Goal: Task Accomplishment & Management: Manage account settings

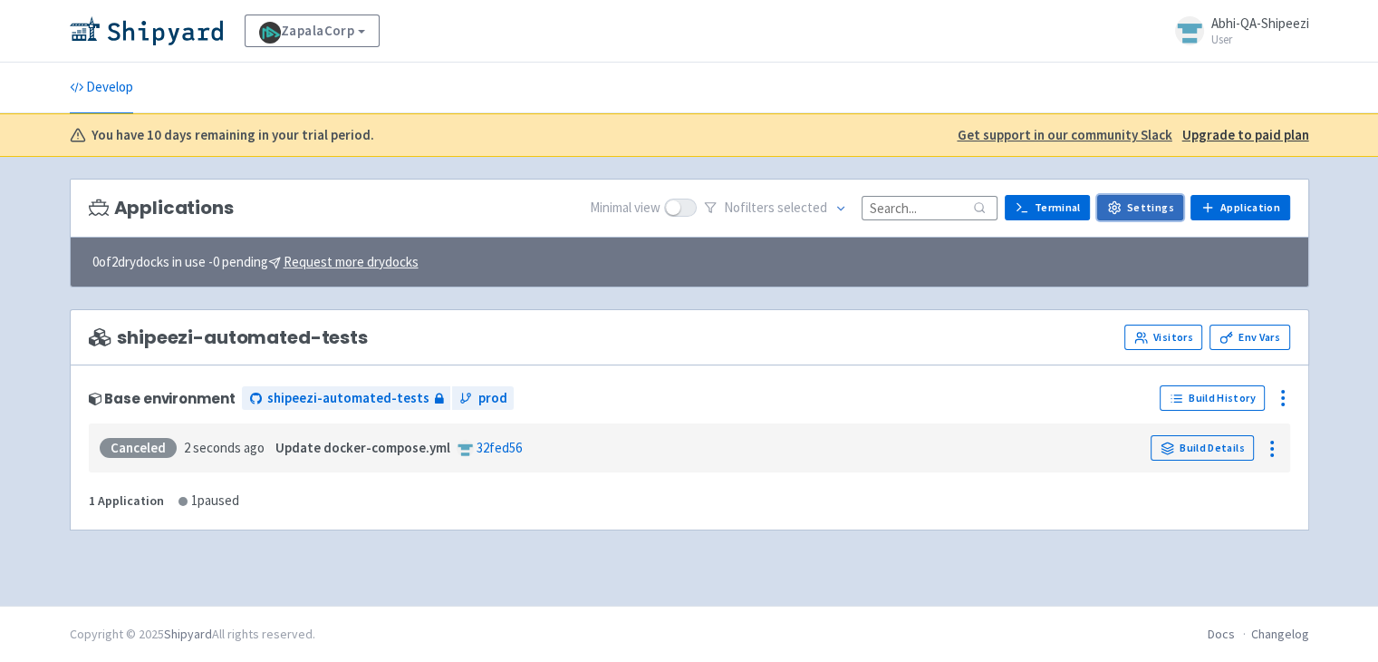
click at [1138, 207] on link "Settings" at bounding box center [1141, 207] width 86 height 25
click at [297, 392] on span "shipeezi-automated-tests" at bounding box center [347, 398] width 162 height 21
click at [1288, 403] on icon at bounding box center [1283, 398] width 22 height 22
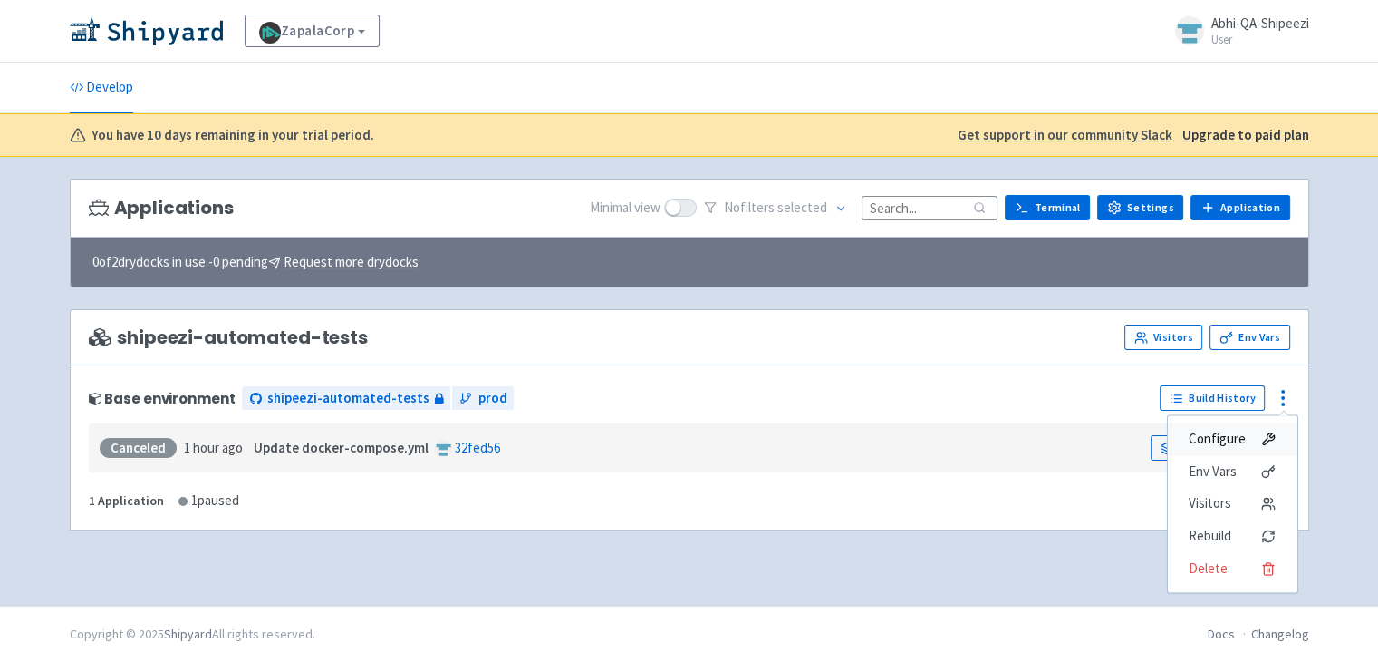
click at [1235, 434] on span "Configure" at bounding box center [1217, 438] width 57 height 25
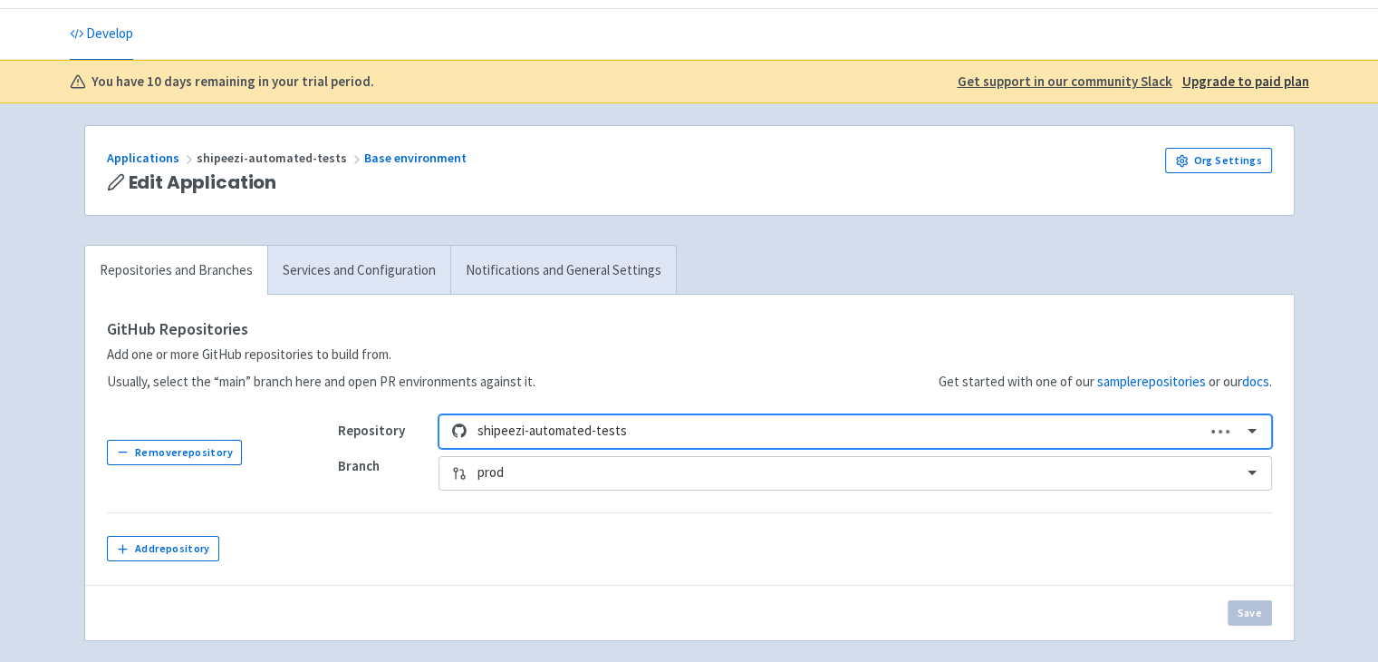
scroll to position [54, 0]
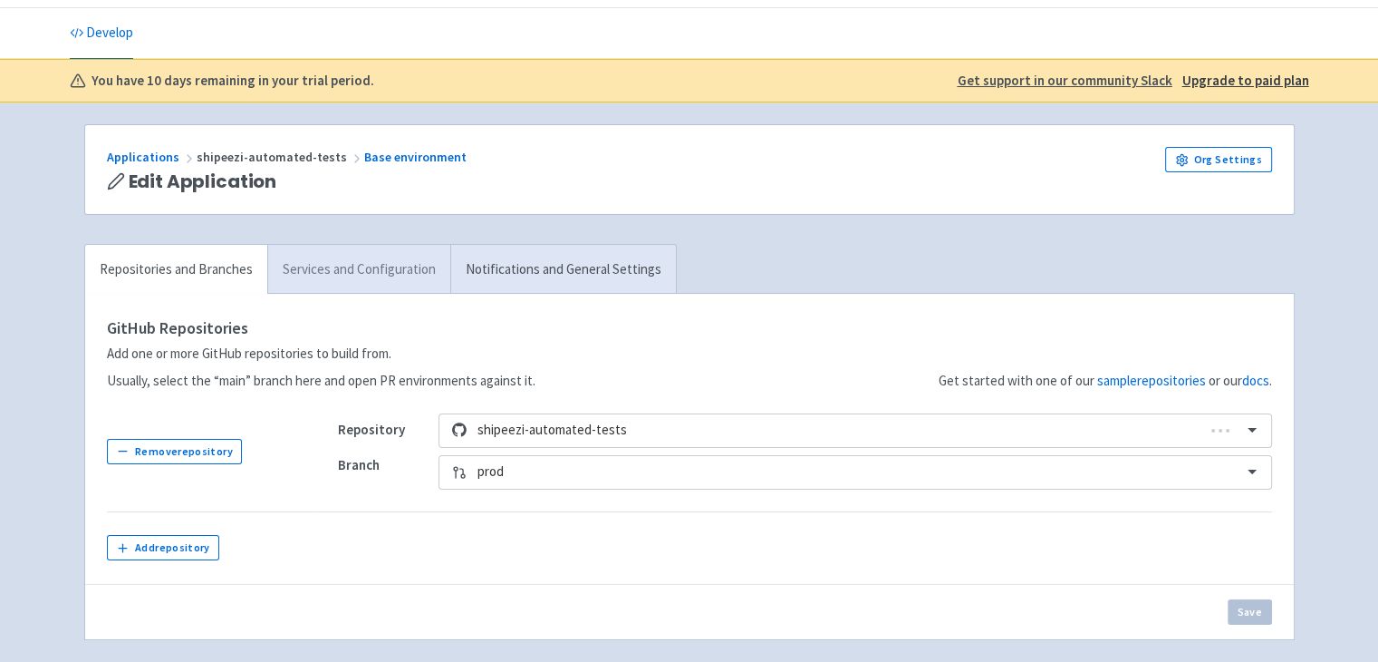
click at [370, 264] on link "Services and Configuration" at bounding box center [358, 270] width 183 height 50
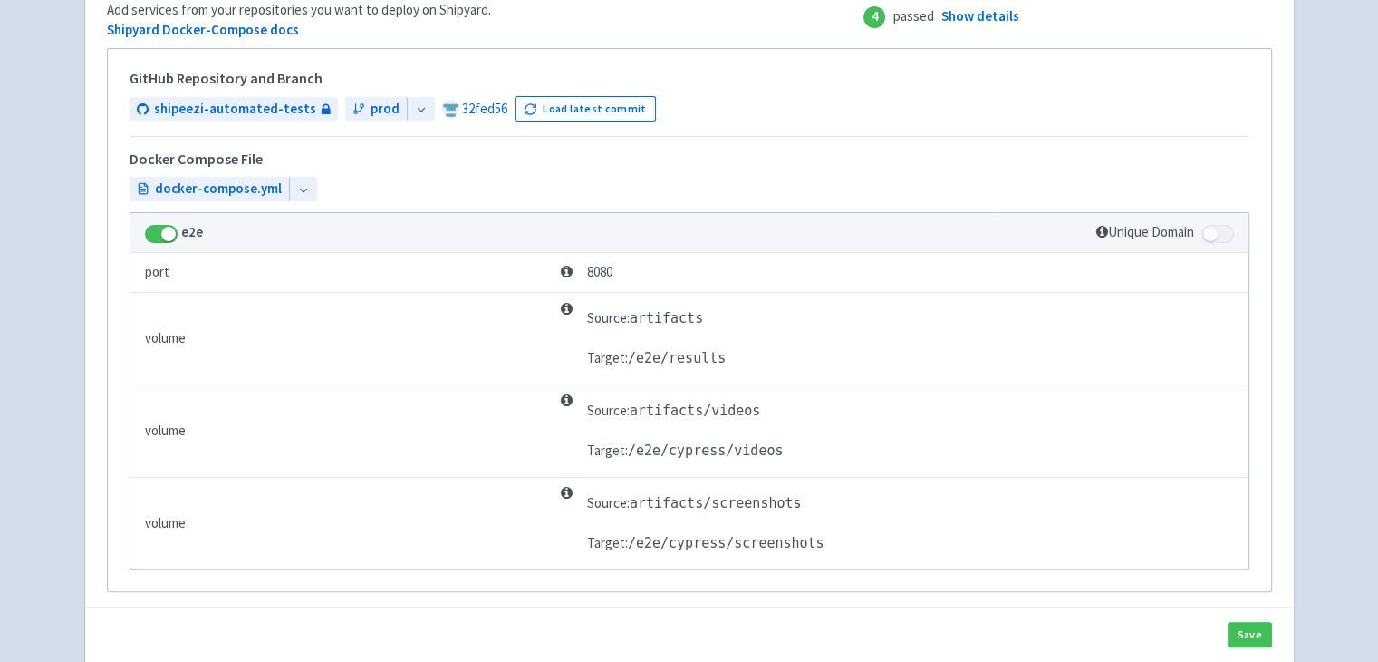
scroll to position [335, 0]
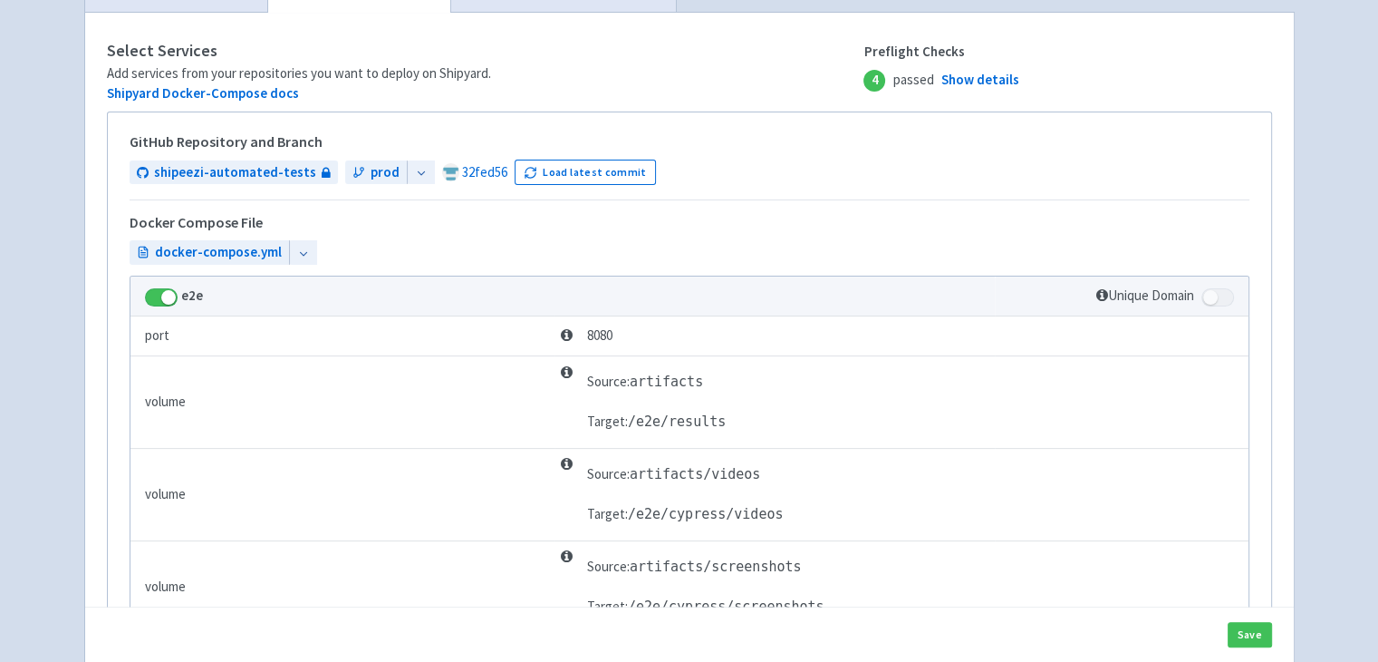
click at [297, 255] on icon at bounding box center [303, 253] width 13 height 13
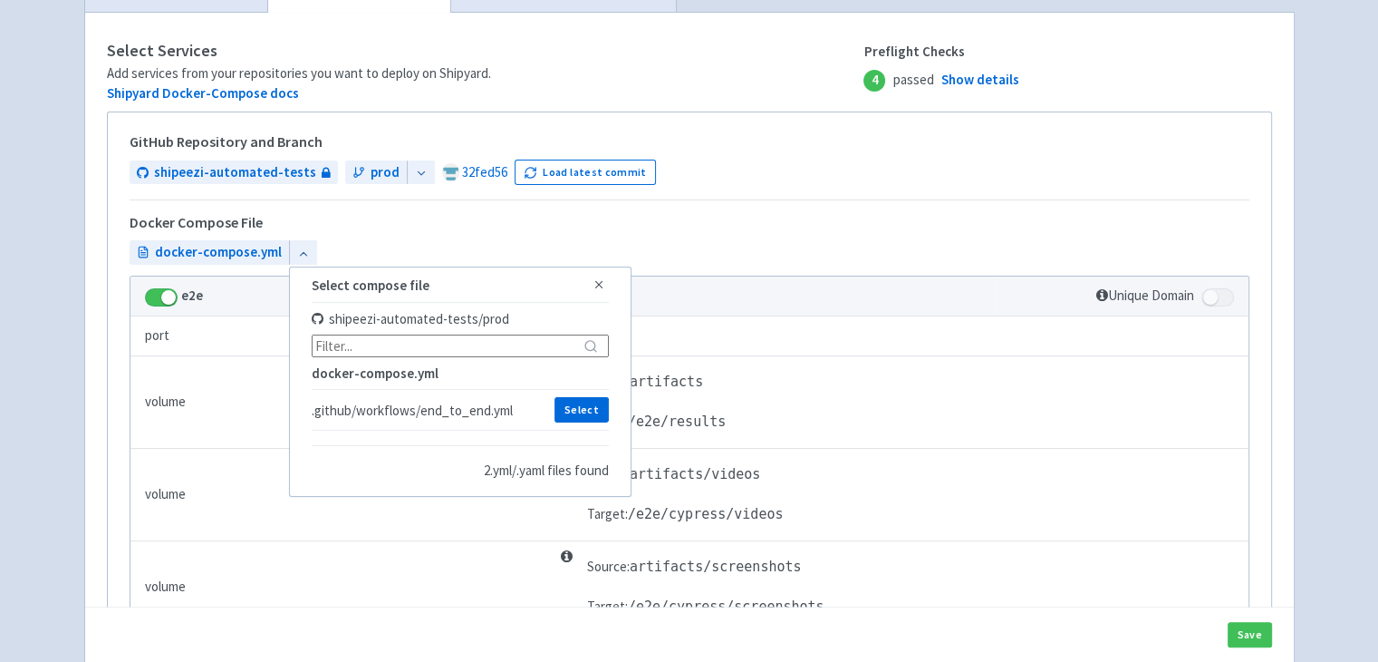
click at [374, 217] on div "Docker Compose File" at bounding box center [690, 227] width 1120 height 25
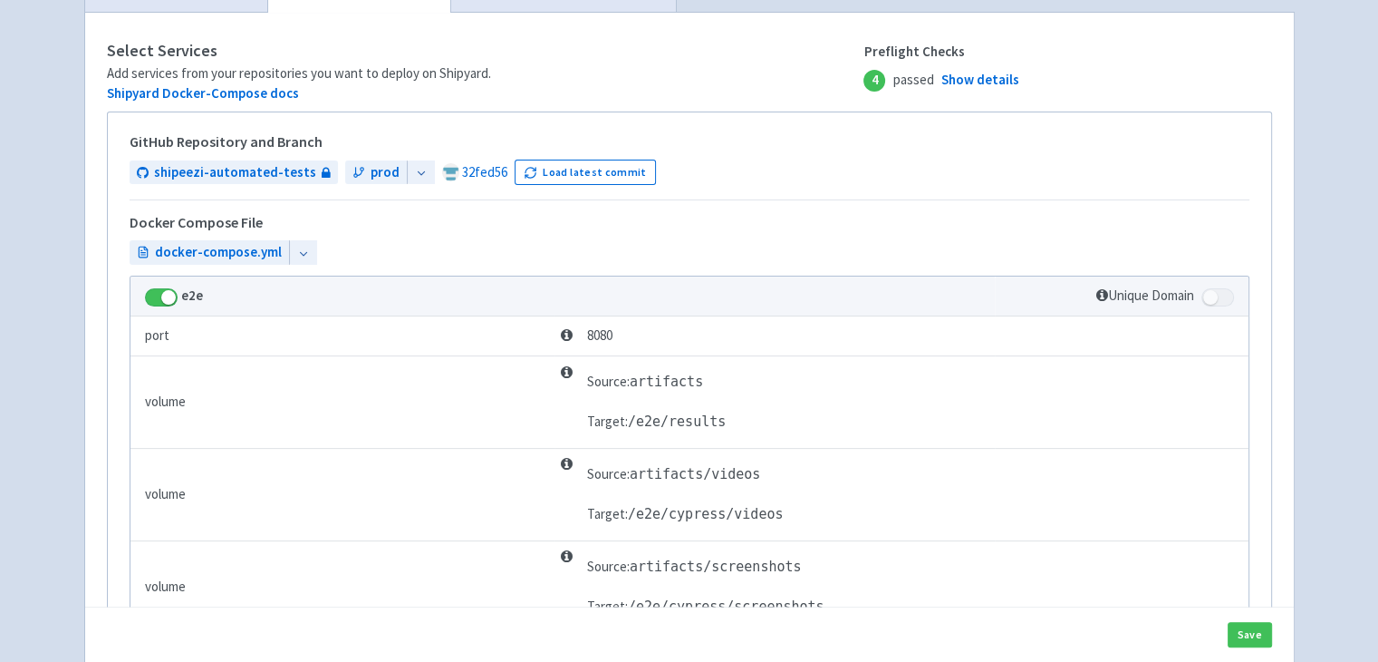
click at [407, 175] on div at bounding box center [421, 172] width 28 height 24
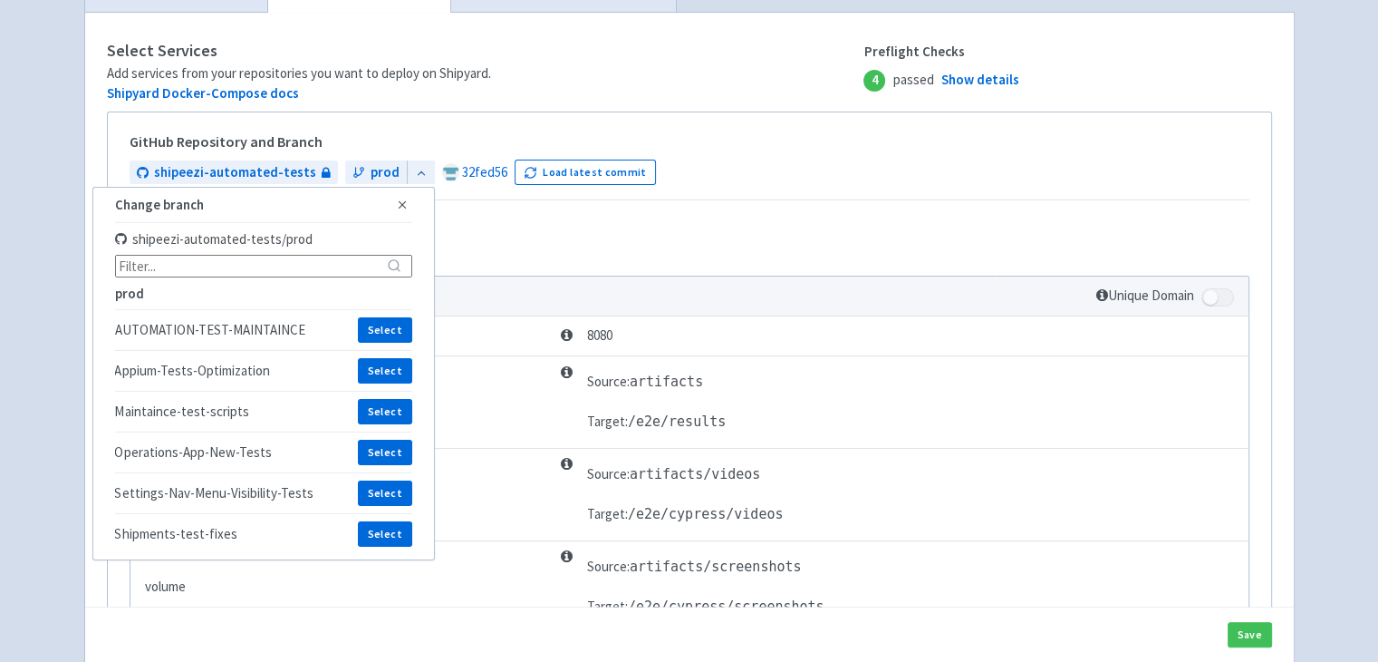
click at [509, 226] on div "Docker Compose File" at bounding box center [690, 227] width 1120 height 25
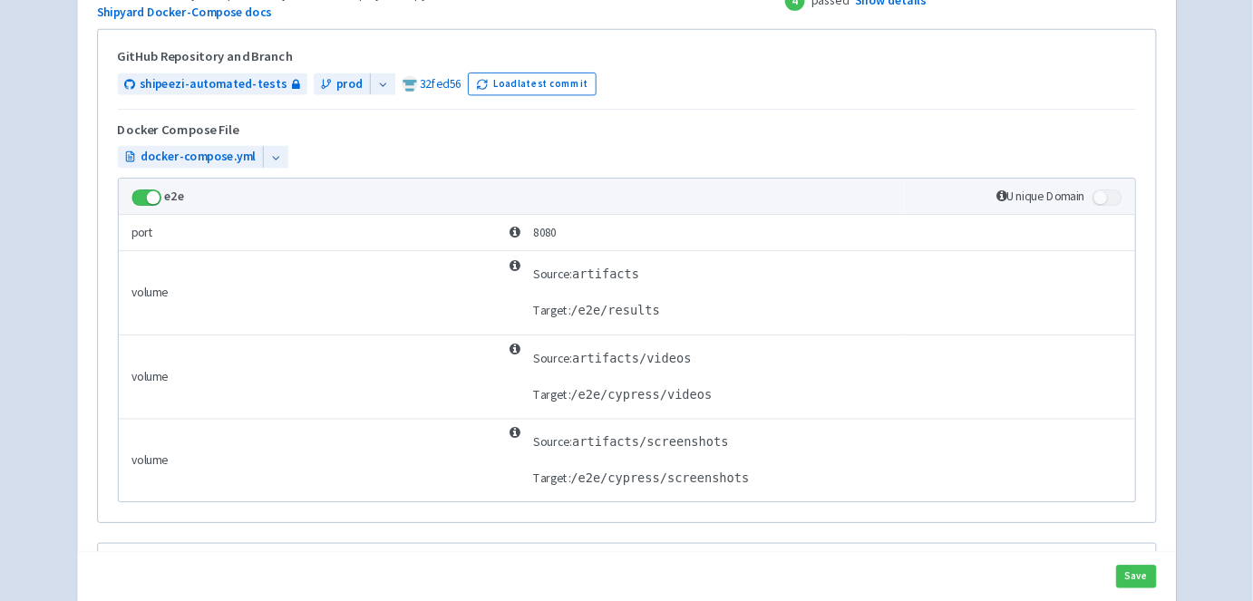
scroll to position [0, 0]
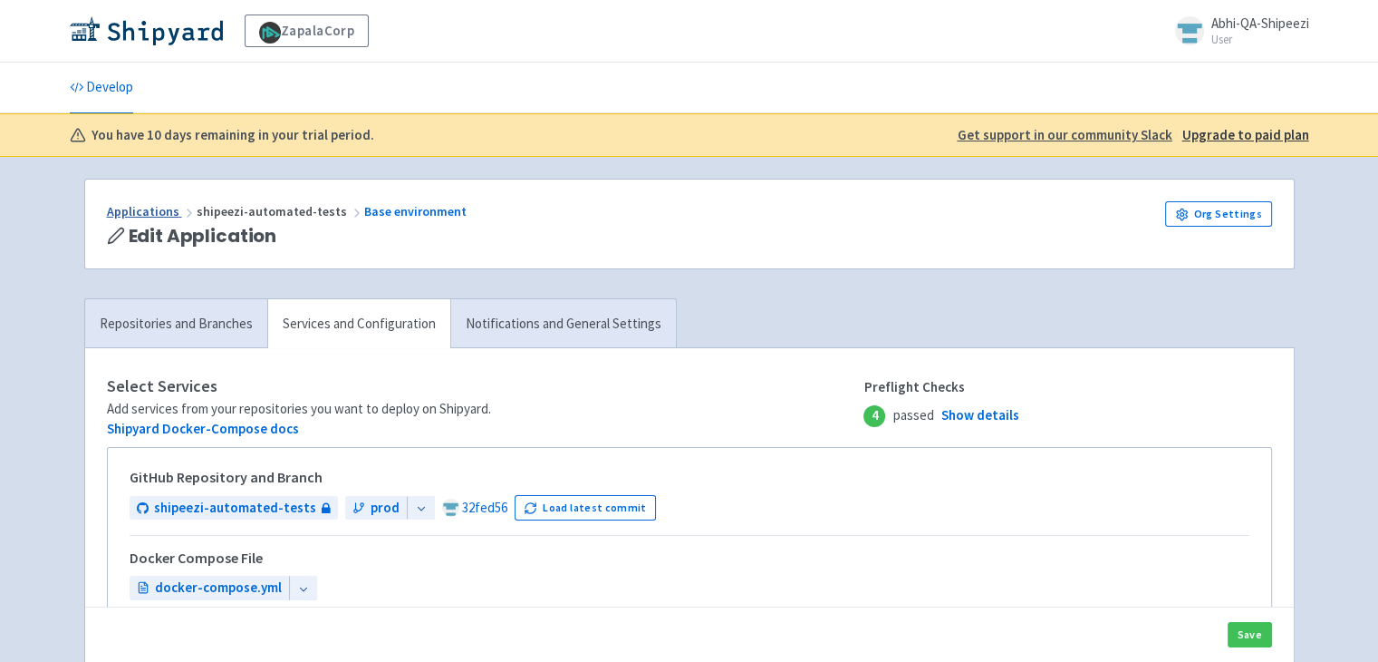
click at [138, 210] on link "Applications" at bounding box center [152, 211] width 90 height 16
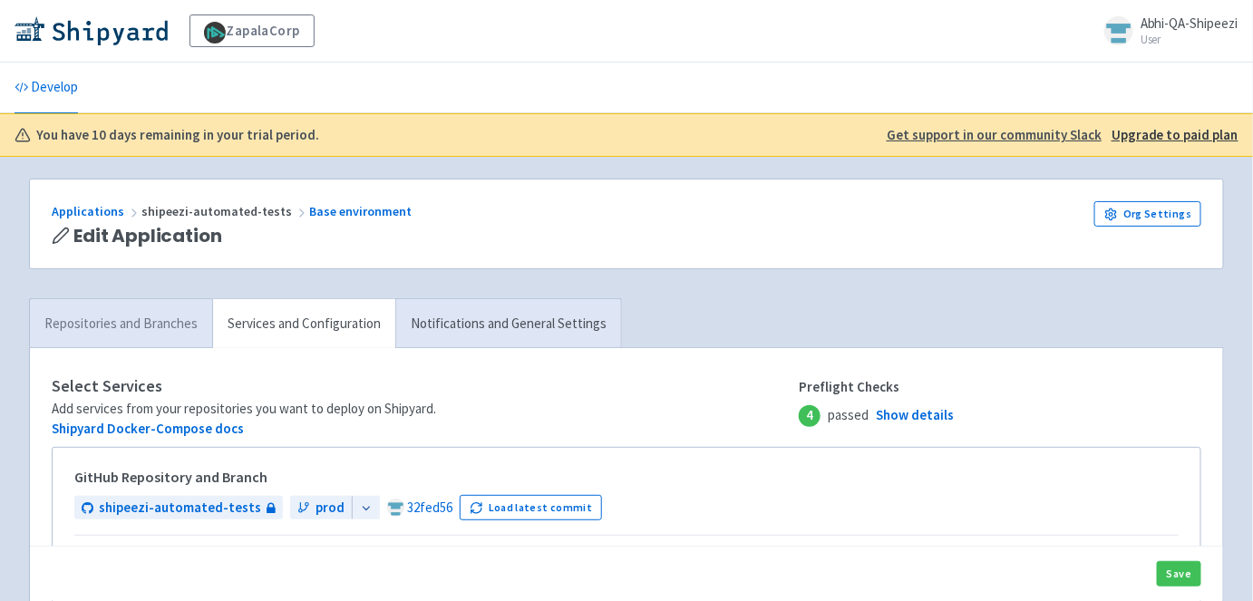
click at [160, 310] on link "Repositories and Branches" at bounding box center [121, 324] width 182 height 50
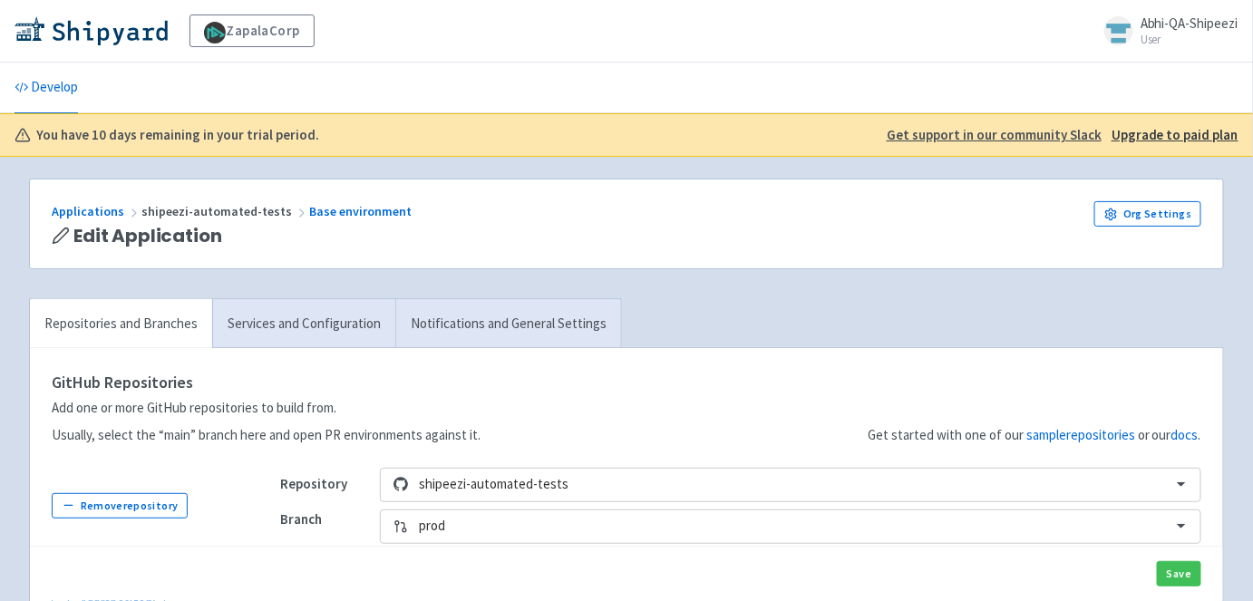
click at [1171, 34] on small "User" at bounding box center [1189, 40] width 98 height 12
click at [1152, 67] on link "Profile" at bounding box center [1186, 78] width 104 height 28
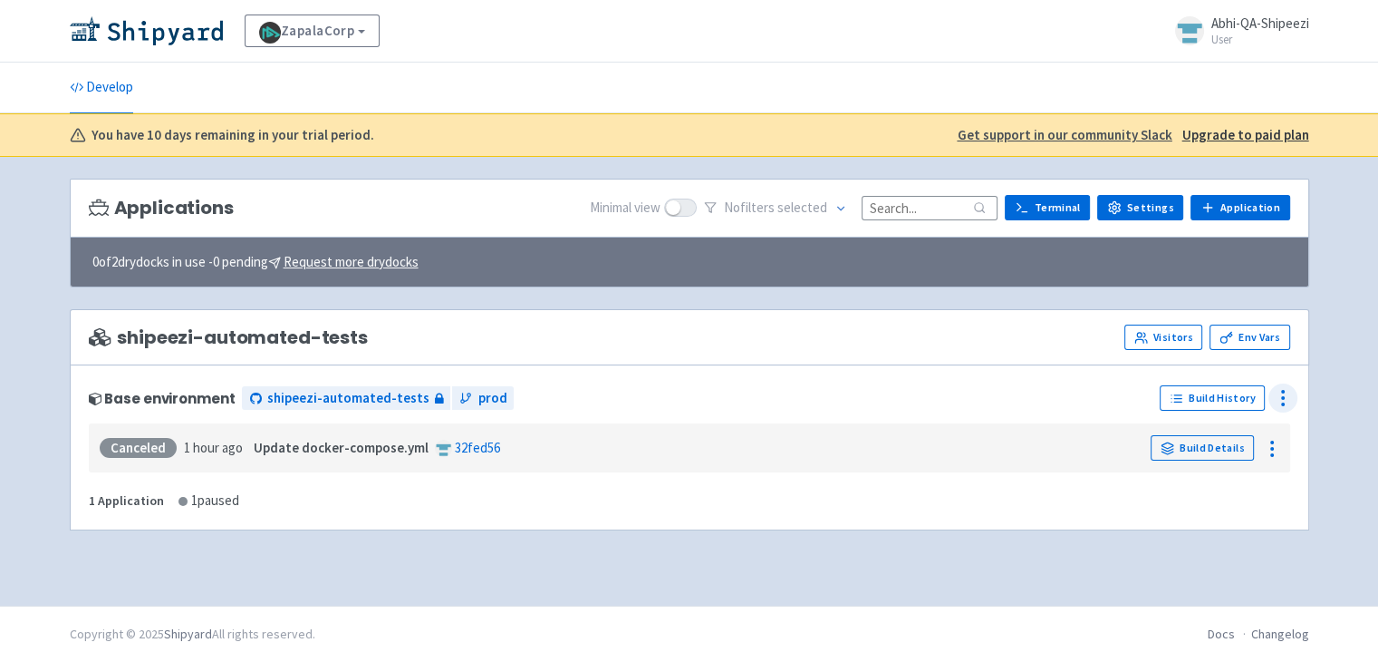
click at [1287, 403] on icon at bounding box center [1283, 398] width 22 height 22
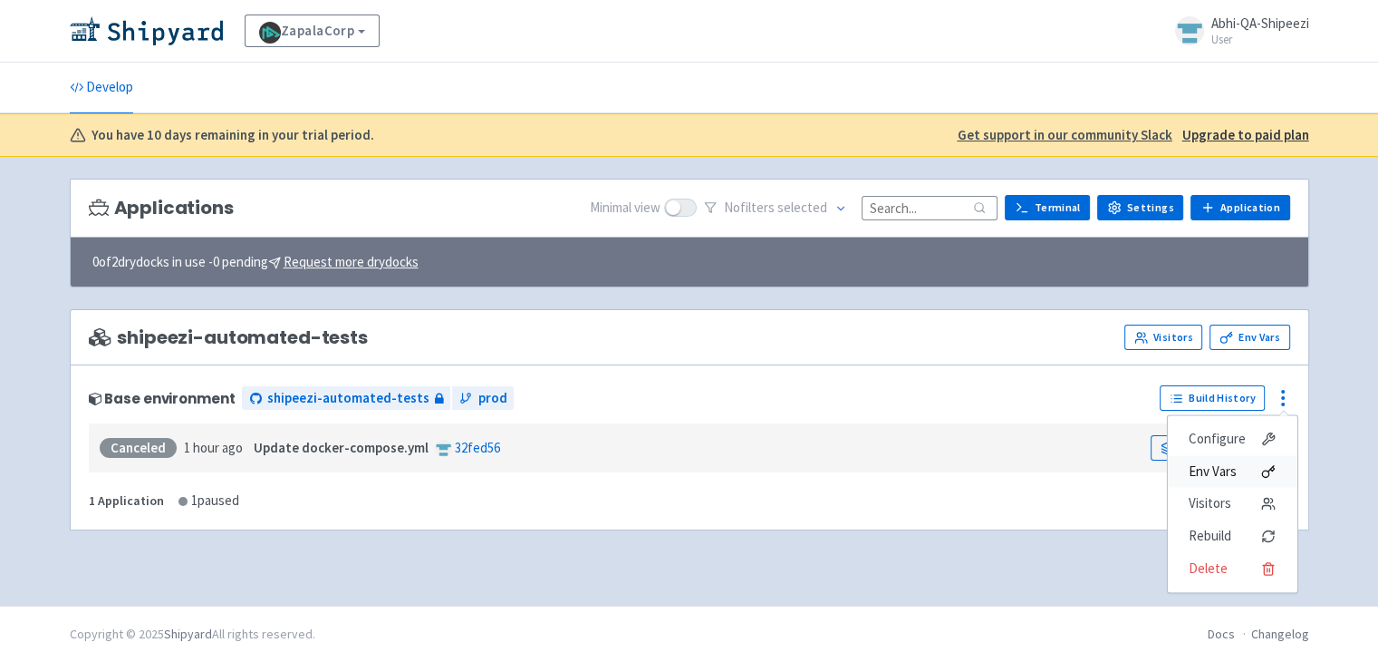
click at [1235, 472] on span "Env Vars" at bounding box center [1213, 471] width 48 height 25
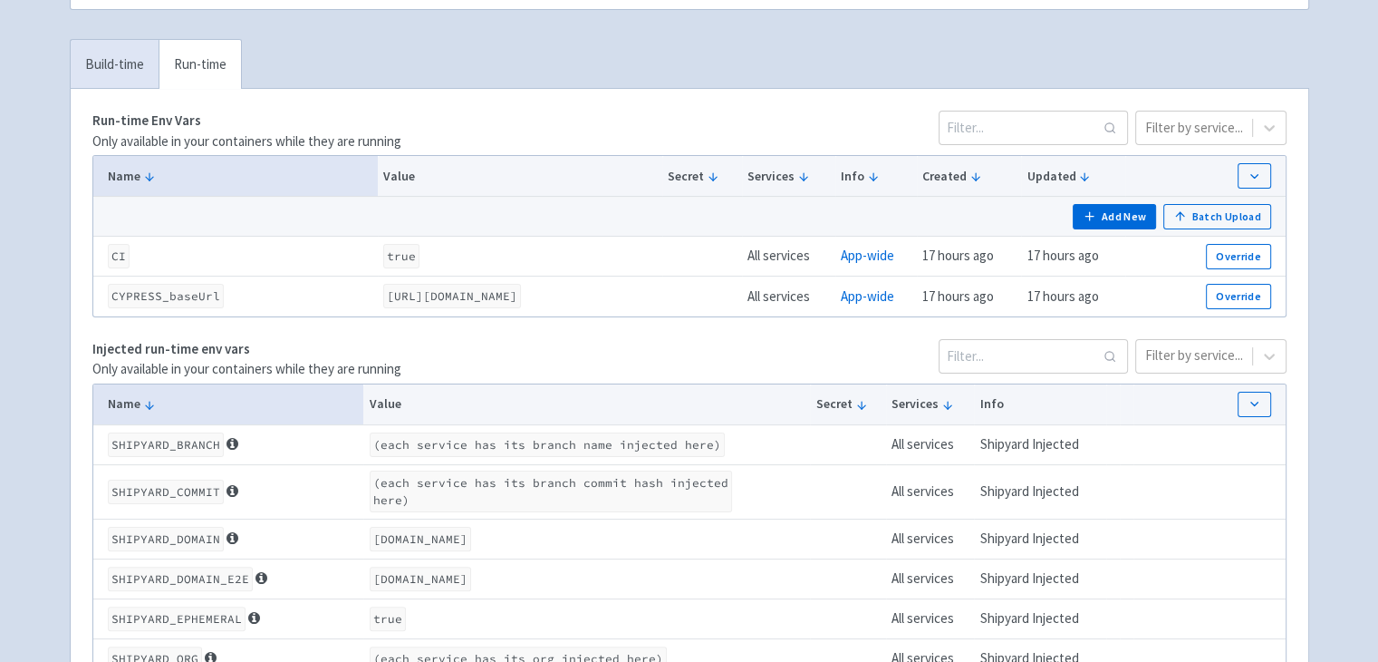
scroll to position [315, 0]
click at [1131, 218] on button "Add New" at bounding box center [1114, 215] width 83 height 25
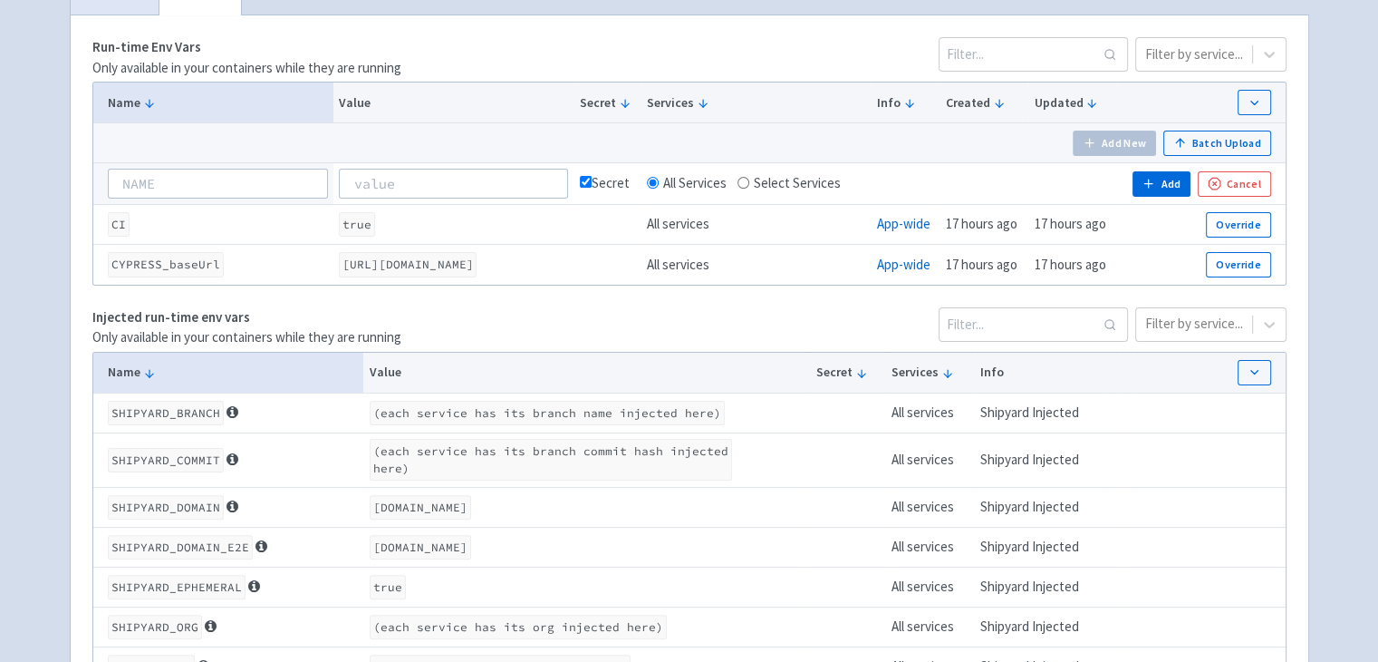
scroll to position [346, 0]
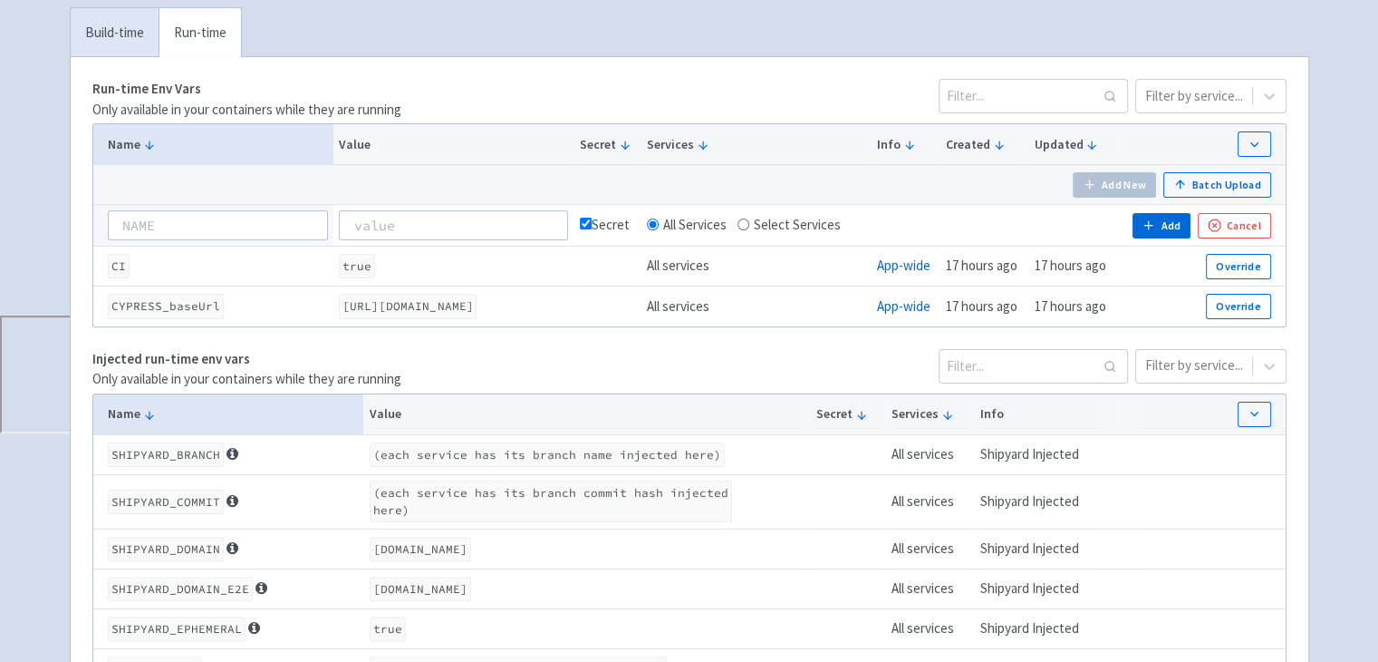
click at [0, 174] on div "ZapalaCorp Abhi-QA-Shipeezi User Profile Sign out Develop" at bounding box center [689, 244] width 1378 height 1181
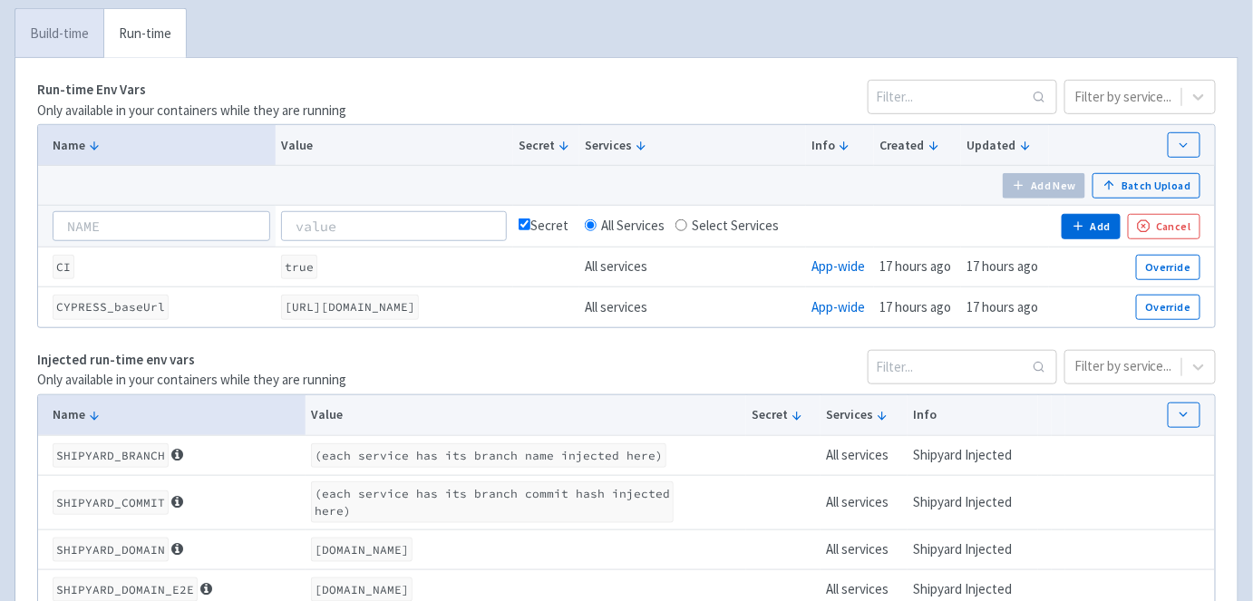
click at [62, 27] on link "Build-time" at bounding box center [59, 34] width 88 height 50
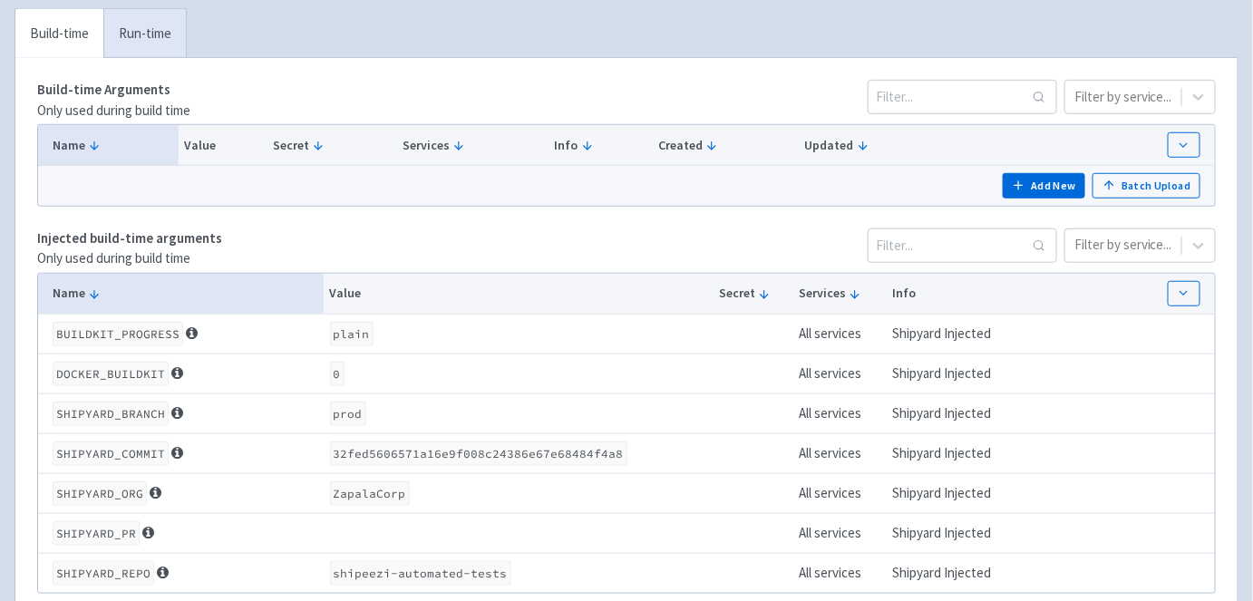
scroll to position [0, 0]
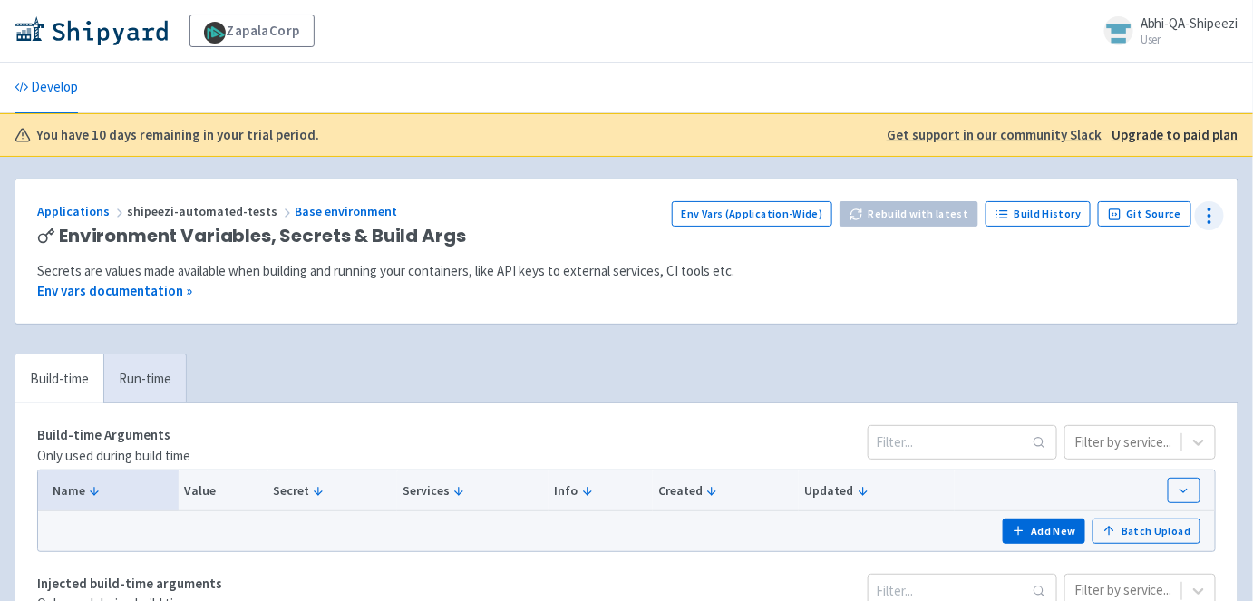
click at [1208, 217] on icon at bounding box center [1209, 216] width 22 height 22
click at [1142, 280] on span "Configure" at bounding box center [1143, 288] width 57 height 25
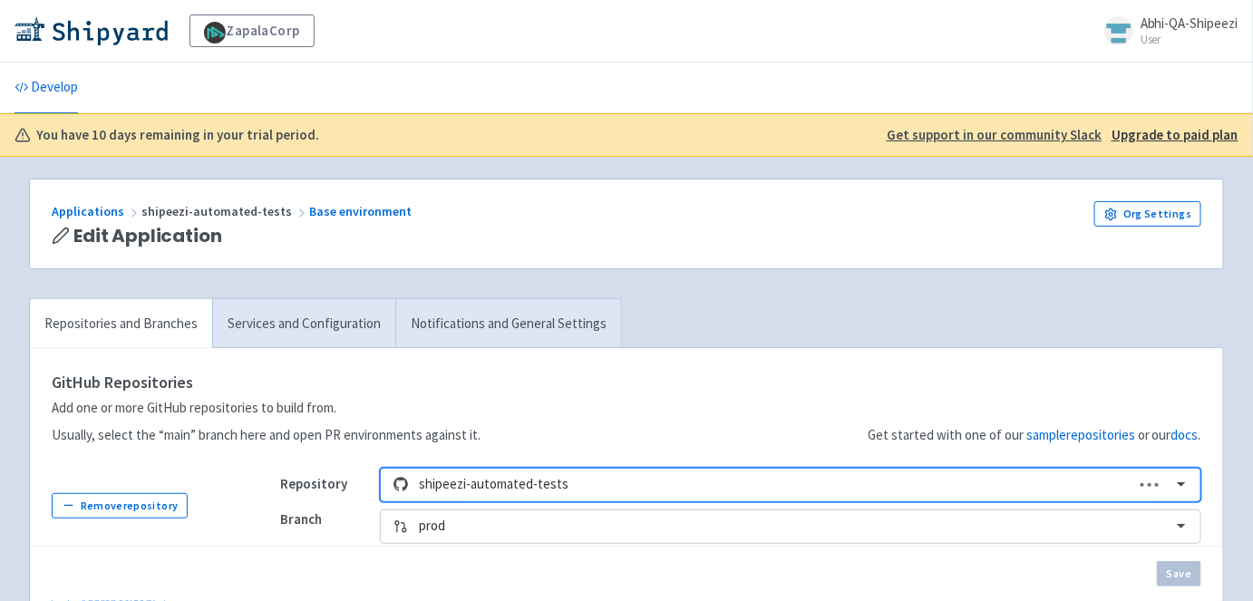
scroll to position [189, 0]
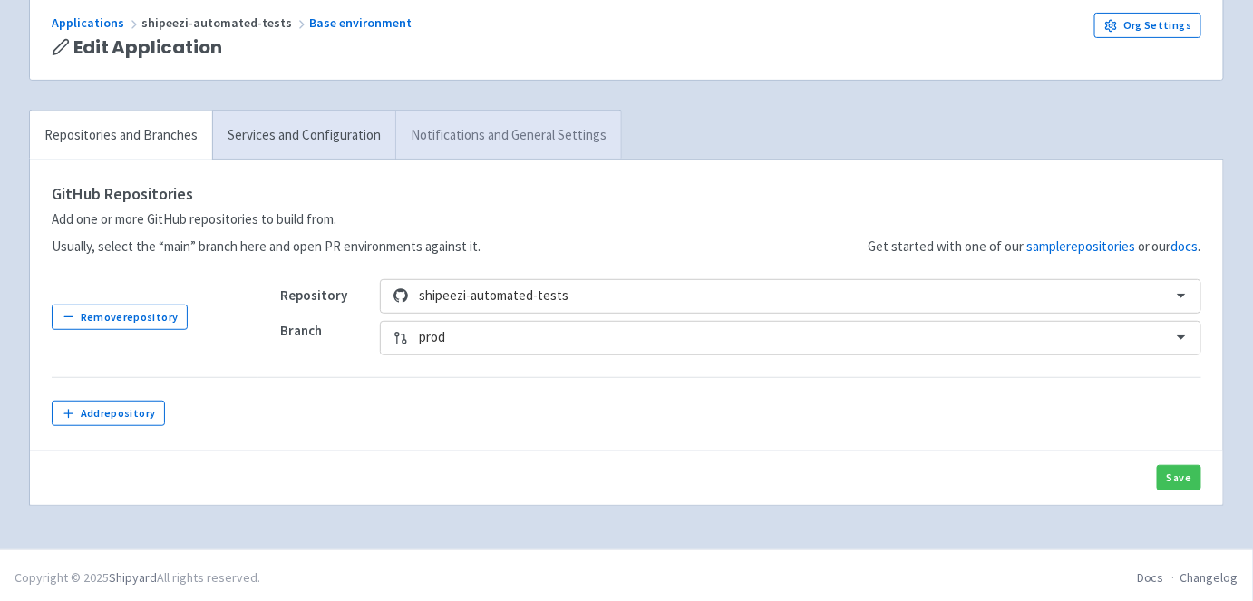
click at [518, 137] on link "Notifications and General Settings" at bounding box center [508, 136] width 226 height 50
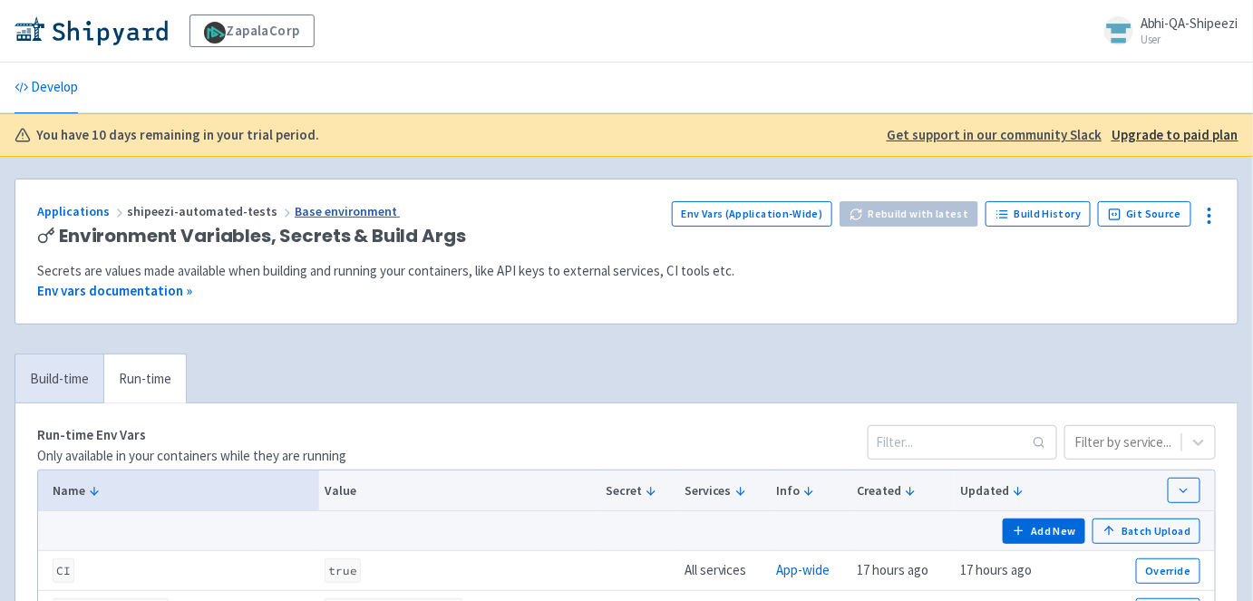
click at [327, 206] on link "Base environment" at bounding box center [347, 211] width 105 height 16
click at [48, 90] on link "Develop" at bounding box center [46, 88] width 63 height 51
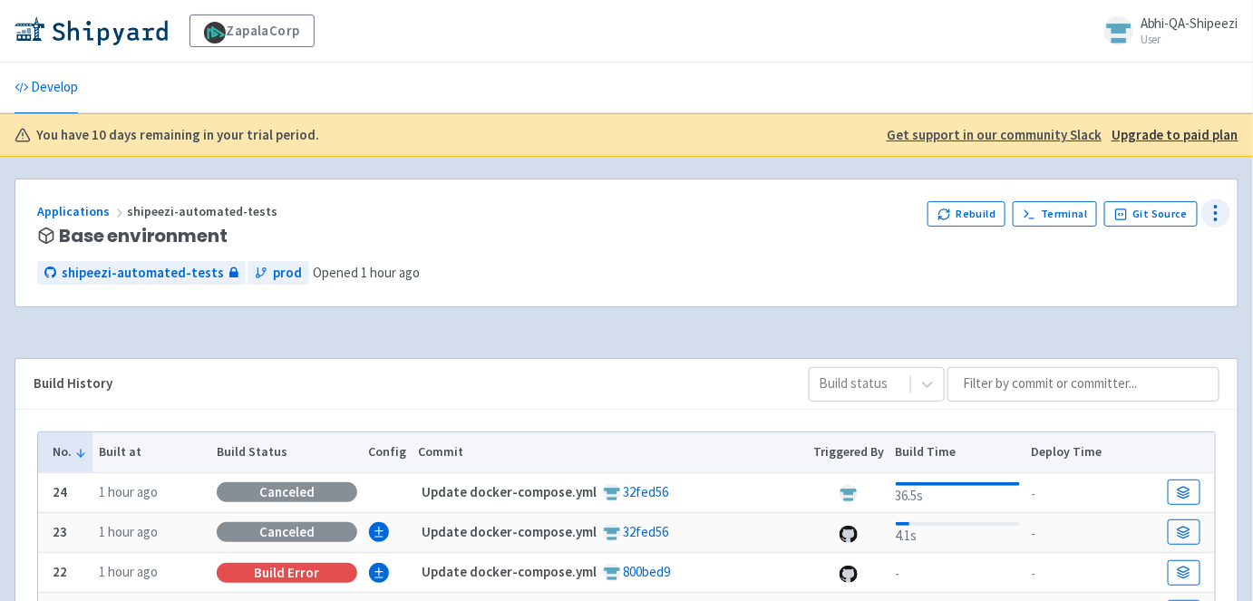
click at [1217, 220] on icon at bounding box center [1215, 213] width 22 height 22
click at [1172, 259] on span "Configure" at bounding box center [1149, 253] width 57 height 25
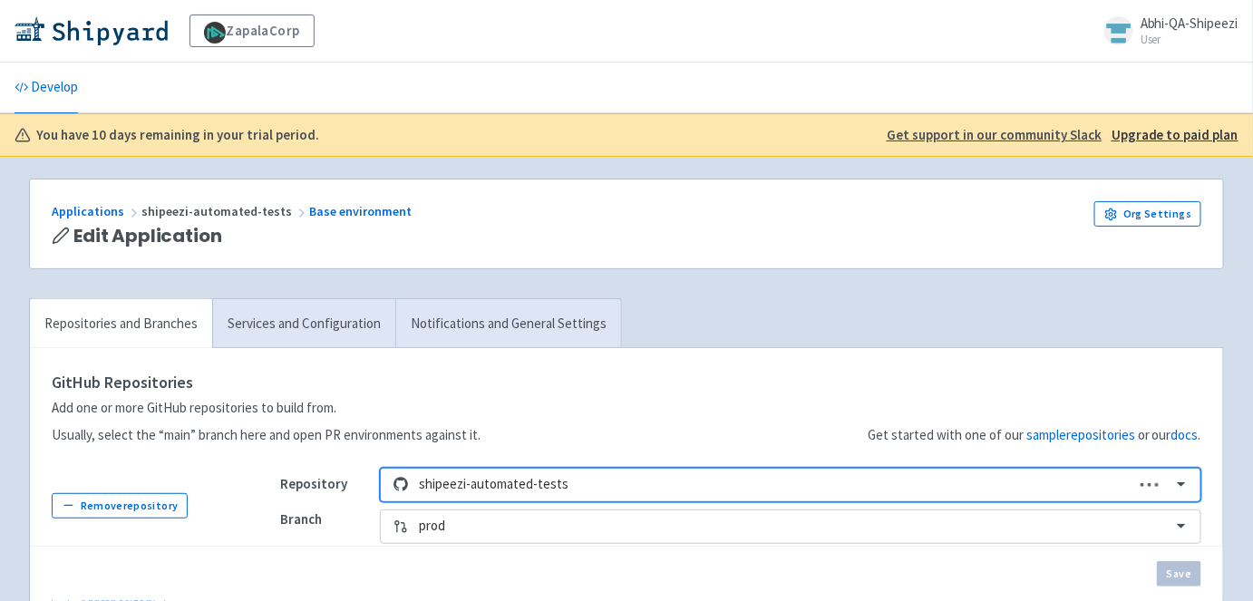
scroll to position [155, 0]
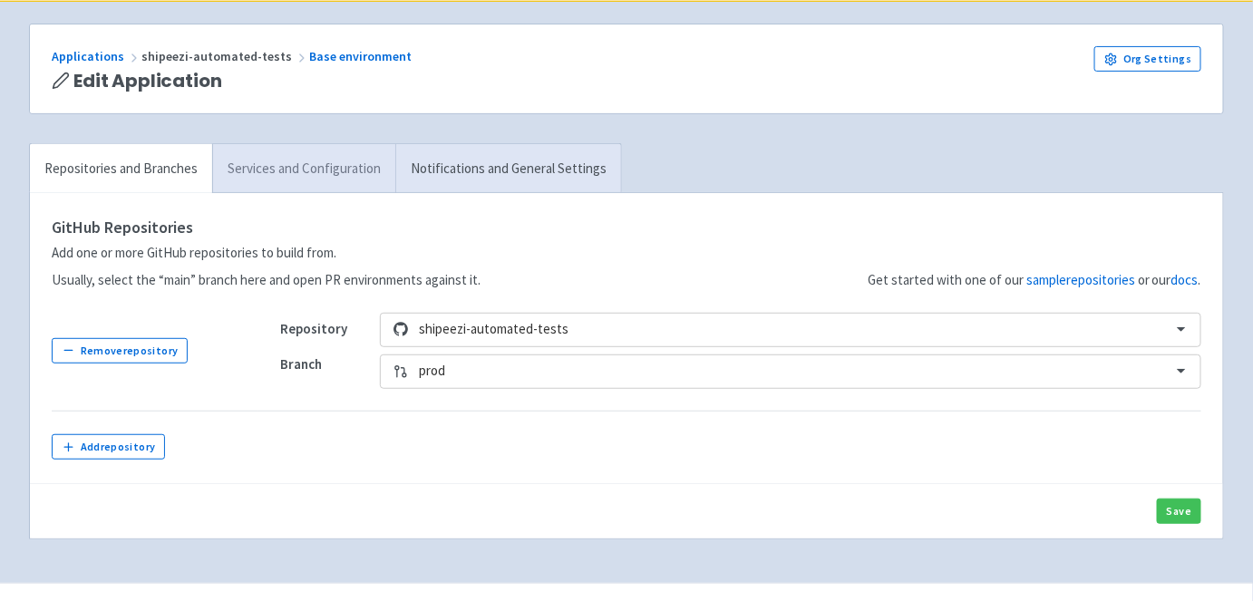
click at [253, 169] on link "Services and Configuration" at bounding box center [303, 169] width 183 height 50
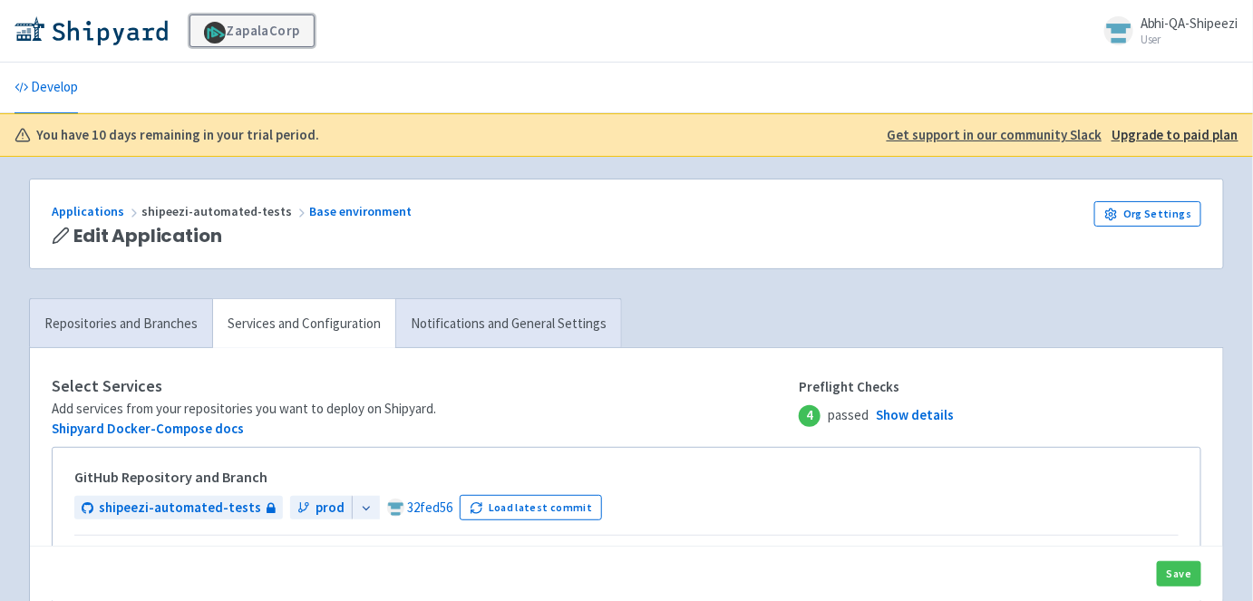
click at [280, 39] on link "ZapalaCorp" at bounding box center [251, 31] width 125 height 33
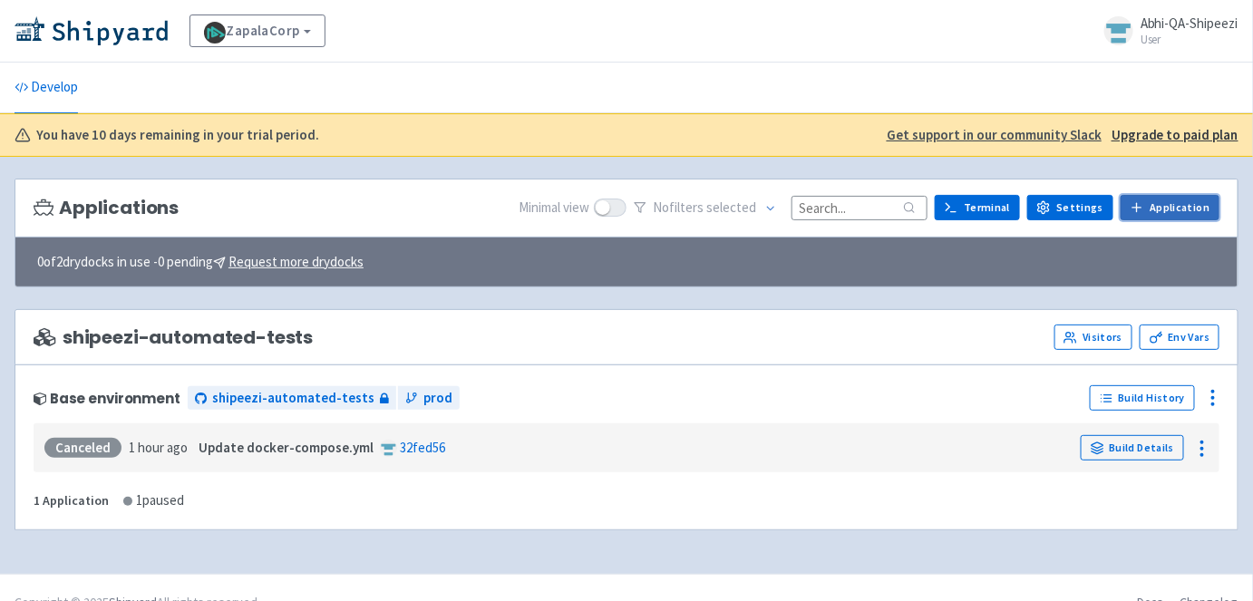
click at [1153, 206] on link "Application" at bounding box center [1169, 207] width 99 height 25
click at [1078, 205] on link "Settings" at bounding box center [1070, 207] width 86 height 25
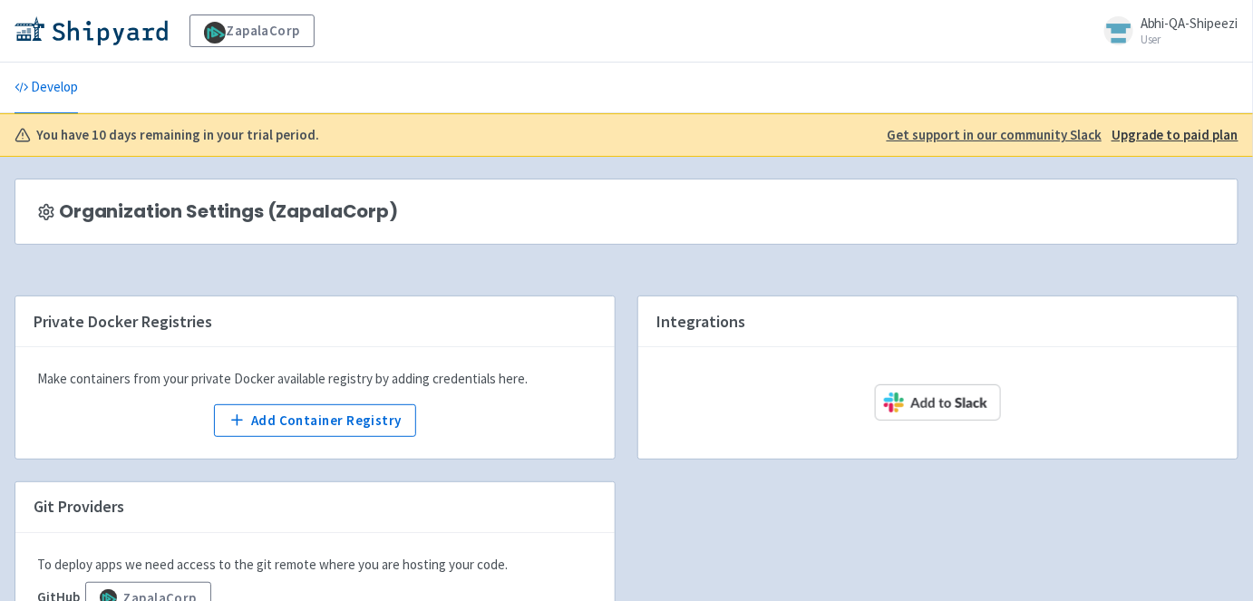
scroll to position [169, 0]
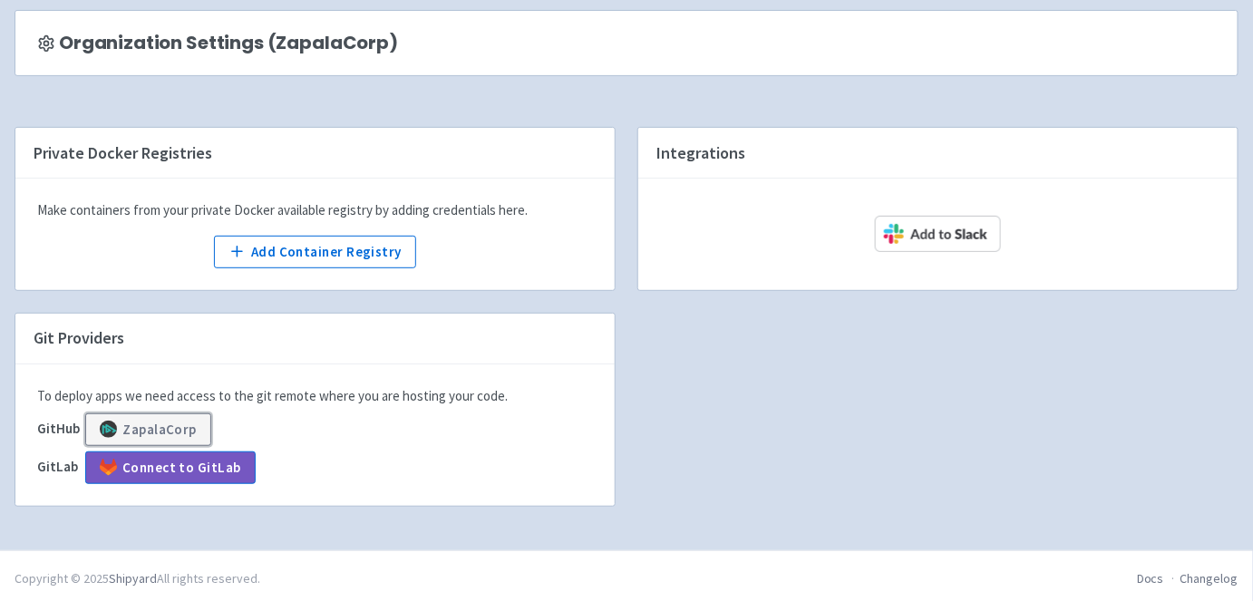
click at [200, 419] on button "ZapalaCorp" at bounding box center [148, 429] width 126 height 33
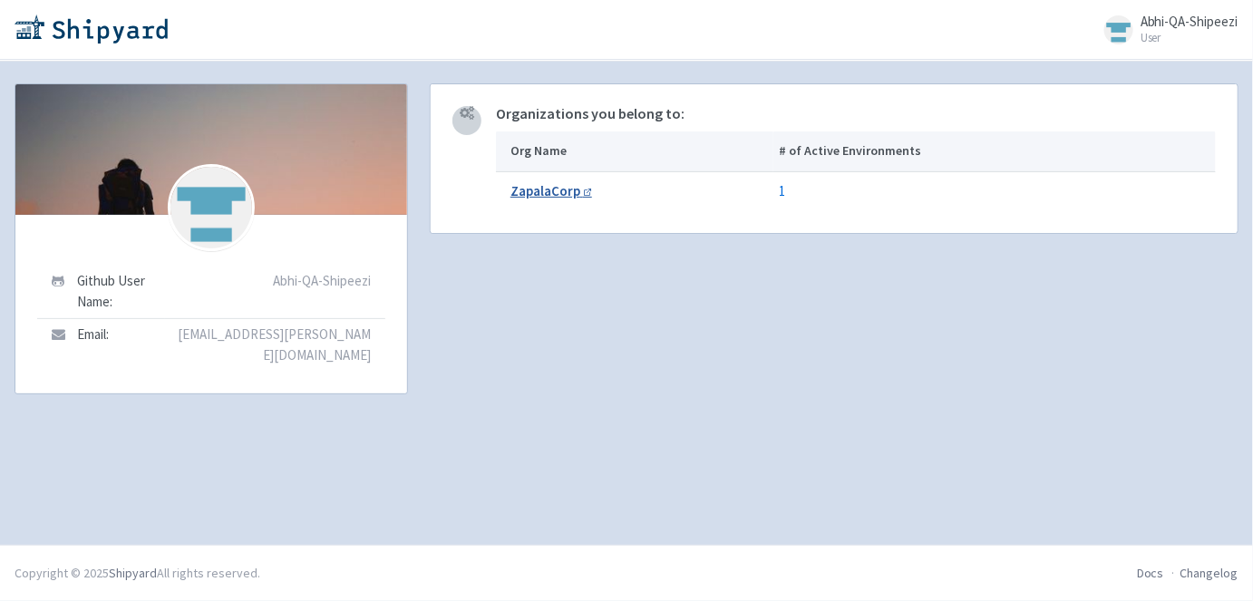
click at [553, 189] on b "ZapalaCorp" at bounding box center [545, 190] width 70 height 17
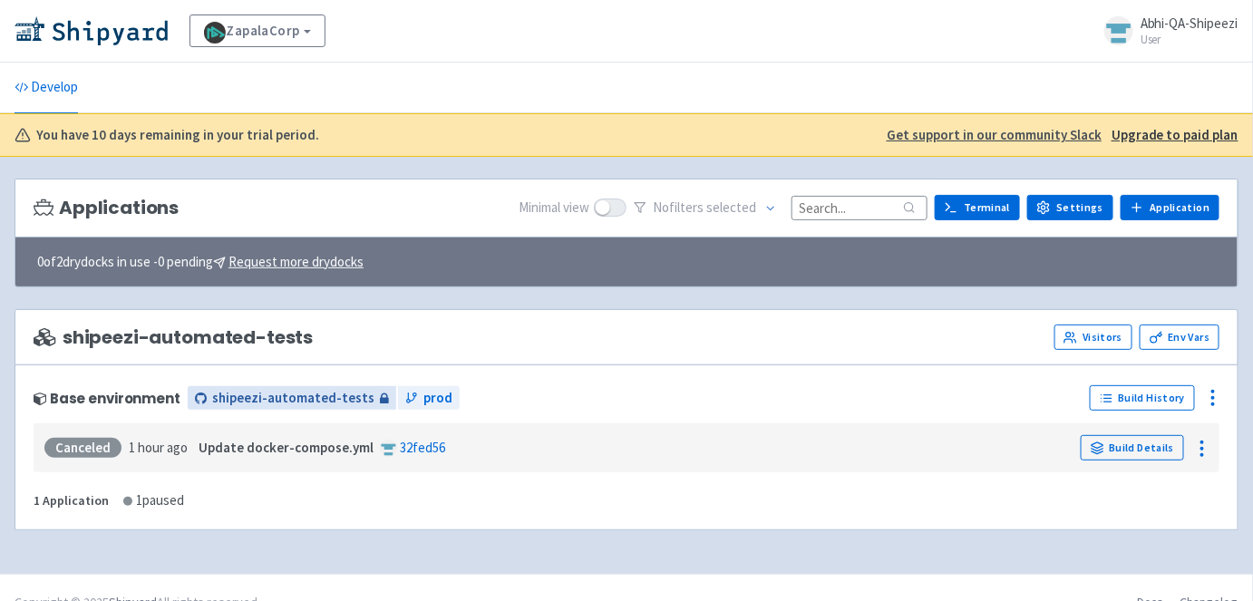
click at [212, 398] on span "shipeezi-automated-tests" at bounding box center [293, 398] width 162 height 21
click at [1147, 439] on link "Build Details" at bounding box center [1131, 447] width 103 height 25
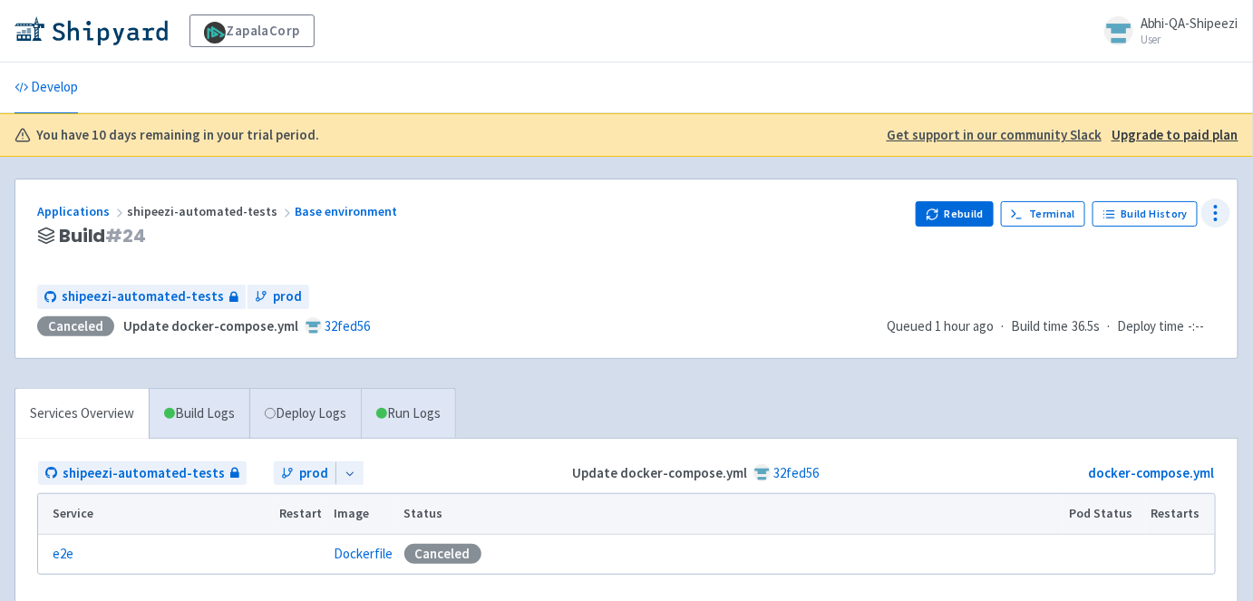
click at [1208, 208] on icon at bounding box center [1215, 213] width 22 height 22
click at [1147, 256] on span "Configure" at bounding box center [1149, 253] width 57 height 25
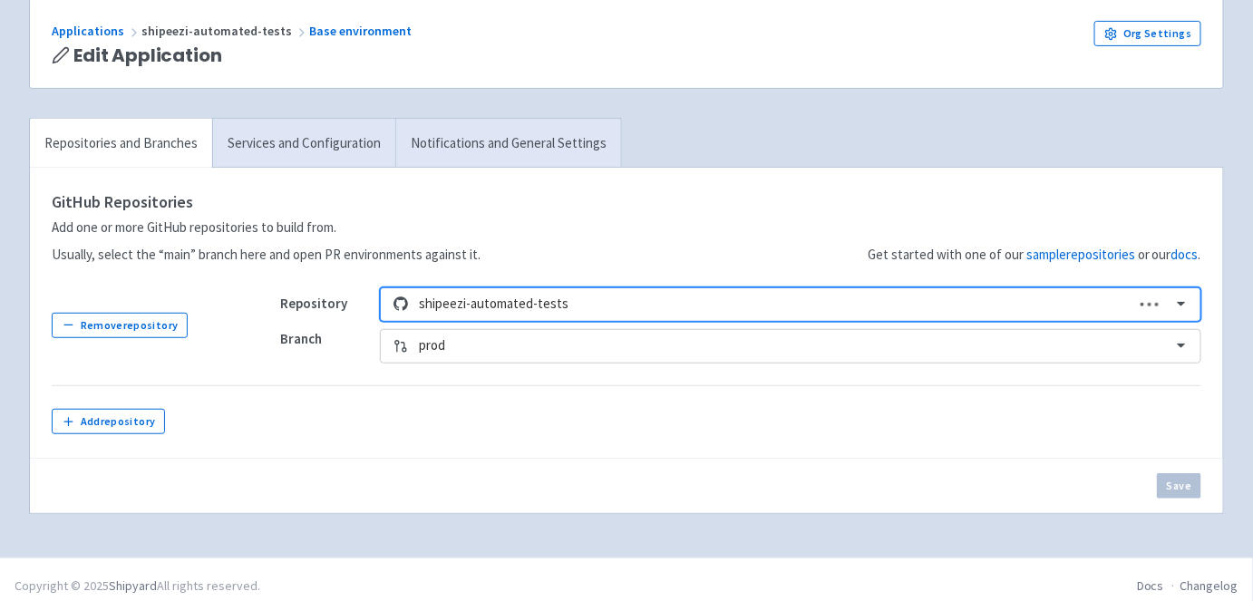
scroll to position [189, 0]
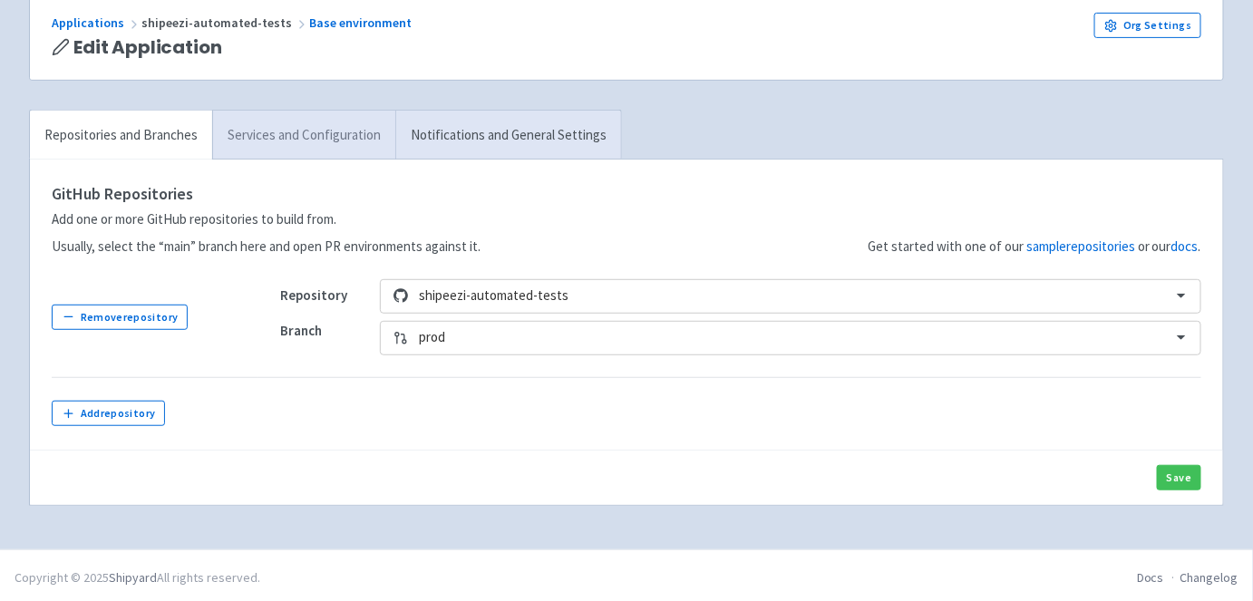
click at [266, 136] on link "Services and Configuration" at bounding box center [303, 136] width 183 height 50
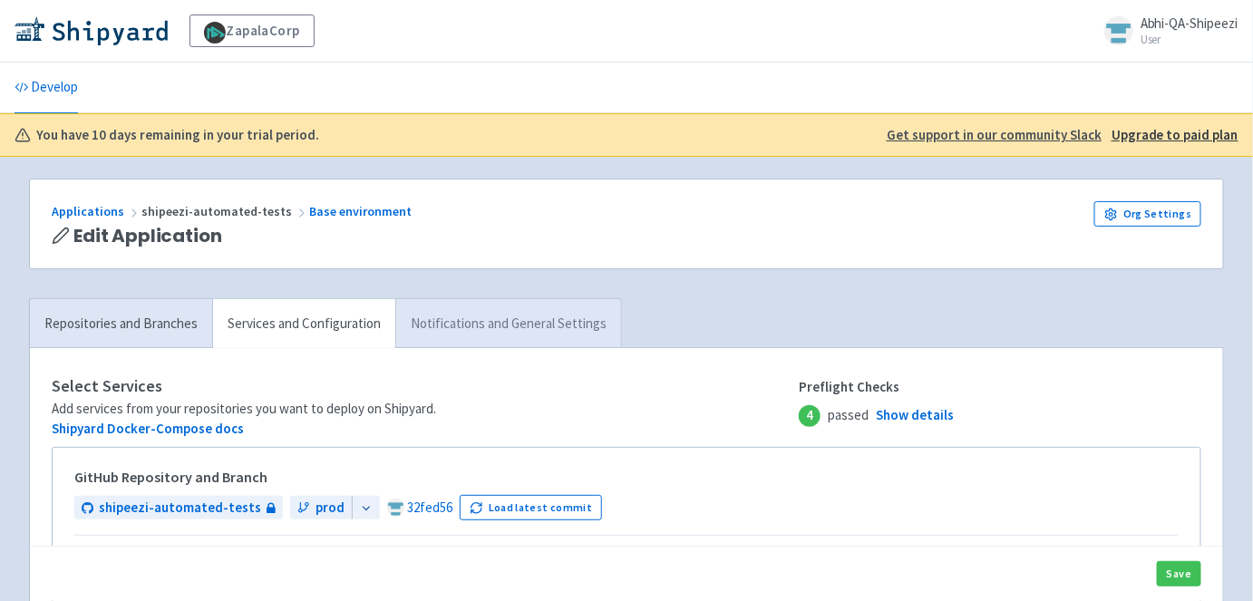
click at [473, 303] on link "Notifications and General Settings" at bounding box center [508, 324] width 226 height 50
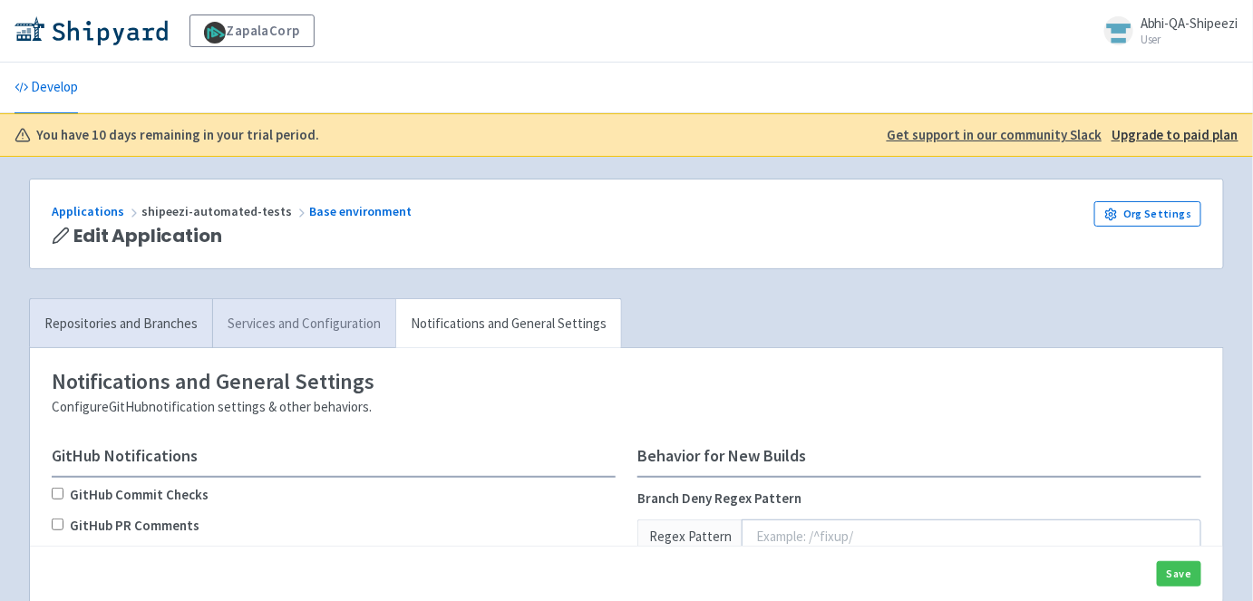
click at [290, 327] on link "Services and Configuration" at bounding box center [303, 324] width 183 height 50
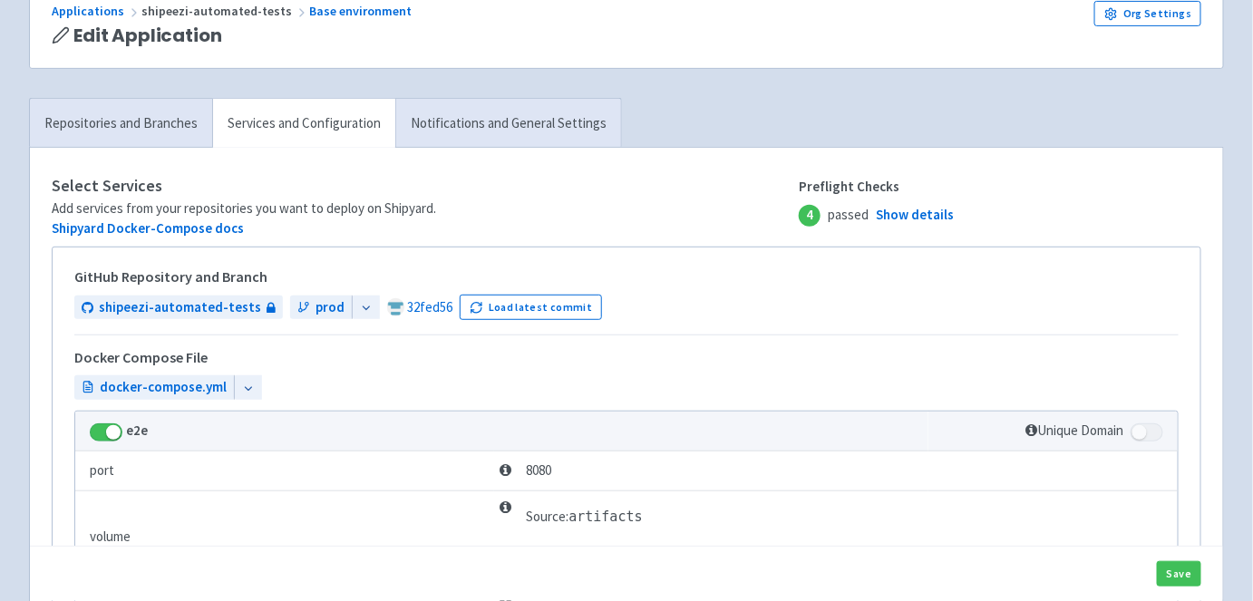
scroll to position [232, 0]
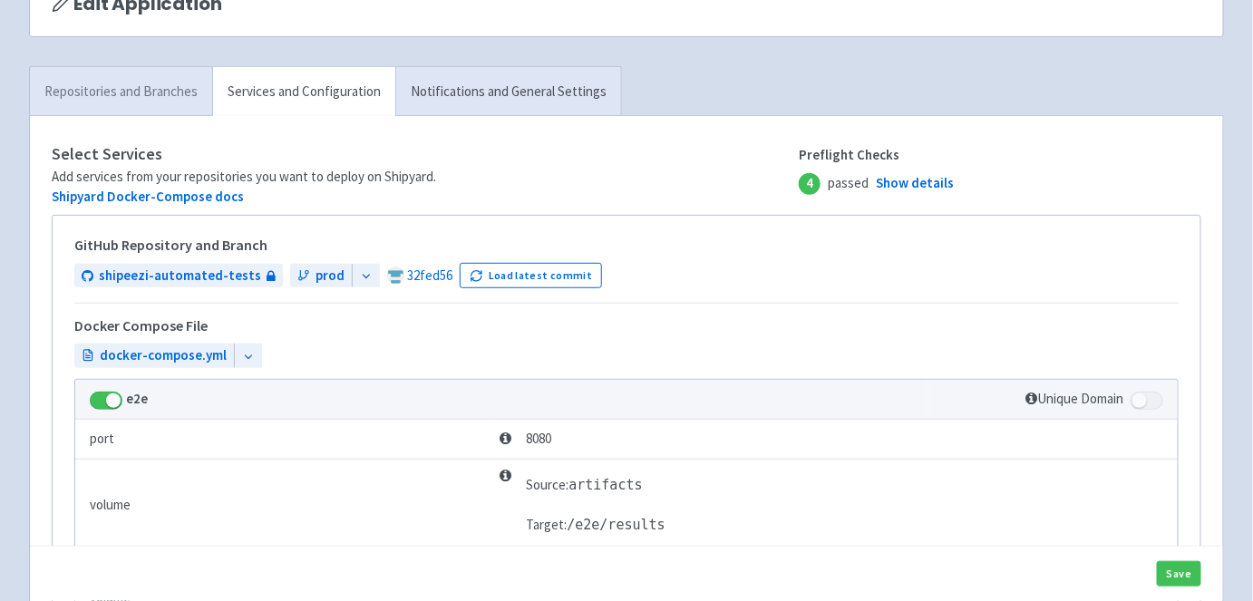
click at [155, 86] on link "Repositories and Branches" at bounding box center [121, 92] width 182 height 50
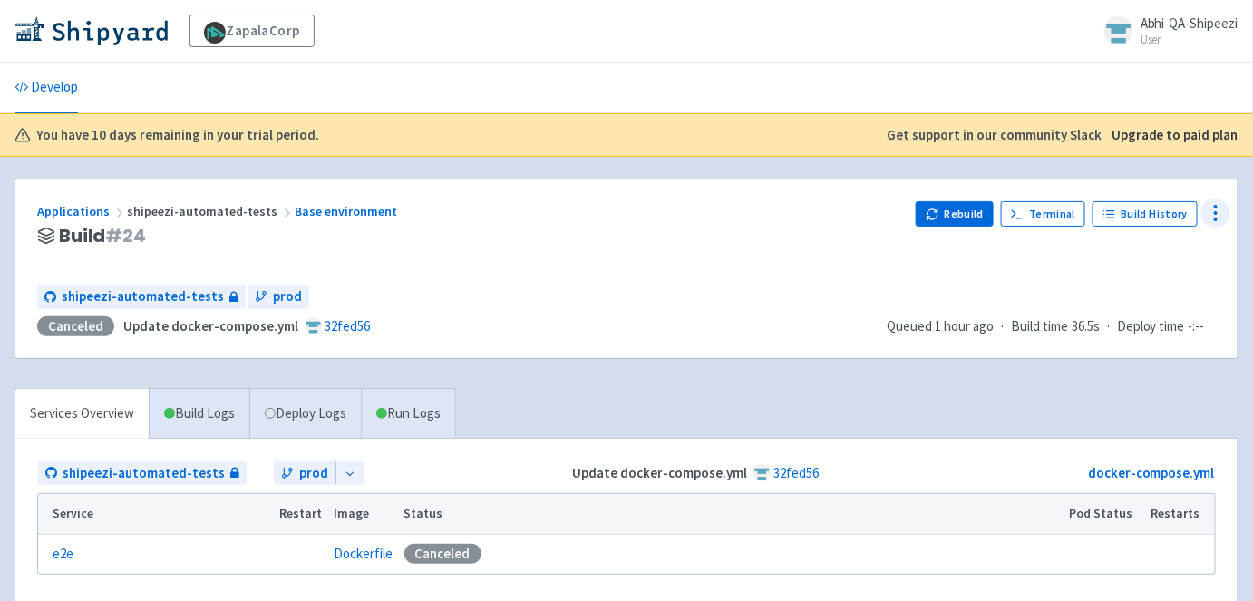
click at [1226, 216] on icon at bounding box center [1215, 213] width 22 height 22
click at [1143, 303] on link "Env Vars" at bounding box center [1164, 319] width 130 height 33
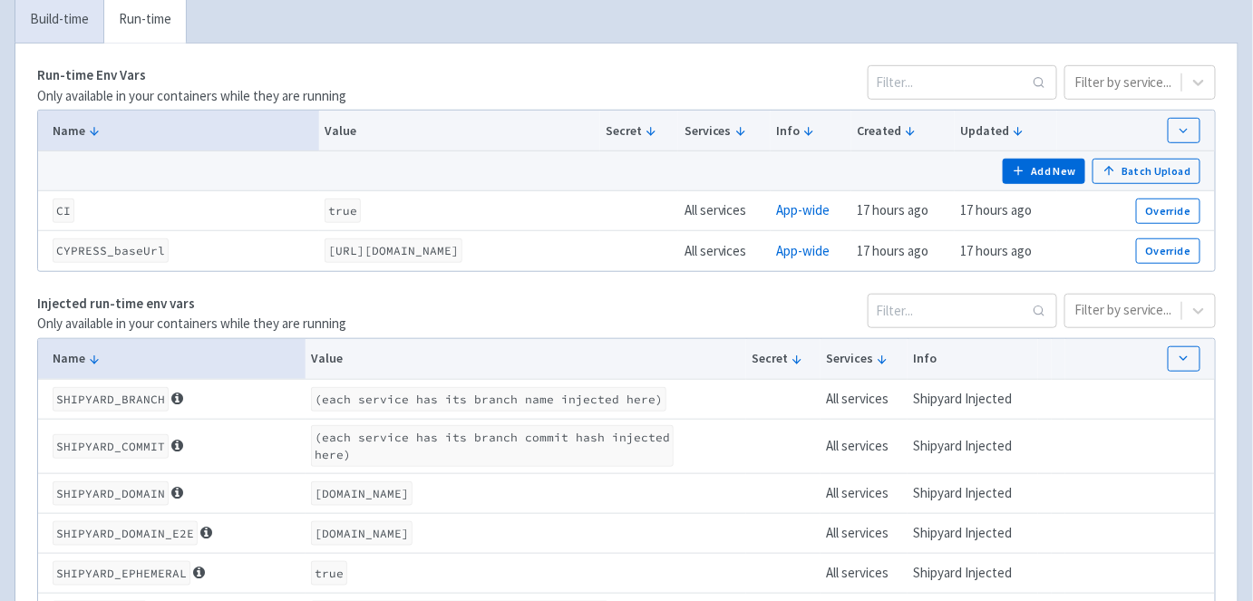
scroll to position [358, 0]
click at [65, 22] on link "Build-time" at bounding box center [59, 21] width 88 height 50
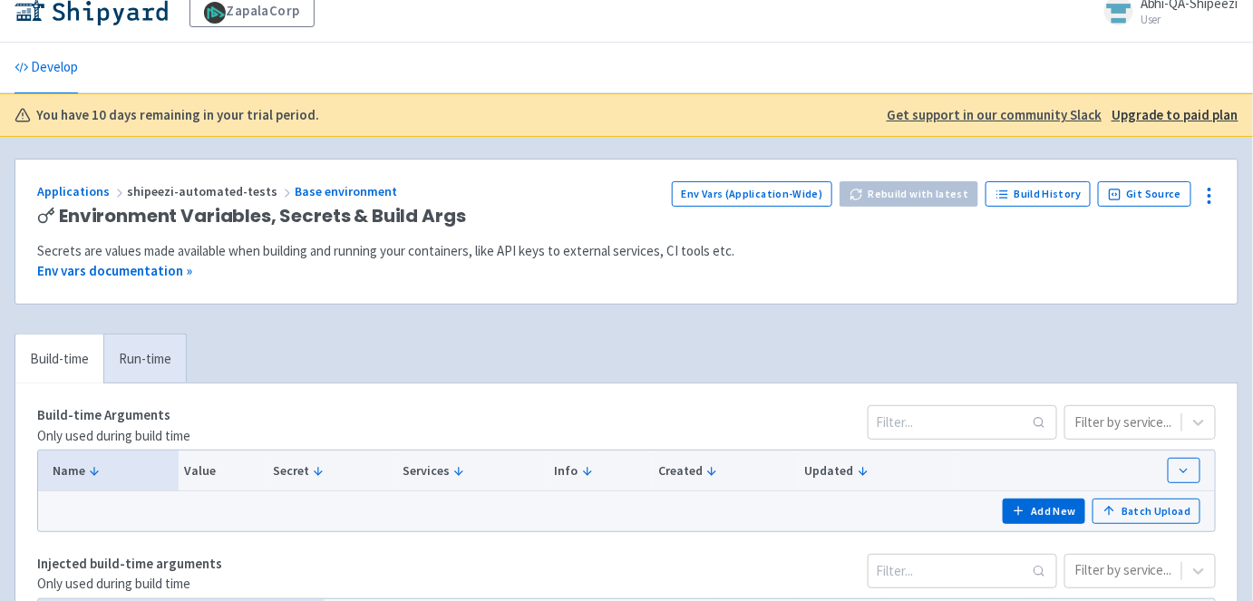
scroll to position [0, 0]
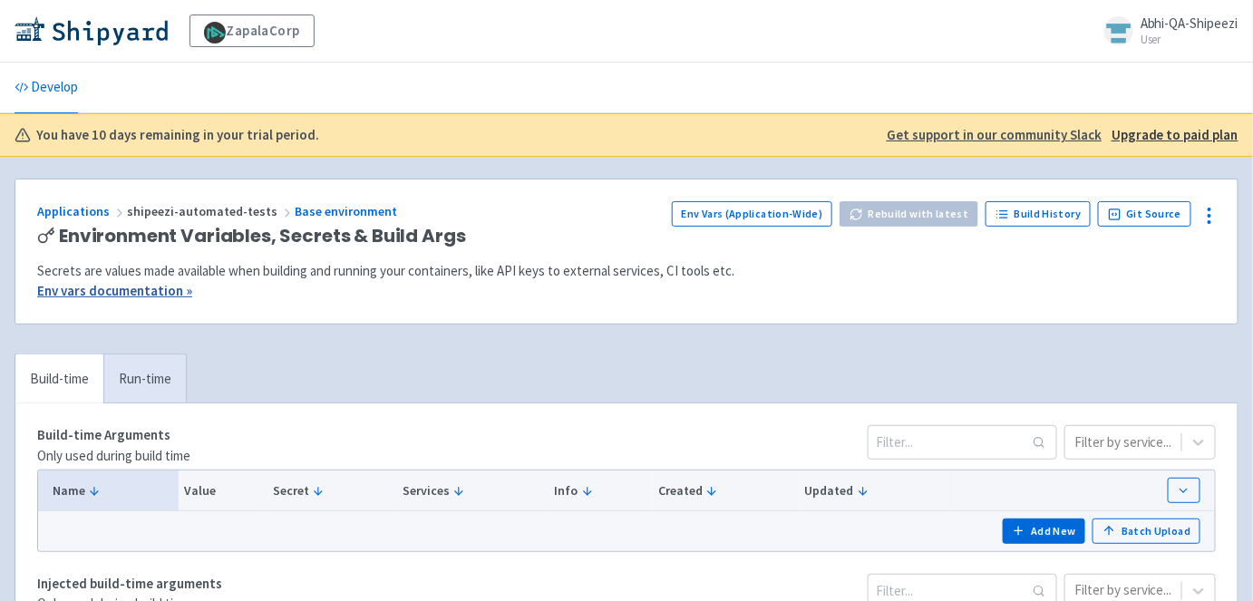
click at [102, 290] on link "Env vars documentation »" at bounding box center [114, 290] width 155 height 17
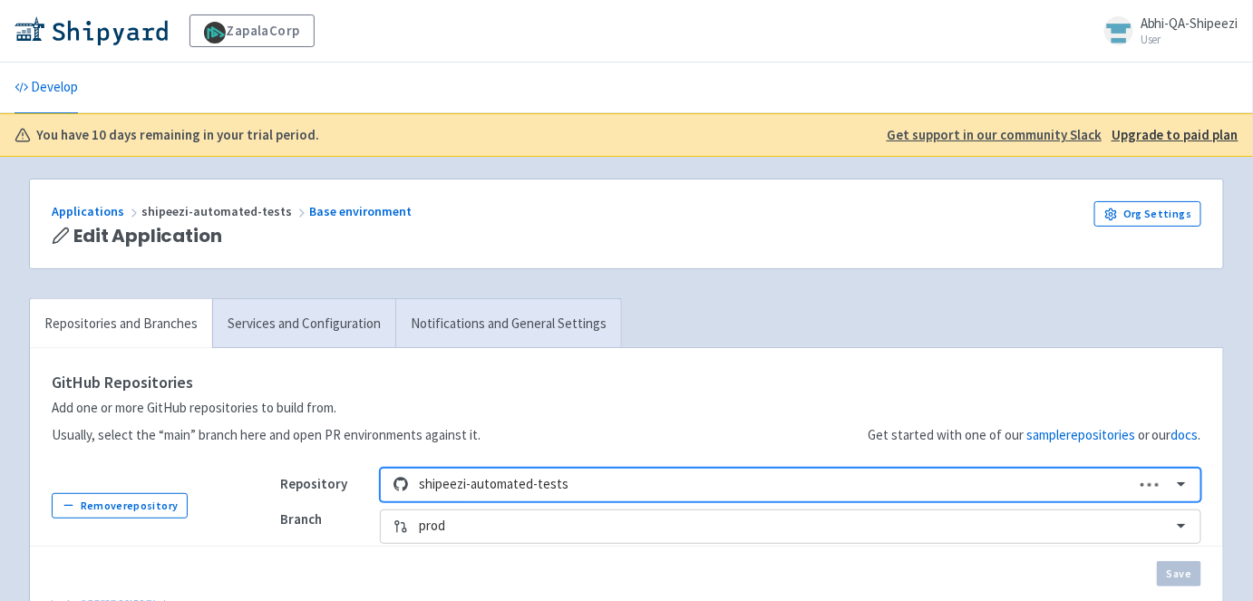
scroll to position [131, 0]
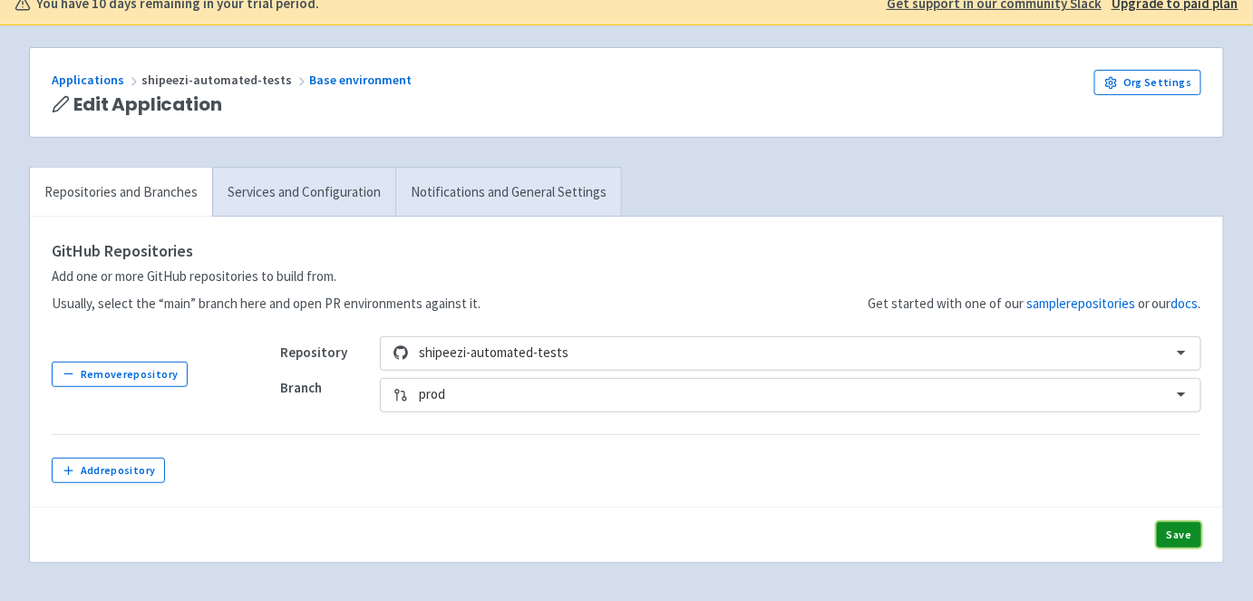
click at [1184, 539] on button "Save" at bounding box center [1178, 534] width 44 height 25
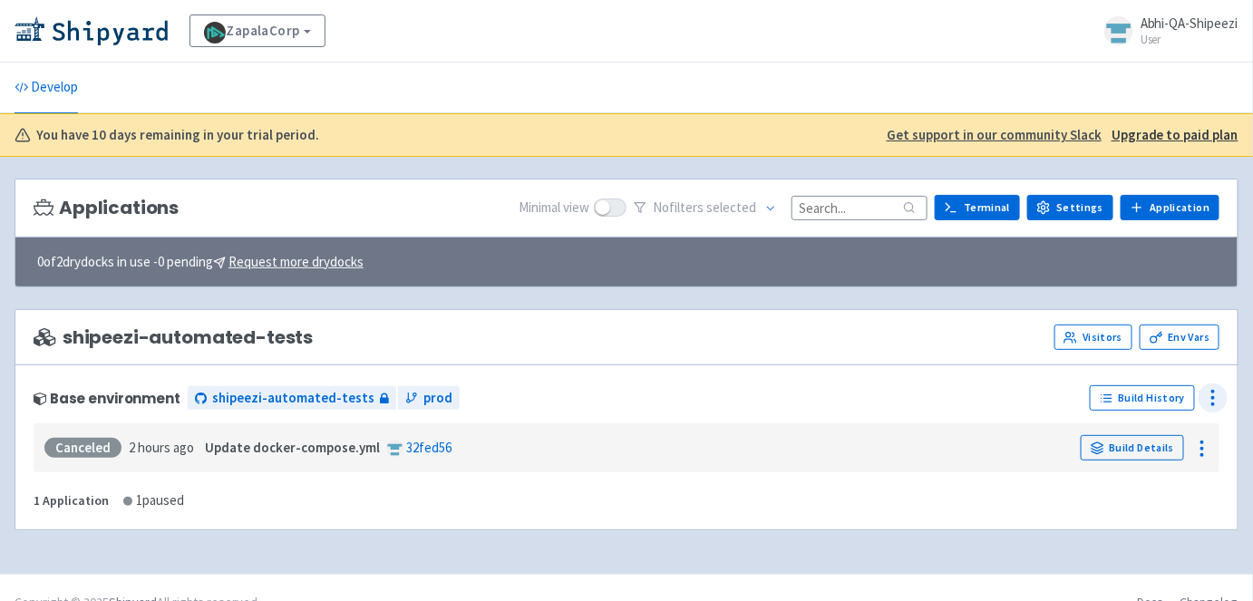
click at [1206, 387] on icon at bounding box center [1213, 398] width 22 height 22
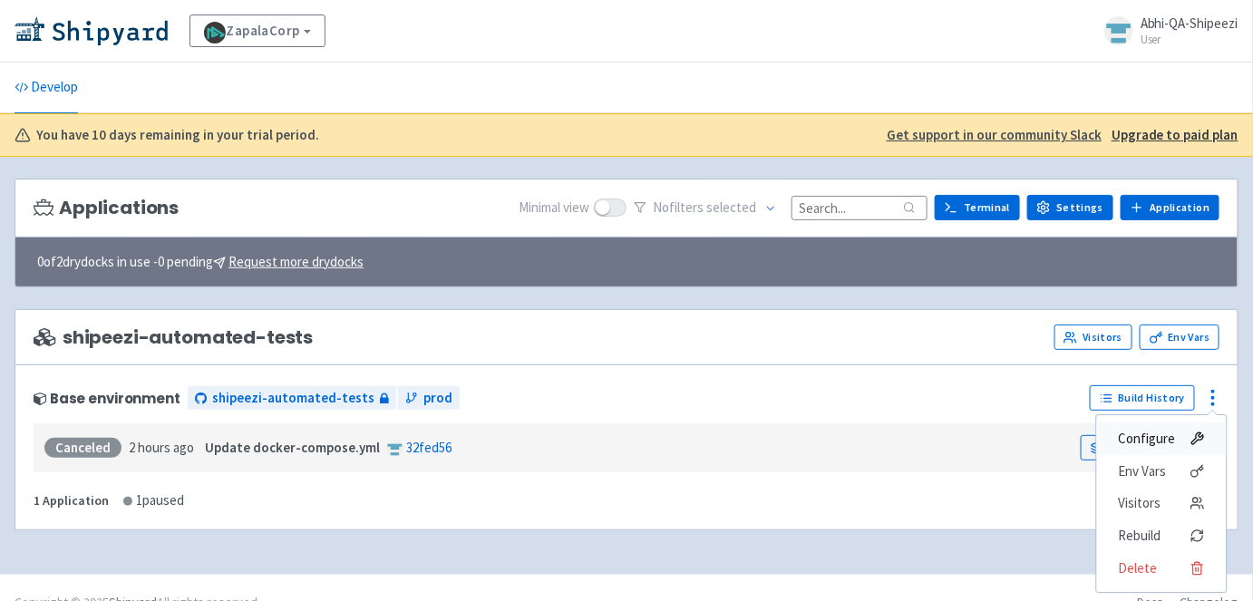
click at [1144, 438] on span "Configure" at bounding box center [1146, 438] width 57 height 25
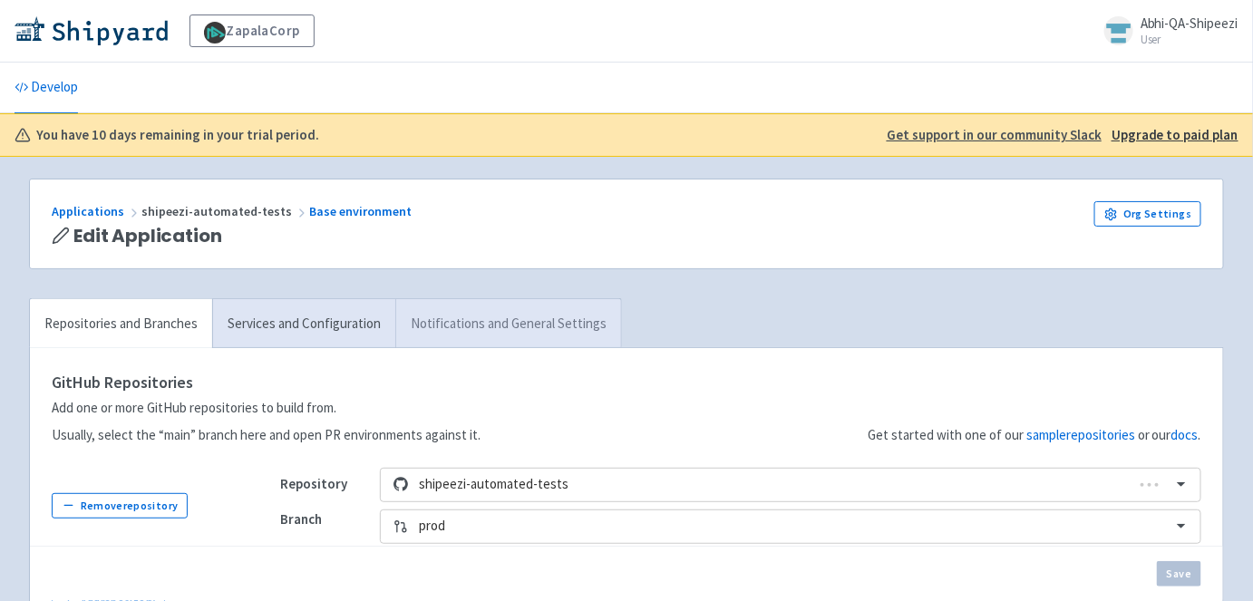
click at [522, 326] on link "Notifications and General Settings" at bounding box center [508, 324] width 226 height 50
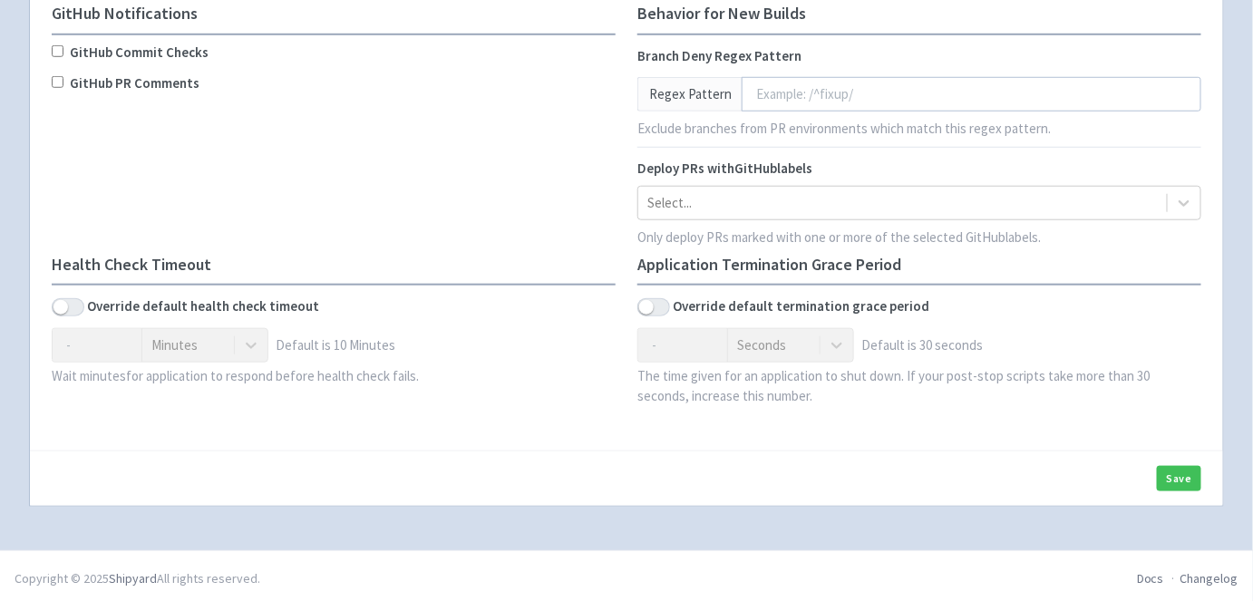
scroll to position [279, 0]
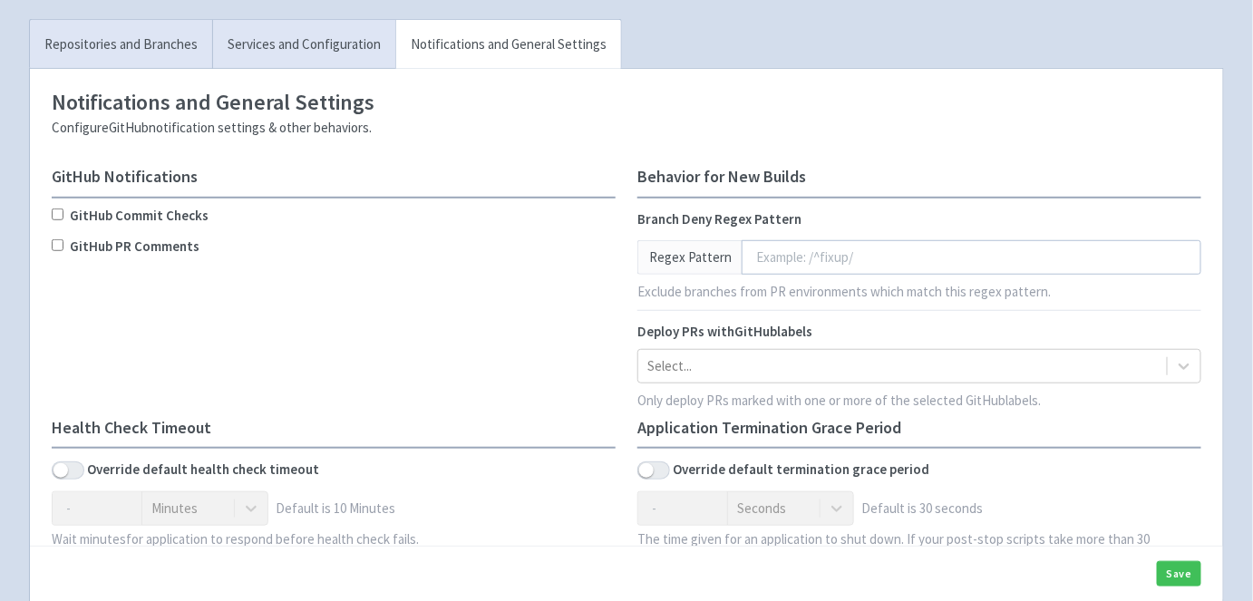
click at [56, 208] on input "GitHub Commit Checks" at bounding box center [58, 214] width 12 height 12
checkbox input "true"
click at [55, 243] on input "GitHub PR Comments" at bounding box center [58, 246] width 12 height 12
checkbox input "true"
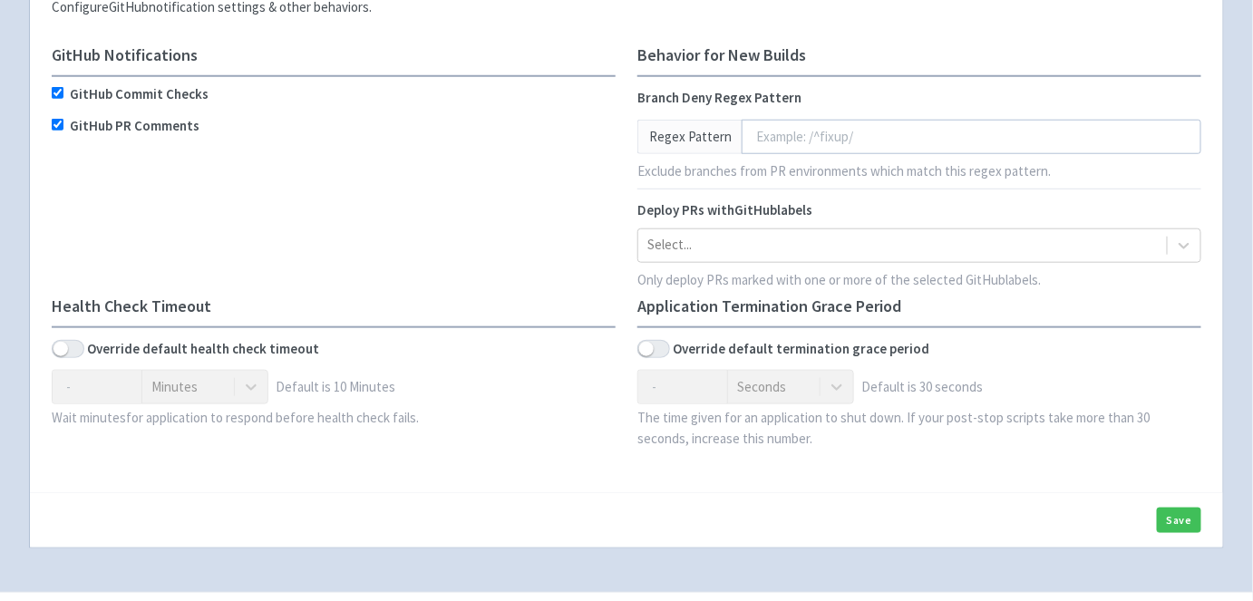
scroll to position [336, 0]
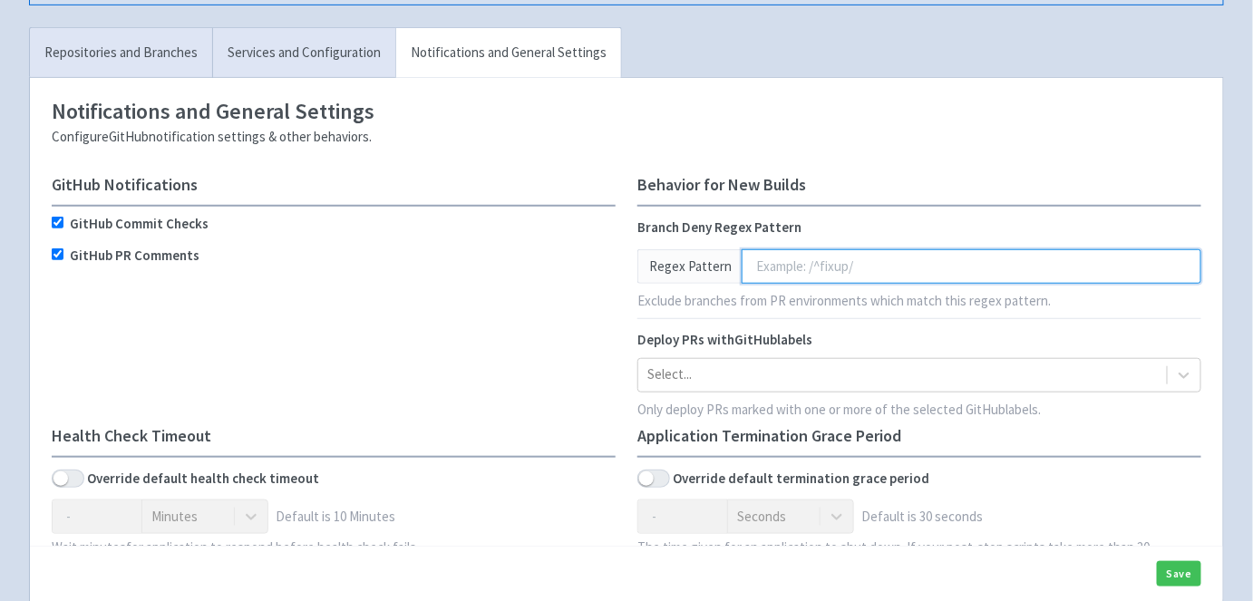
click at [795, 261] on input "text" at bounding box center [970, 266] width 459 height 34
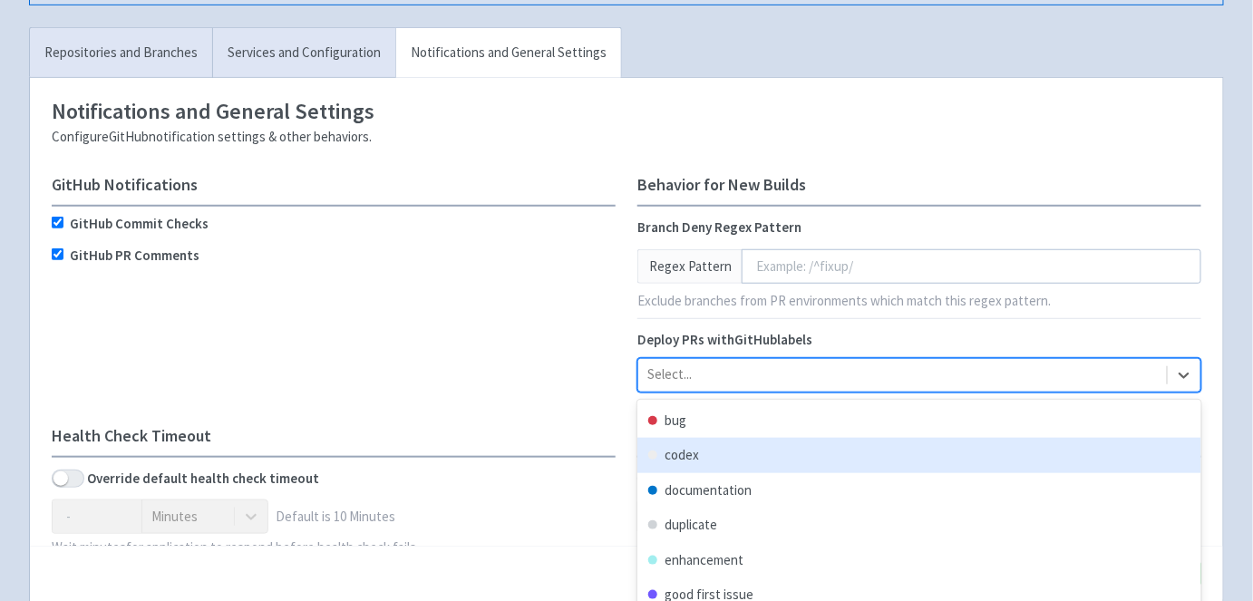
scroll to position [409, 0]
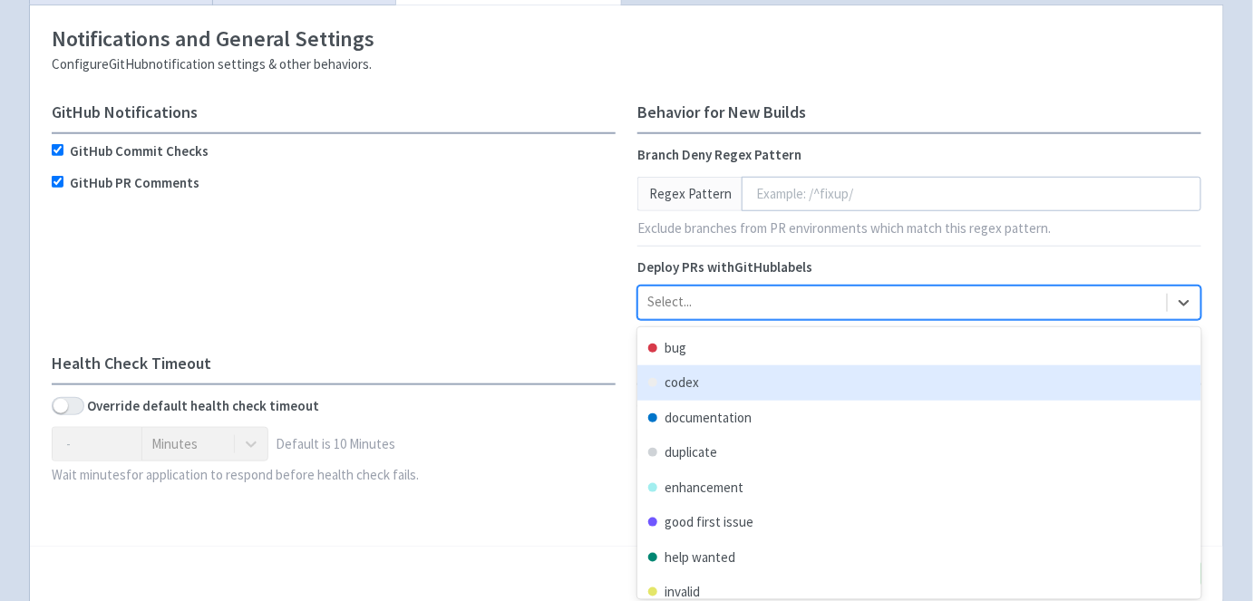
click at [778, 320] on div "option codex focused, 2 of 10. 10 results available. Use Up and Down to choose …" at bounding box center [919, 302] width 564 height 34
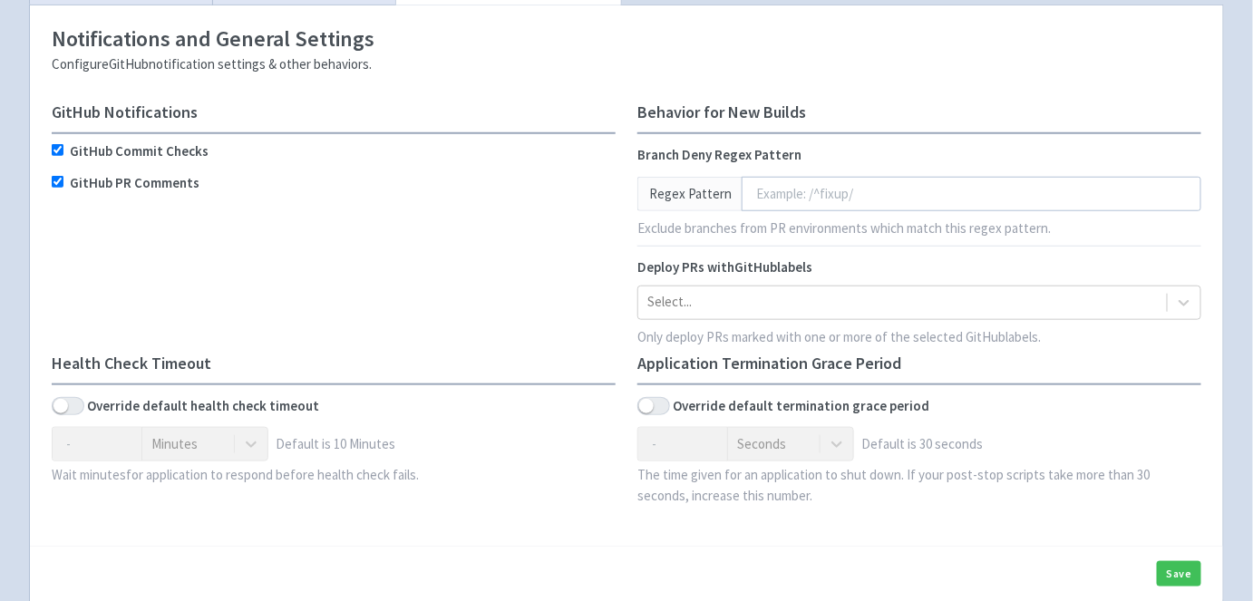
click at [511, 217] on div "GitHub Notifications GitHub Commit Checks GitHub PR Comments" at bounding box center [333, 228] width 585 height 251
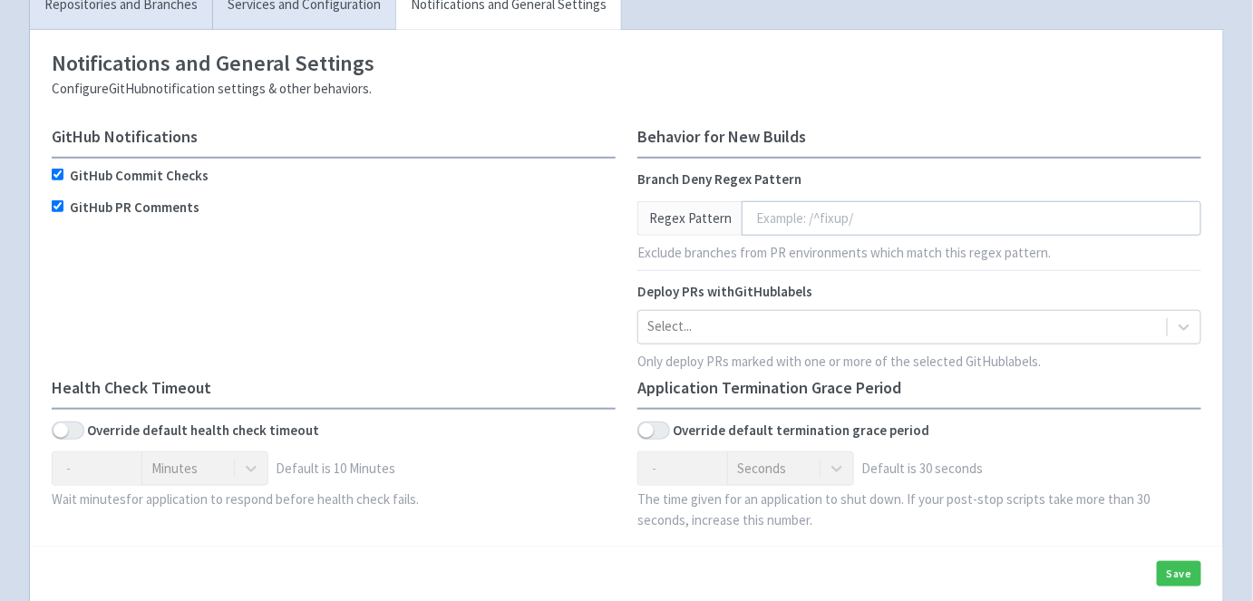
scroll to position [367, 0]
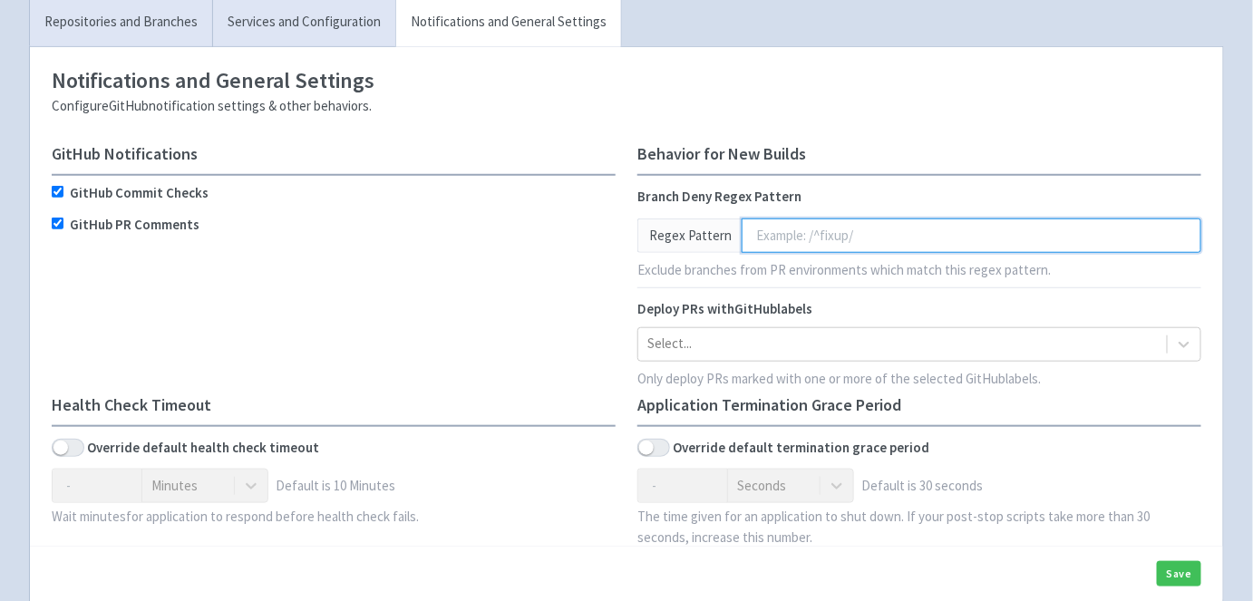
click at [785, 228] on input "text" at bounding box center [970, 235] width 459 height 34
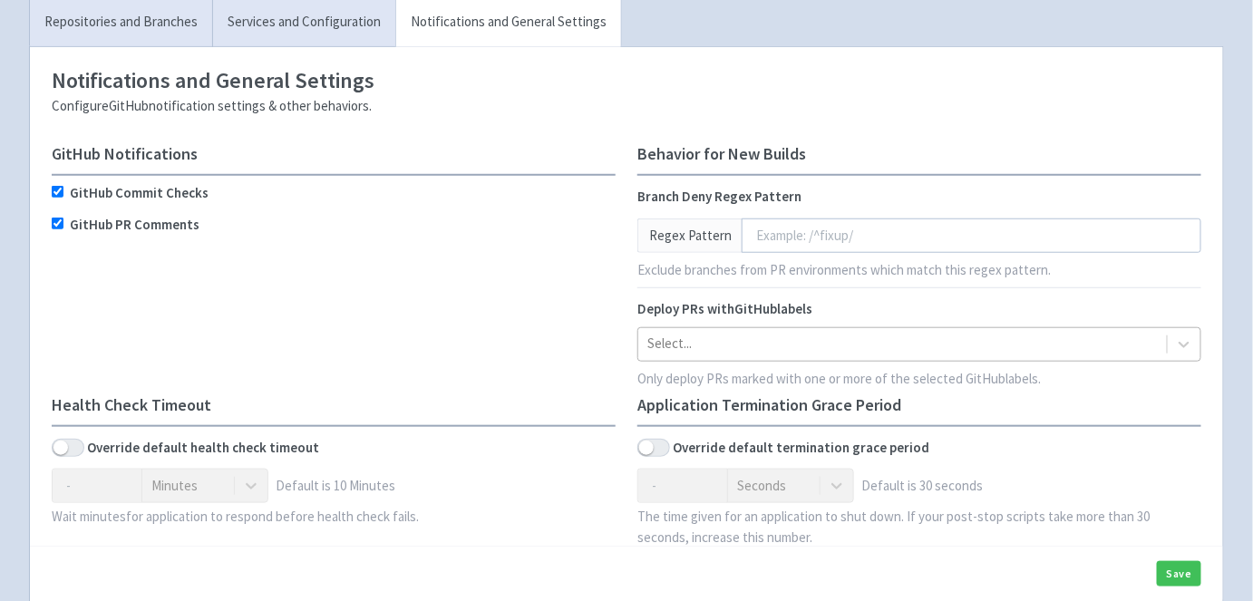
scroll to position [409, 0]
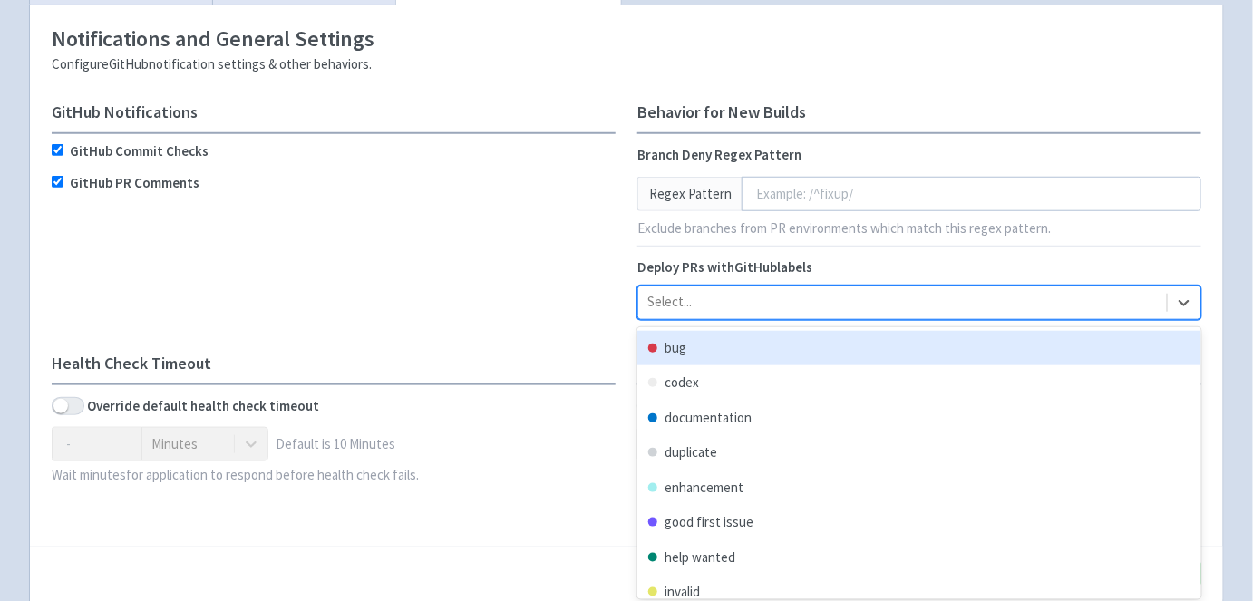
click at [837, 320] on div "option bug focused, 1 of 10. 10 results available. Use Up and Down to choose op…" at bounding box center [919, 302] width 564 height 34
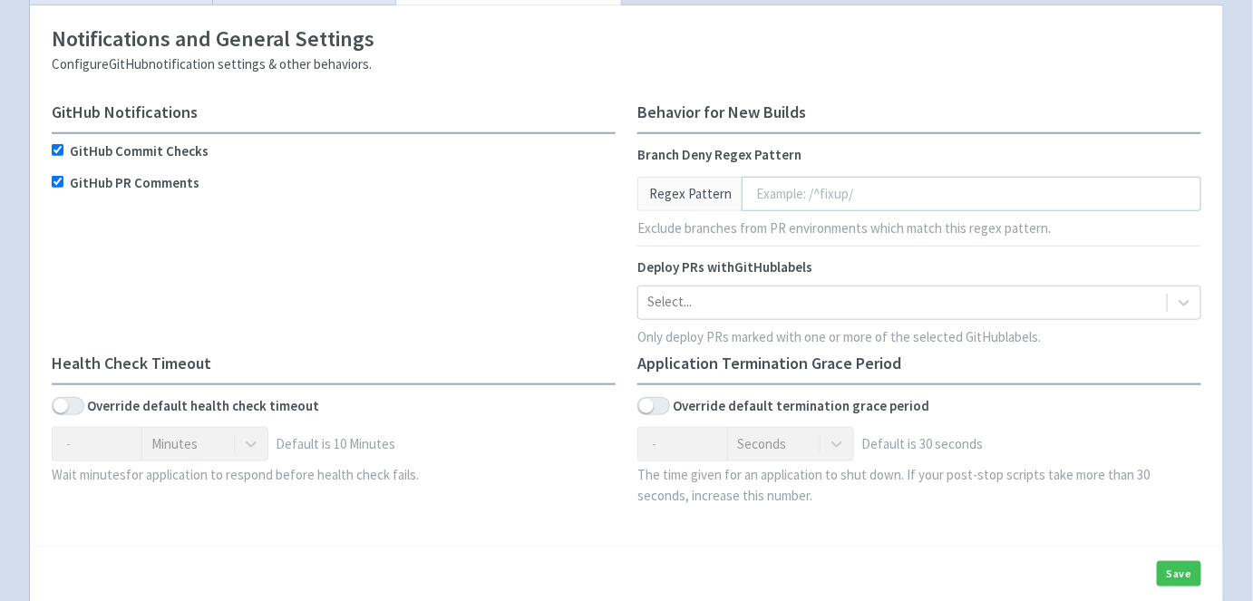
click at [891, 259] on div "Deploy PRs with GitHub labels" at bounding box center [919, 267] width 564 height 21
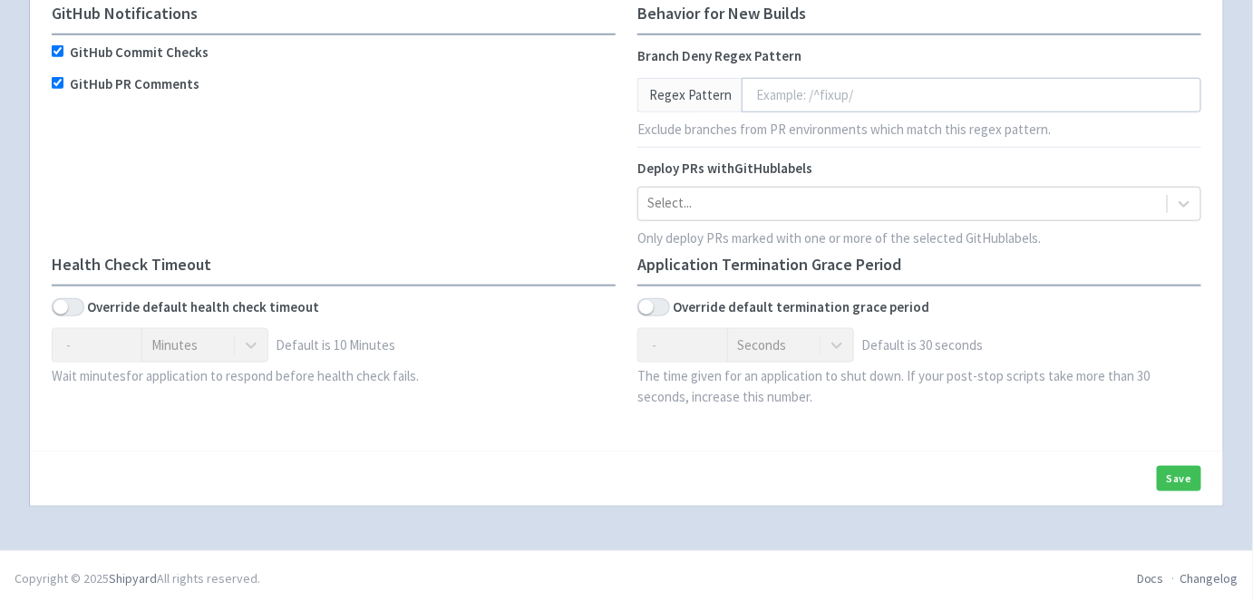
scroll to position [454, 0]
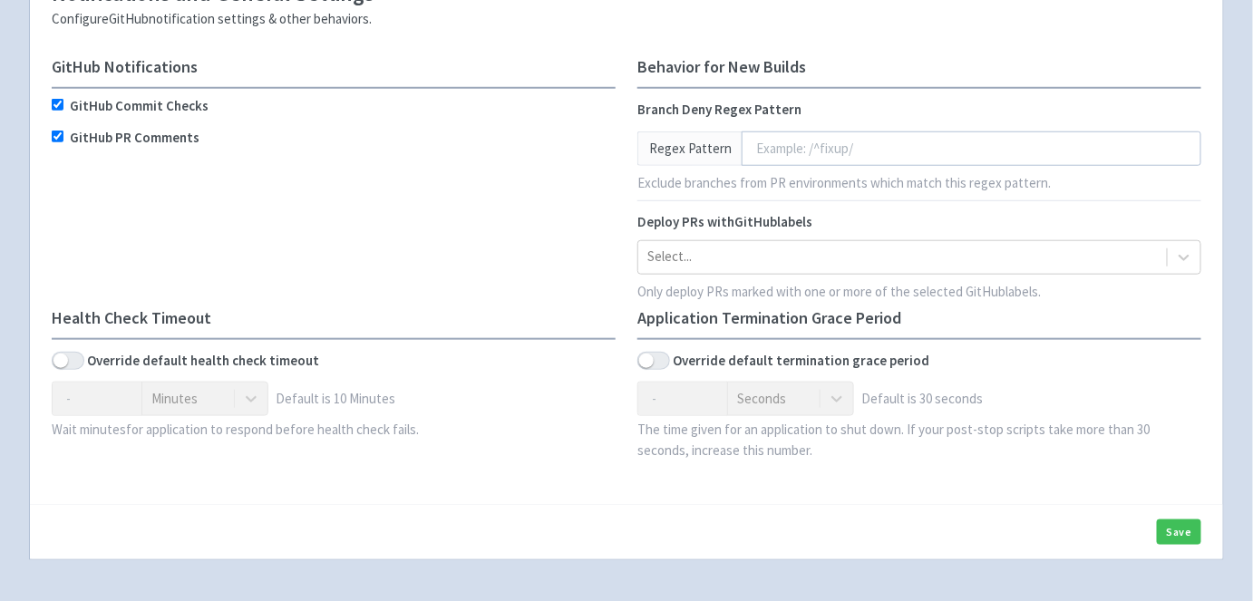
click at [65, 365] on div "Override default health check timeout" at bounding box center [334, 361] width 564 height 21
click at [65, 360] on span at bounding box center [68, 361] width 33 height 18
click at [63, 360] on input "checkbox" at bounding box center [58, 361] width 12 height 12
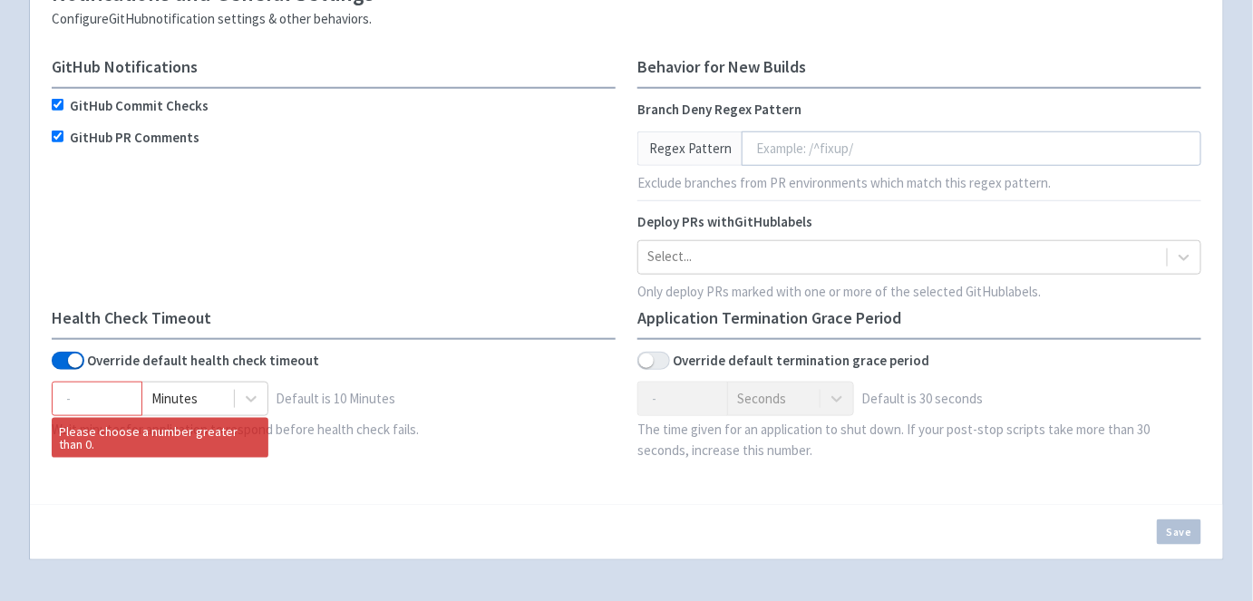
click at [65, 360] on span at bounding box center [68, 361] width 33 height 18
click at [63, 360] on input "checkbox" at bounding box center [58, 361] width 12 height 12
checkbox input "false"
type input "0"
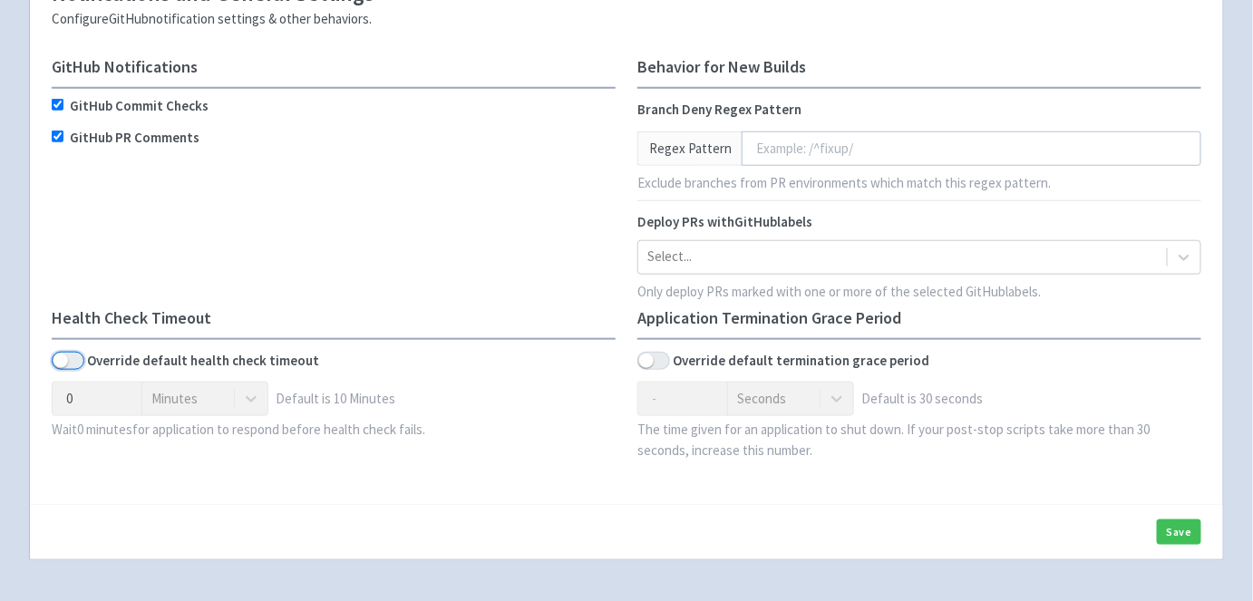
scroll to position [483, 0]
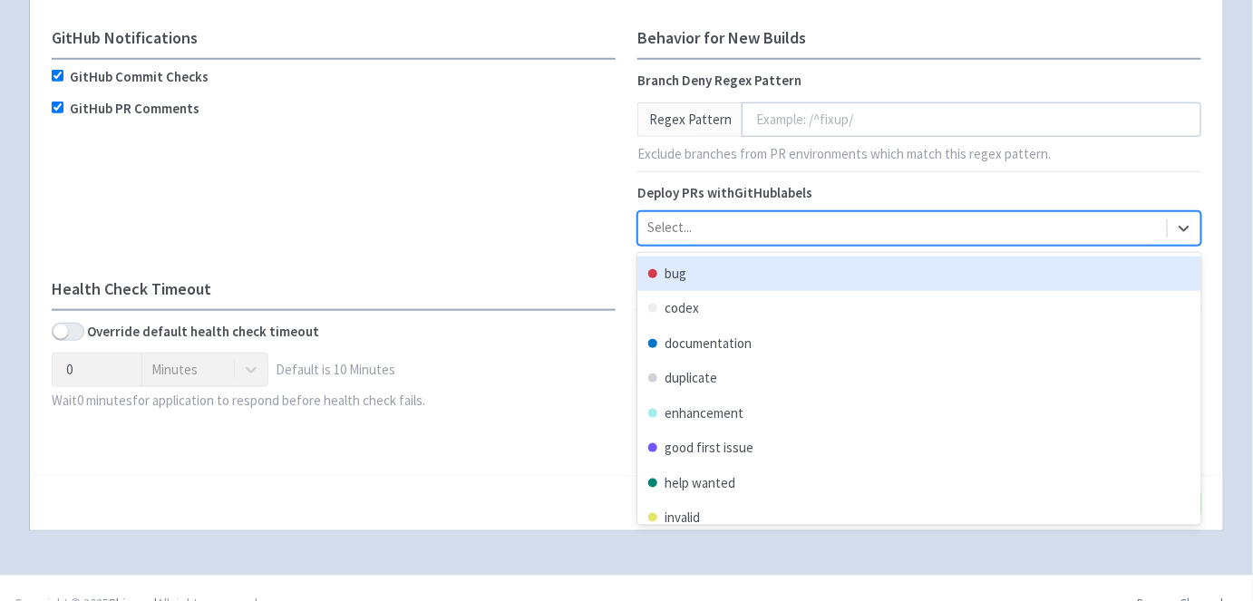
click at [712, 218] on div at bounding box center [902, 228] width 510 height 24
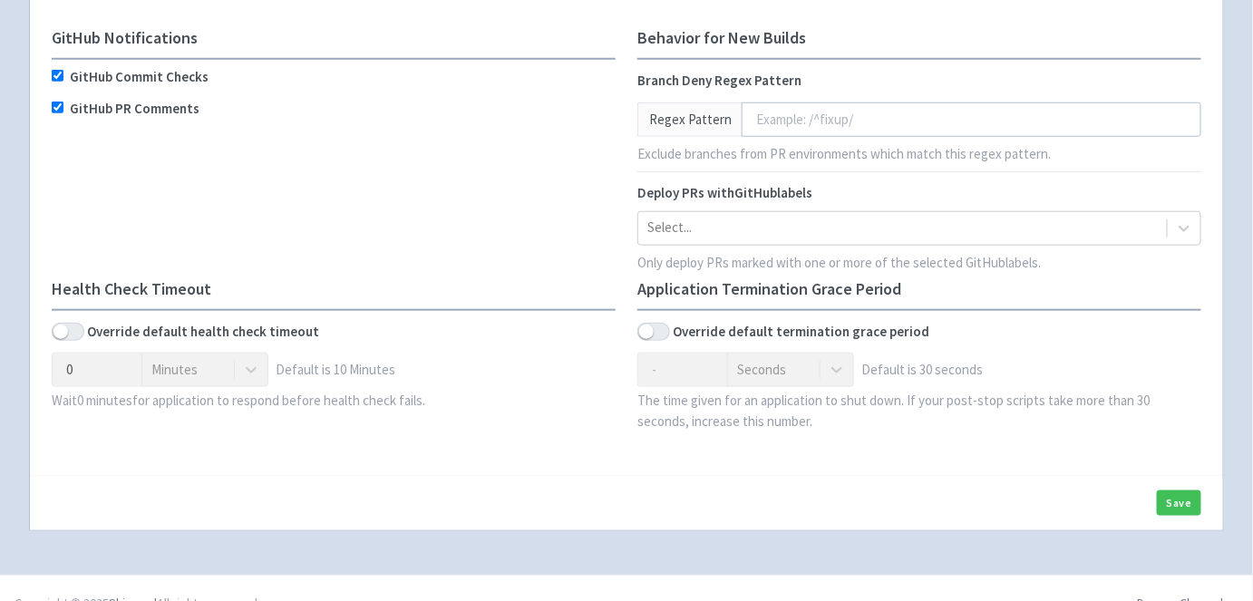
click at [621, 218] on div "GitHub Notifications GitHub Commit Checks GitHub PR Comments" at bounding box center [333, 154] width 585 height 251
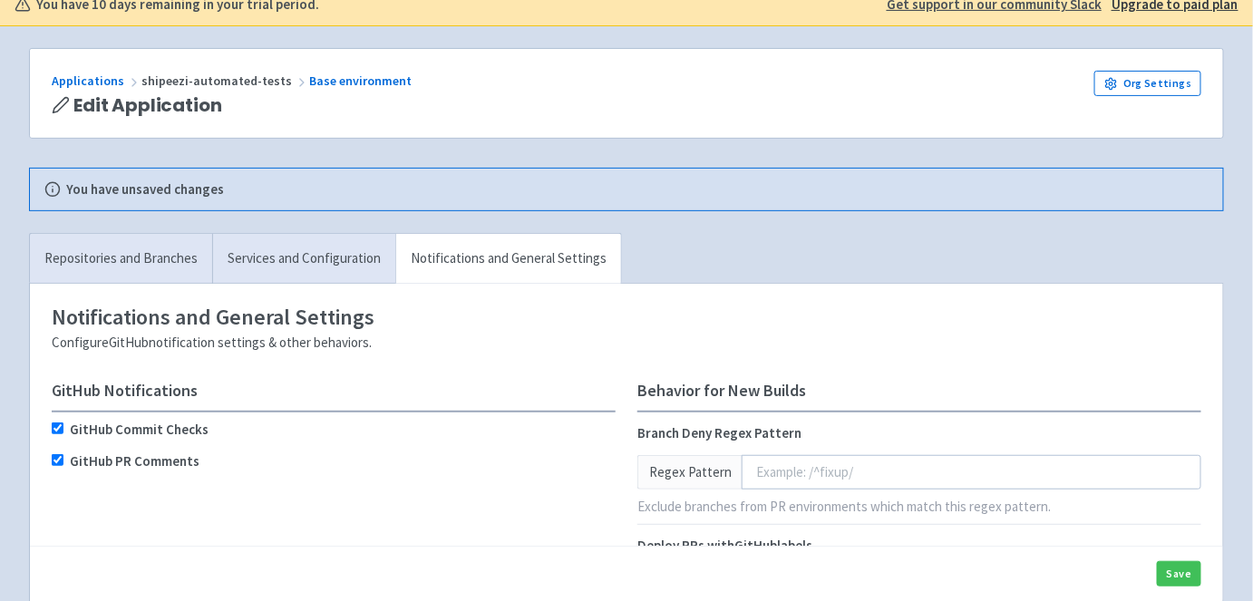
scroll to position [131, 0]
click at [302, 284] on div "GitHub Repositories Add one or more GitHub repositories to build from. Usually,…" at bounding box center [626, 556] width 1193 height 545
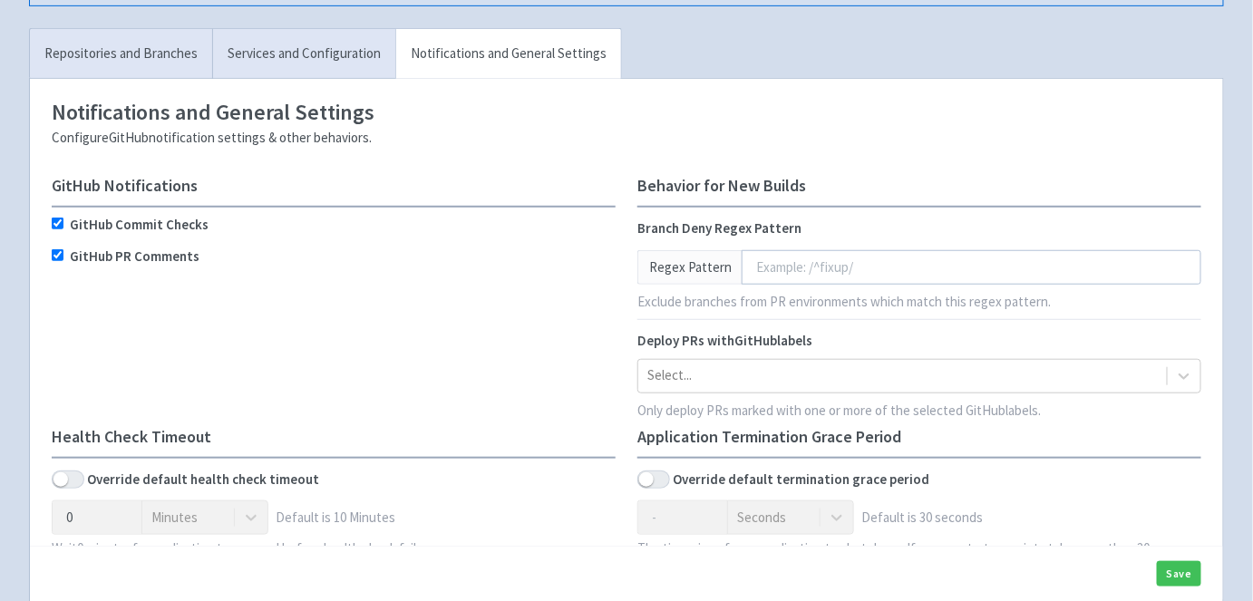
scroll to position [340, 0]
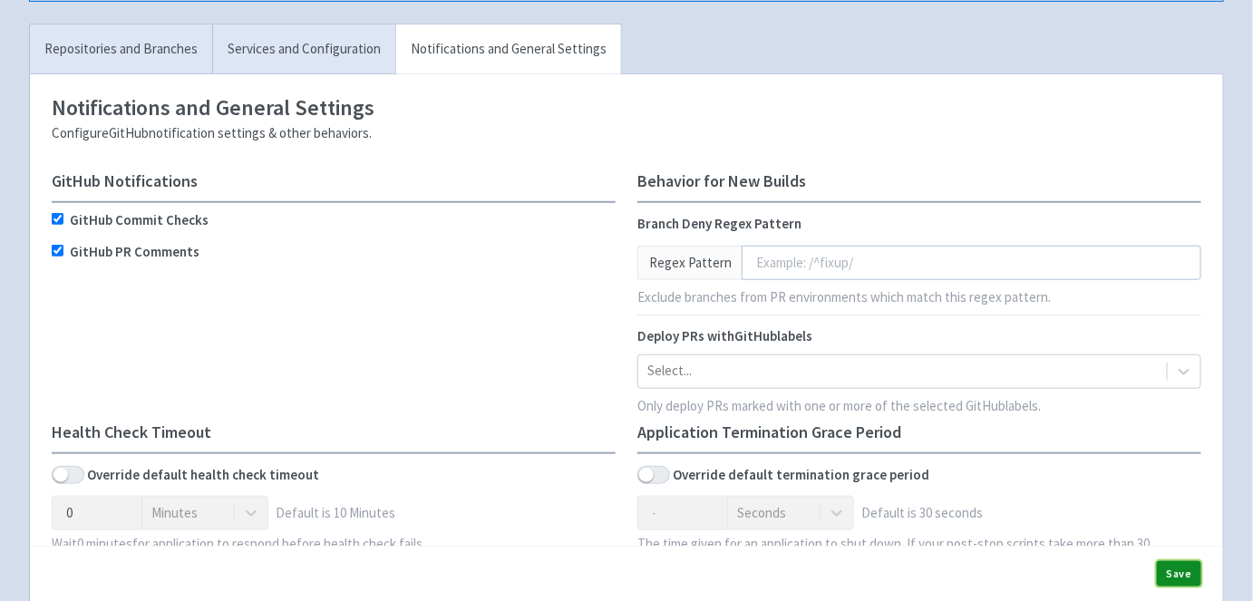
click at [1185, 568] on button "Save" at bounding box center [1178, 573] width 44 height 25
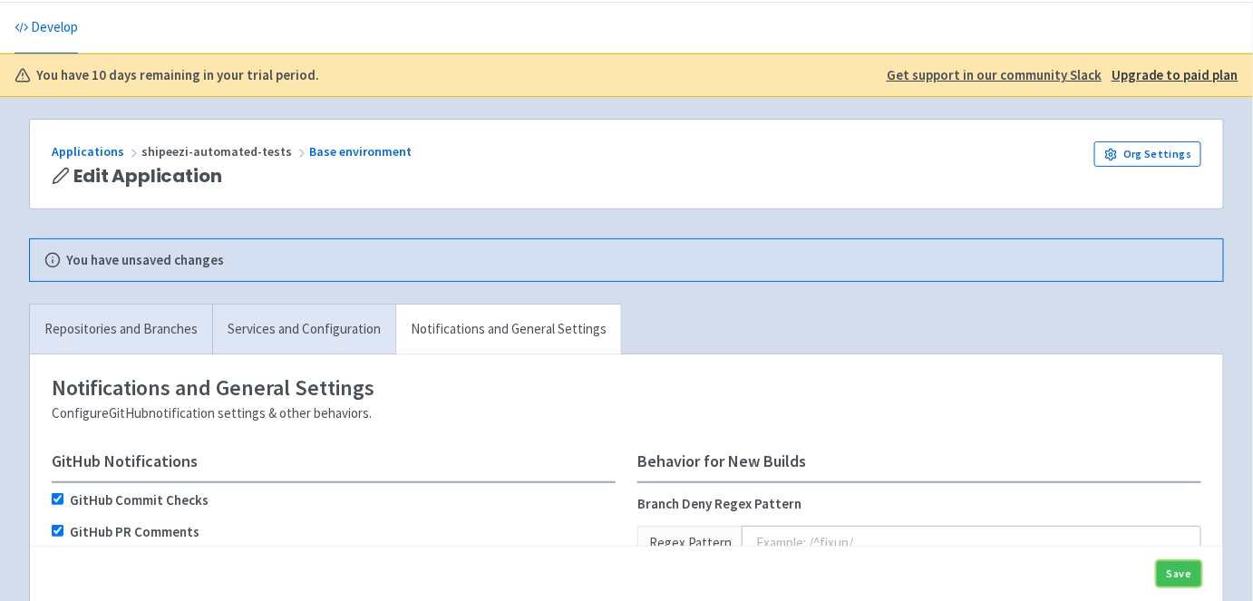
scroll to position [53, 0]
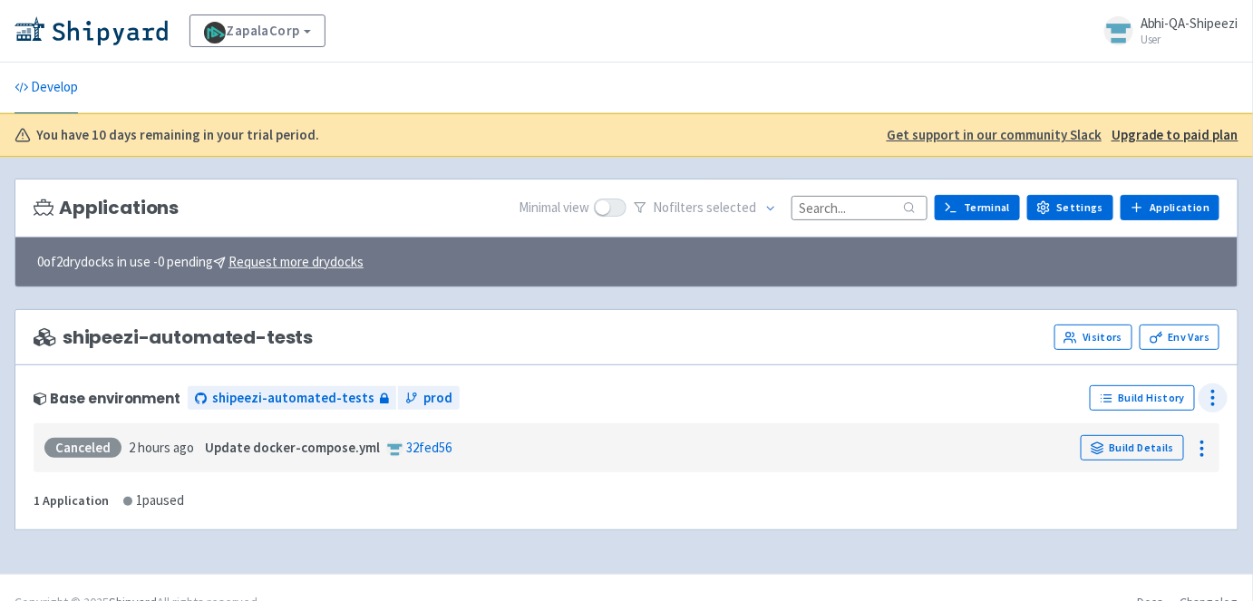
click at [1213, 391] on circle at bounding box center [1213, 392] width 2 height 2
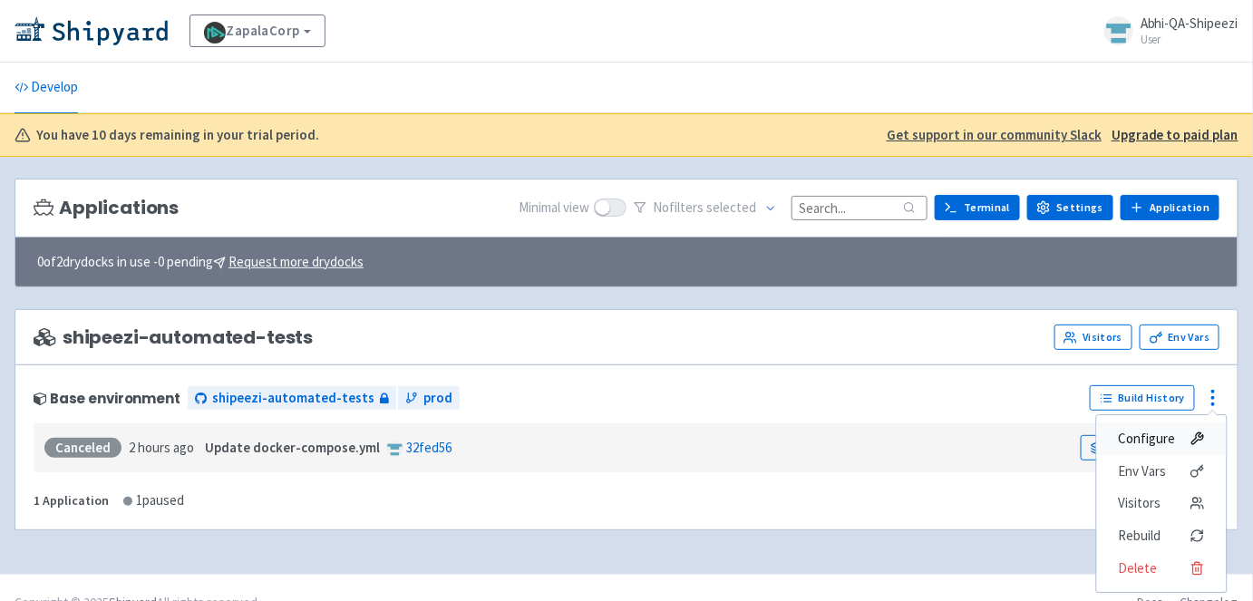
click at [1121, 436] on span "Configure" at bounding box center [1146, 438] width 57 height 25
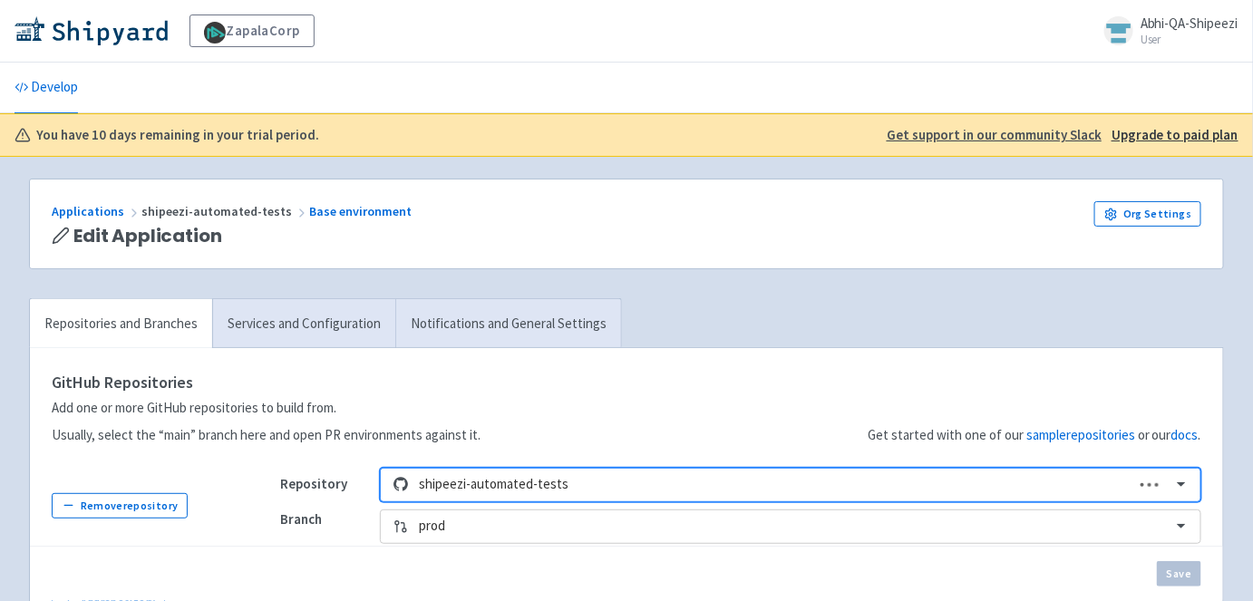
scroll to position [137, 0]
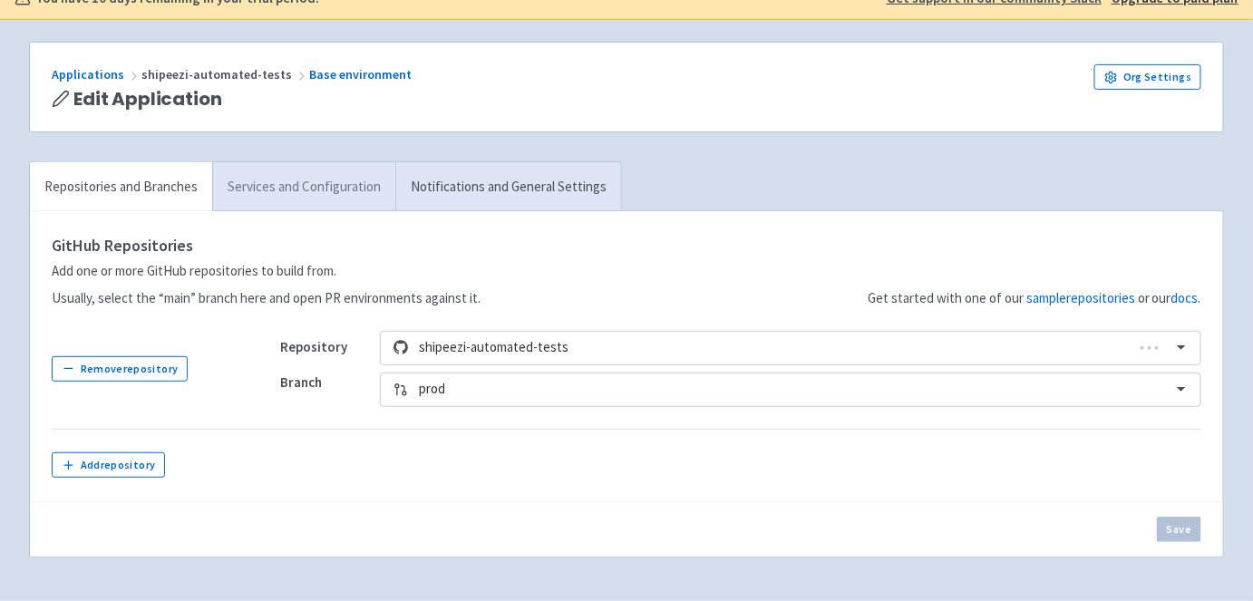
click at [335, 180] on link "Services and Configuration" at bounding box center [303, 187] width 183 height 50
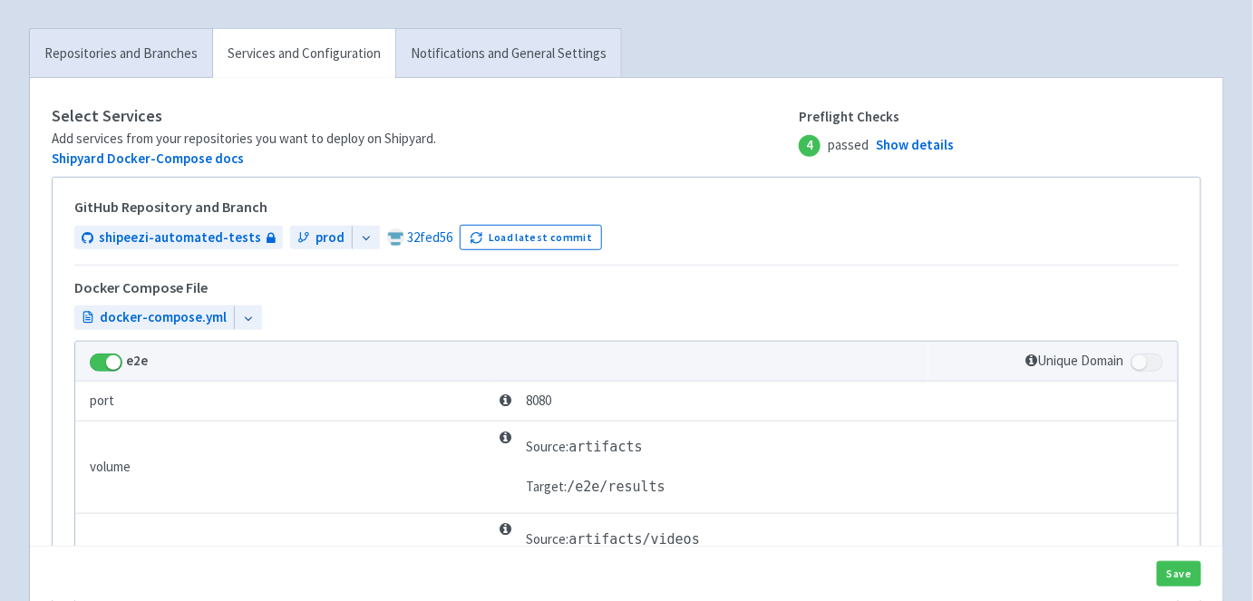
scroll to position [268, 0]
click at [421, 42] on link "Notifications and General Settings" at bounding box center [508, 56] width 226 height 50
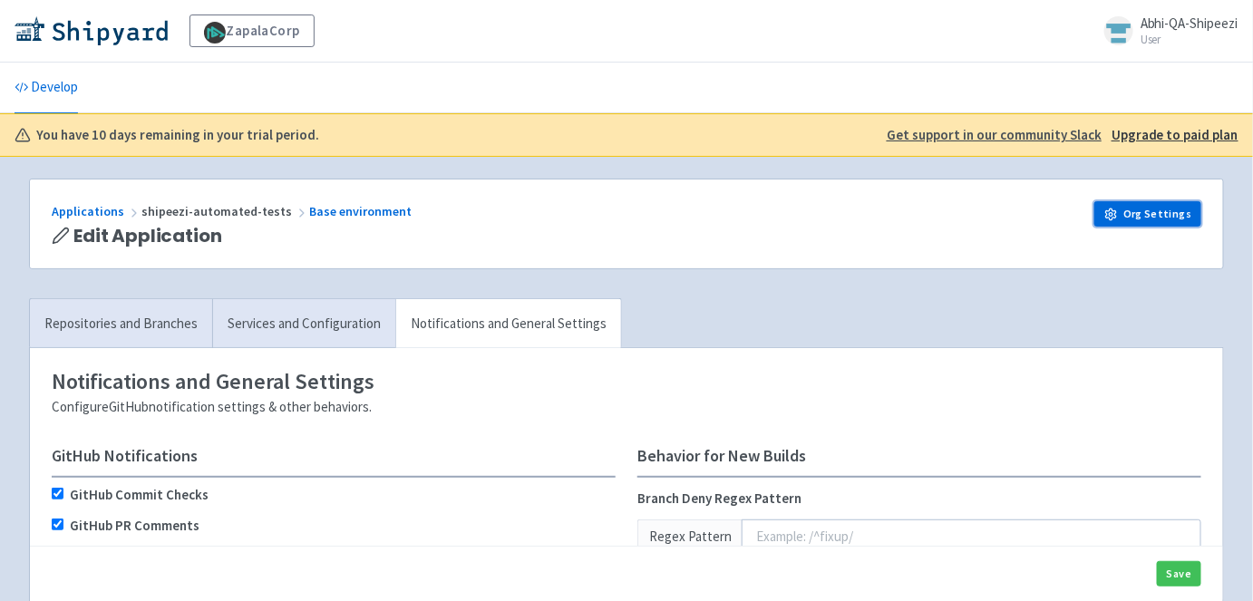
click at [1169, 210] on link "Org Settings" at bounding box center [1147, 213] width 107 height 25
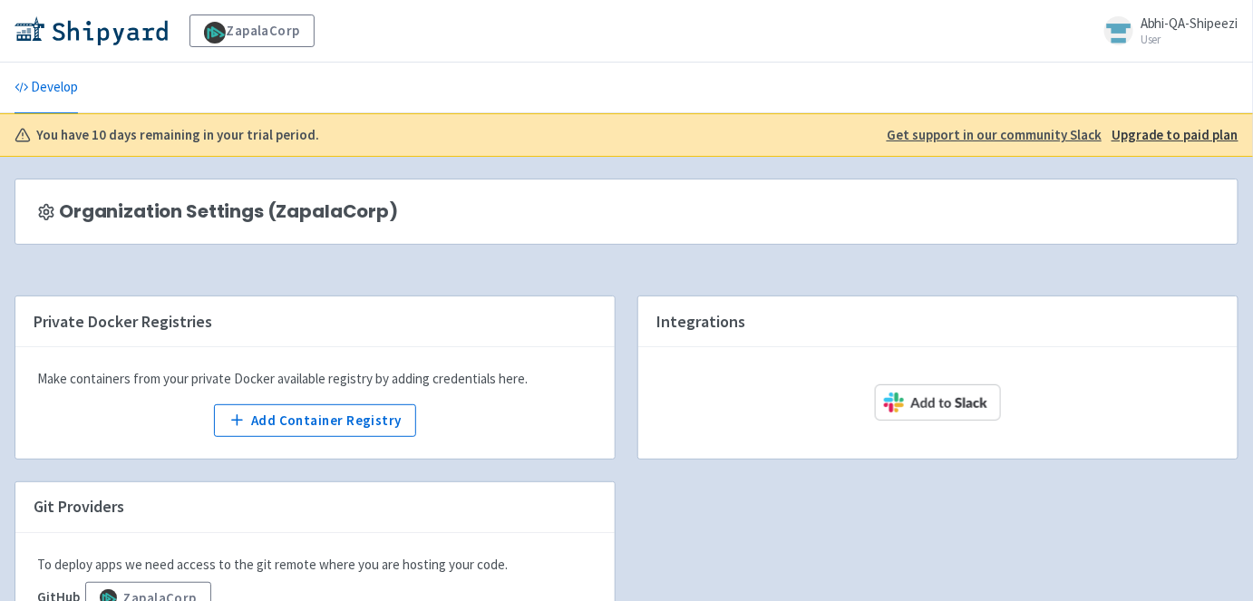
scroll to position [131, 0]
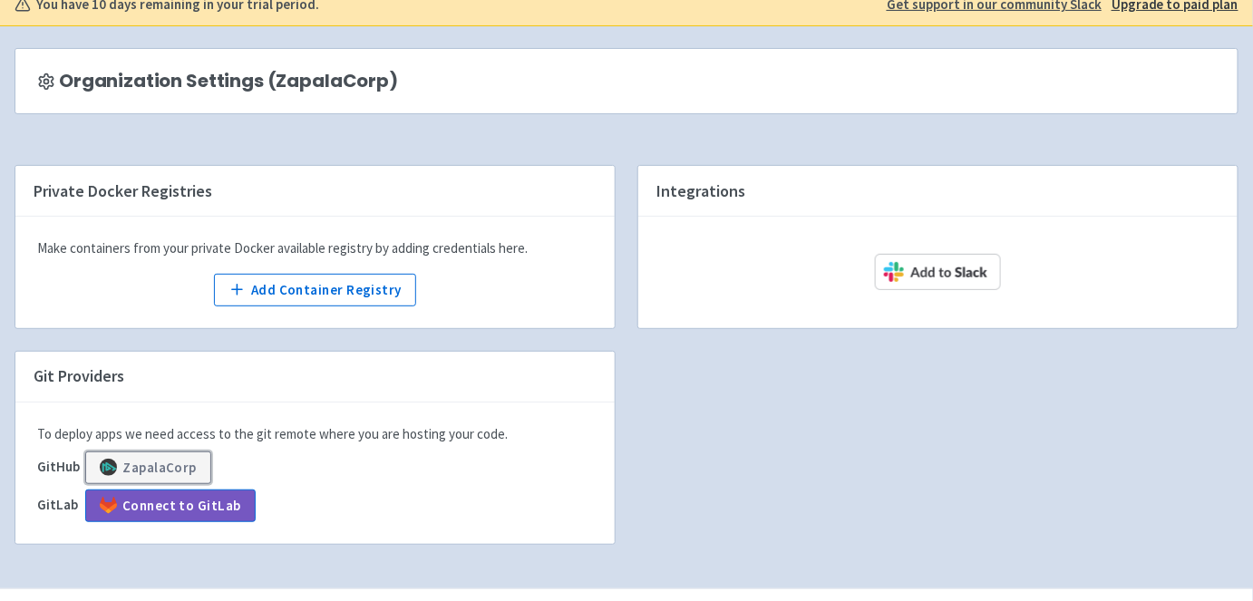
click at [175, 459] on button "ZapalaCorp" at bounding box center [148, 467] width 126 height 33
click at [172, 463] on button "ZapalaCorp" at bounding box center [148, 467] width 126 height 33
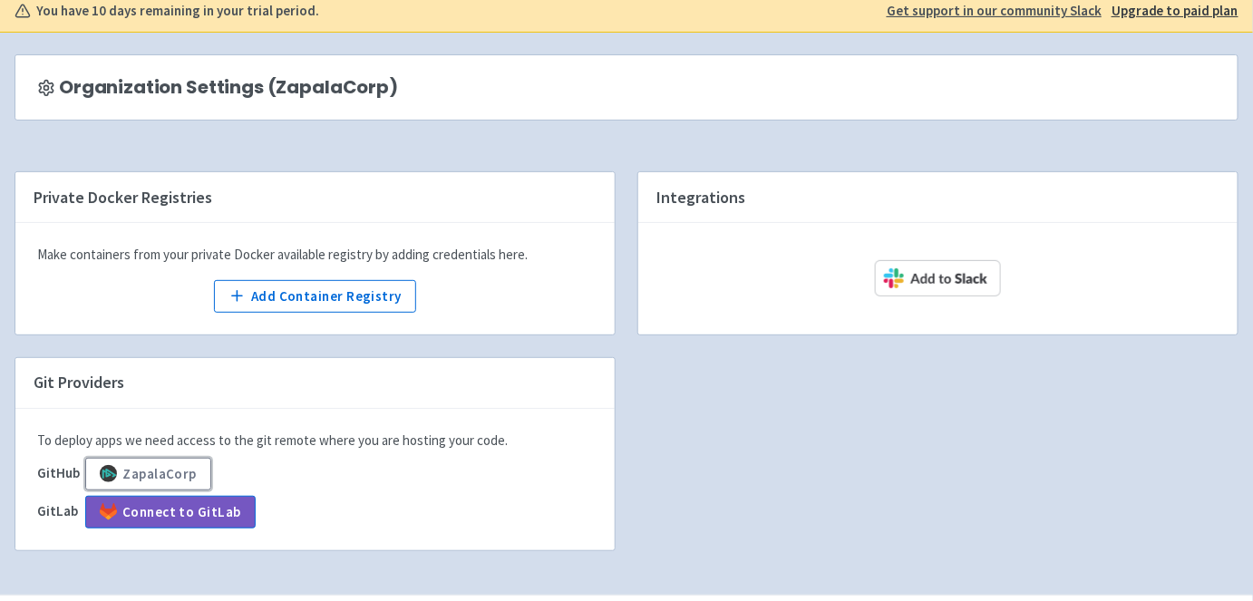
scroll to position [0, 0]
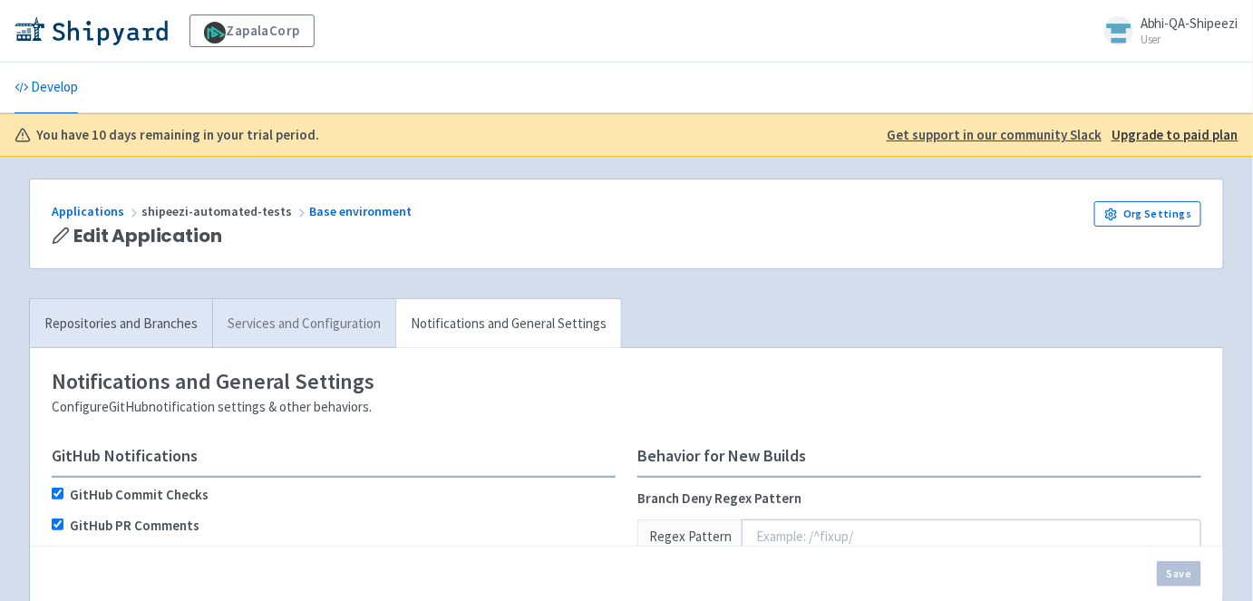
click at [285, 319] on link "Services and Configuration" at bounding box center [303, 324] width 183 height 50
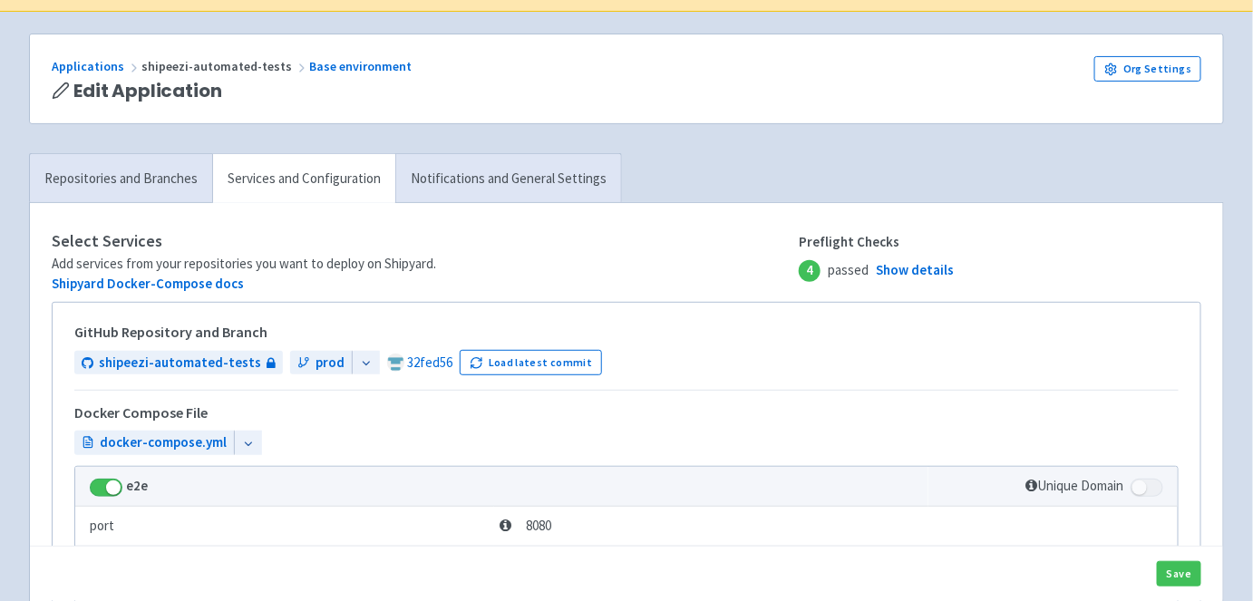
scroll to position [142, 0]
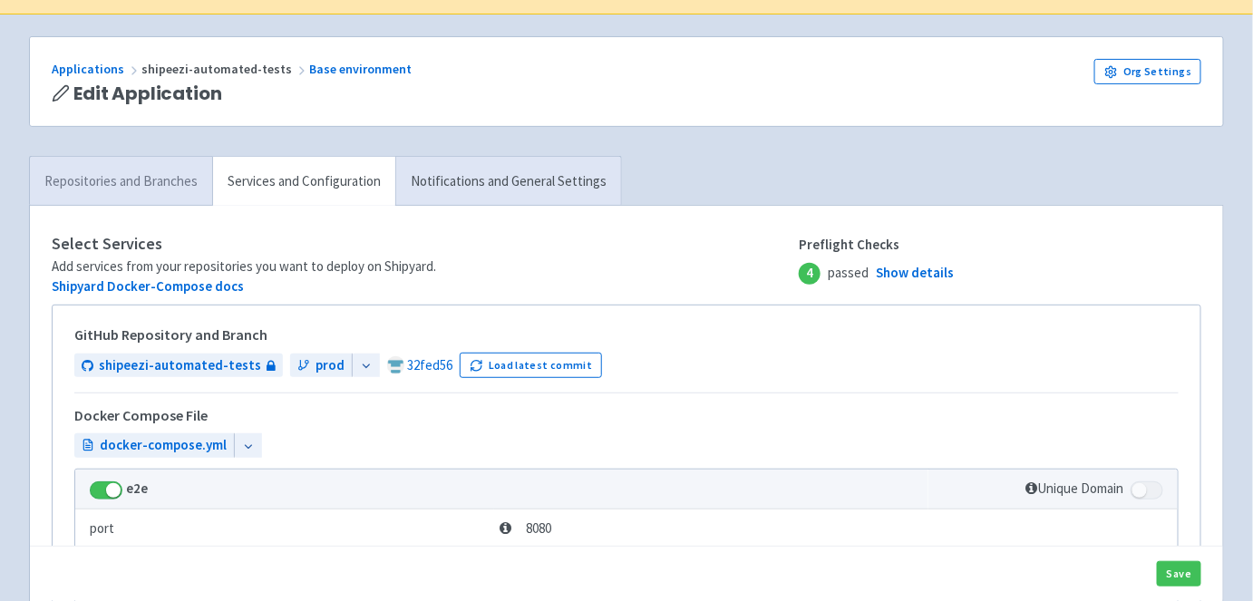
click at [135, 172] on link "Repositories and Branches" at bounding box center [121, 182] width 182 height 50
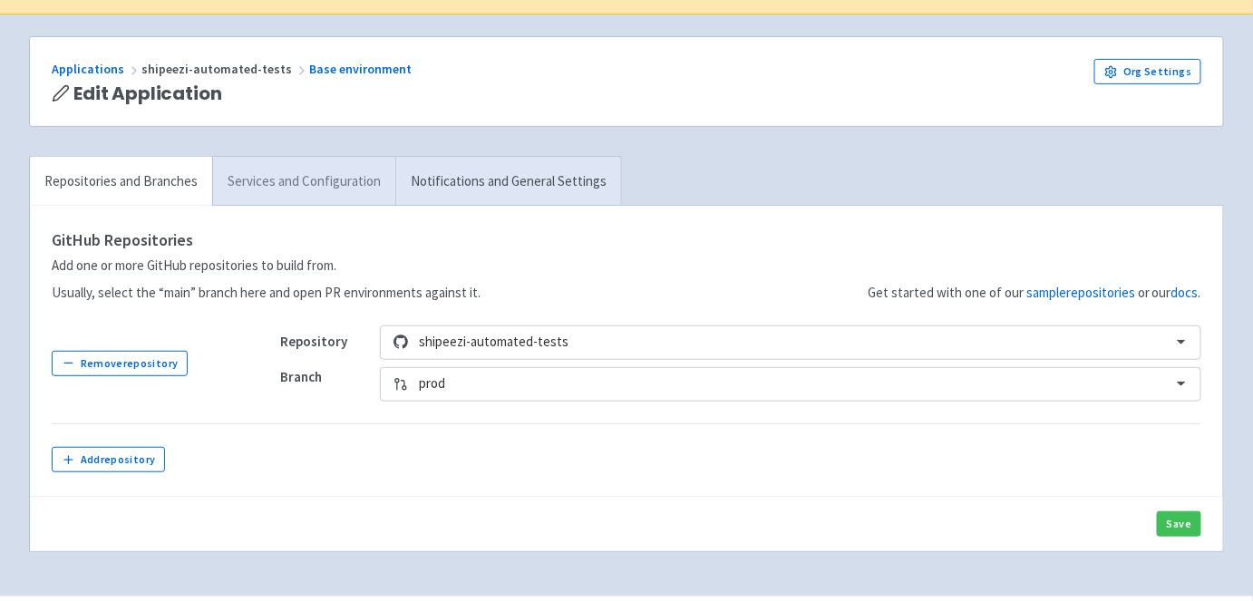
click at [270, 161] on link "Services and Configuration" at bounding box center [303, 182] width 183 height 50
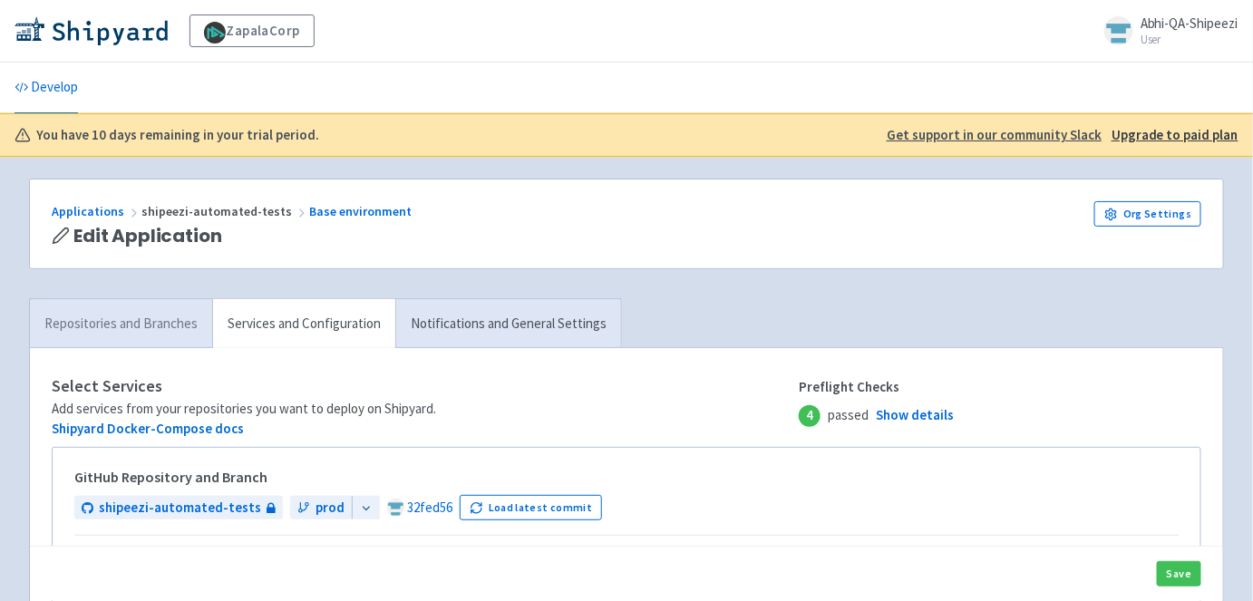
click at [146, 312] on link "Repositories and Branches" at bounding box center [121, 324] width 182 height 50
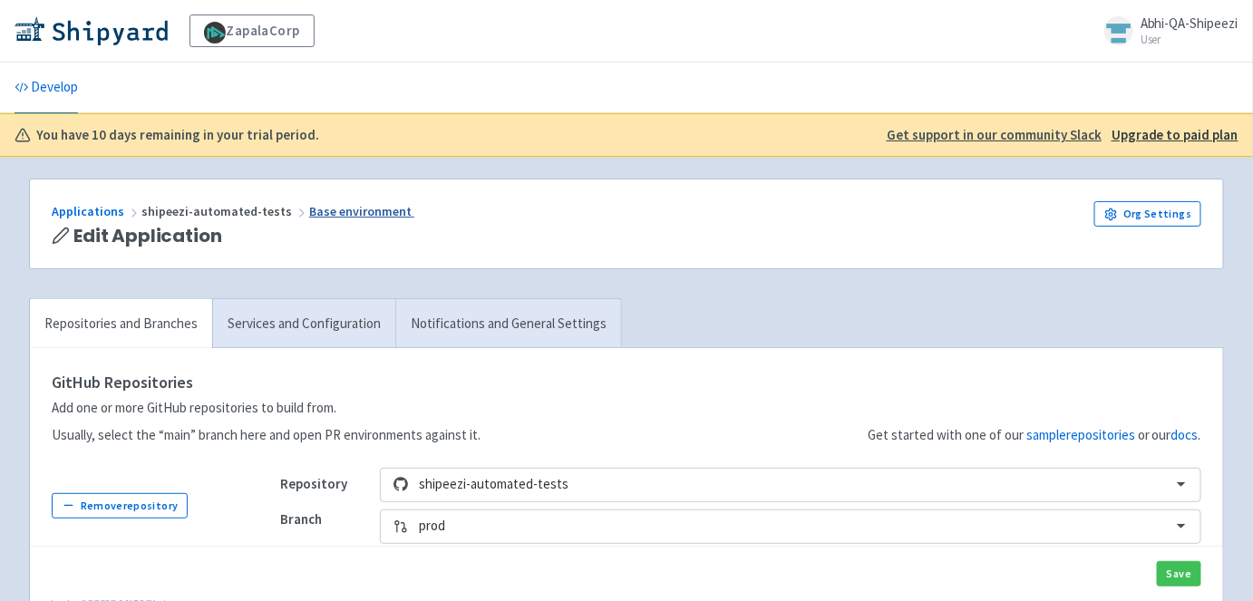
click at [348, 216] on link "Base environment" at bounding box center [361, 211] width 105 height 16
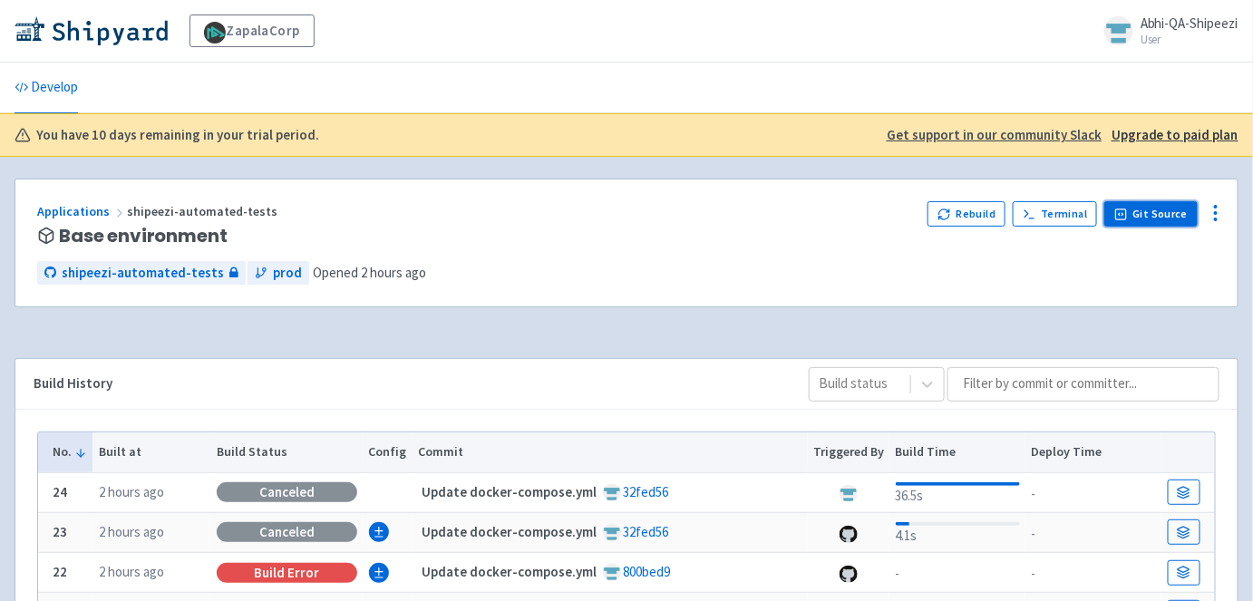
click at [1172, 209] on link "Git Source" at bounding box center [1150, 213] width 93 height 25
click at [1222, 207] on icon at bounding box center [1215, 213] width 22 height 22
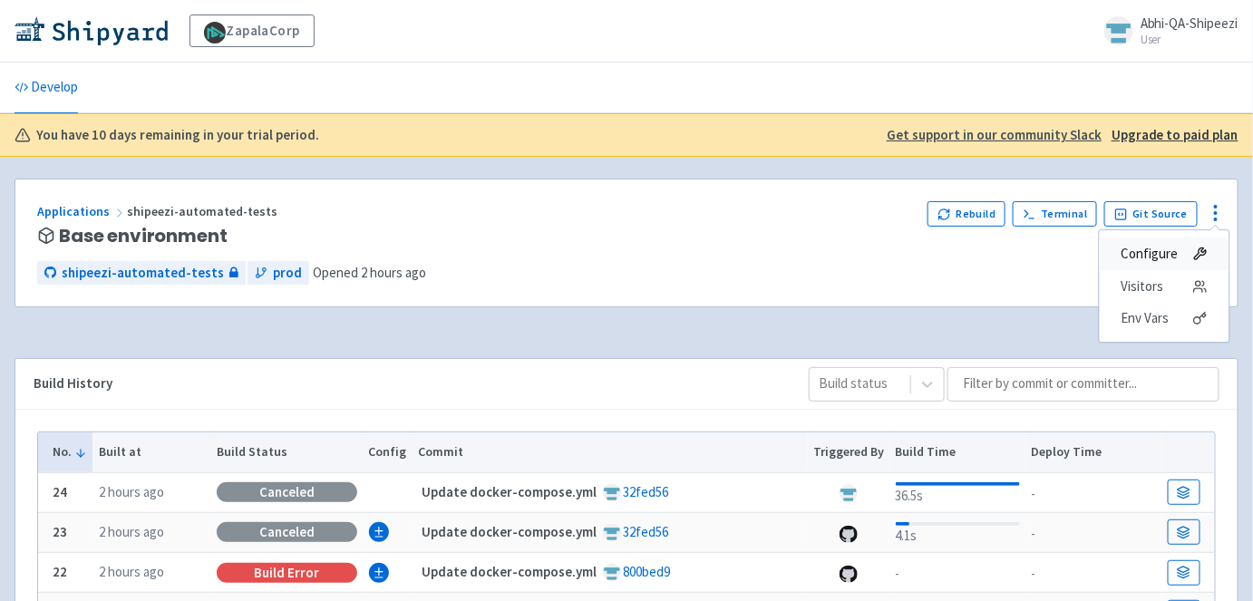
click at [1157, 251] on span "Configure" at bounding box center [1149, 253] width 57 height 25
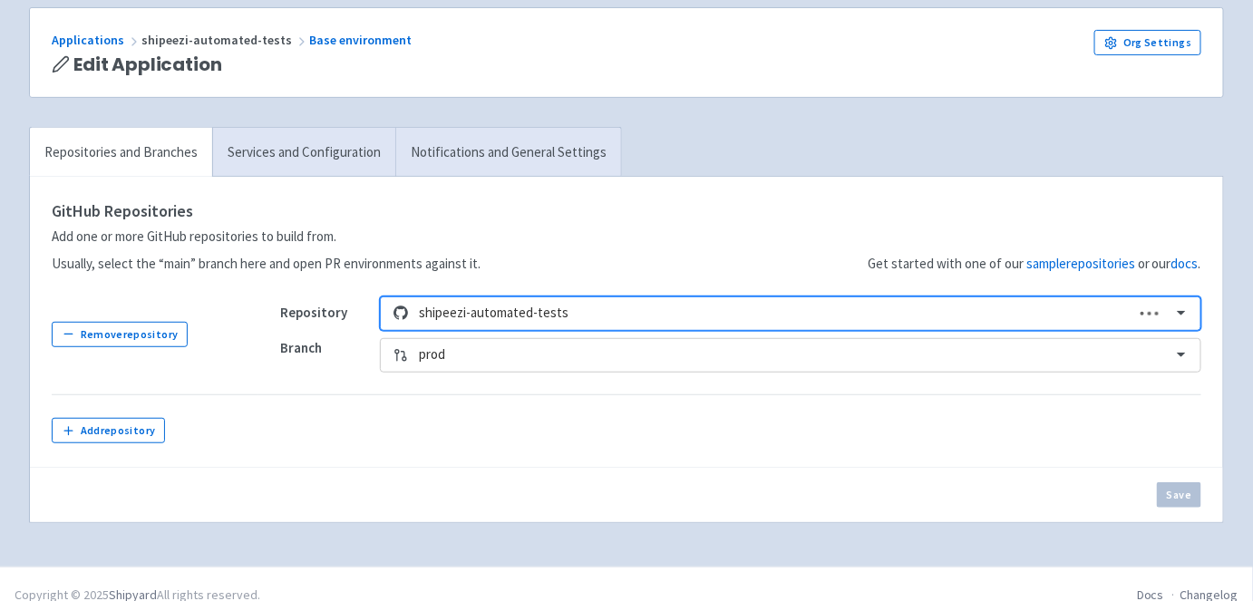
scroll to position [189, 0]
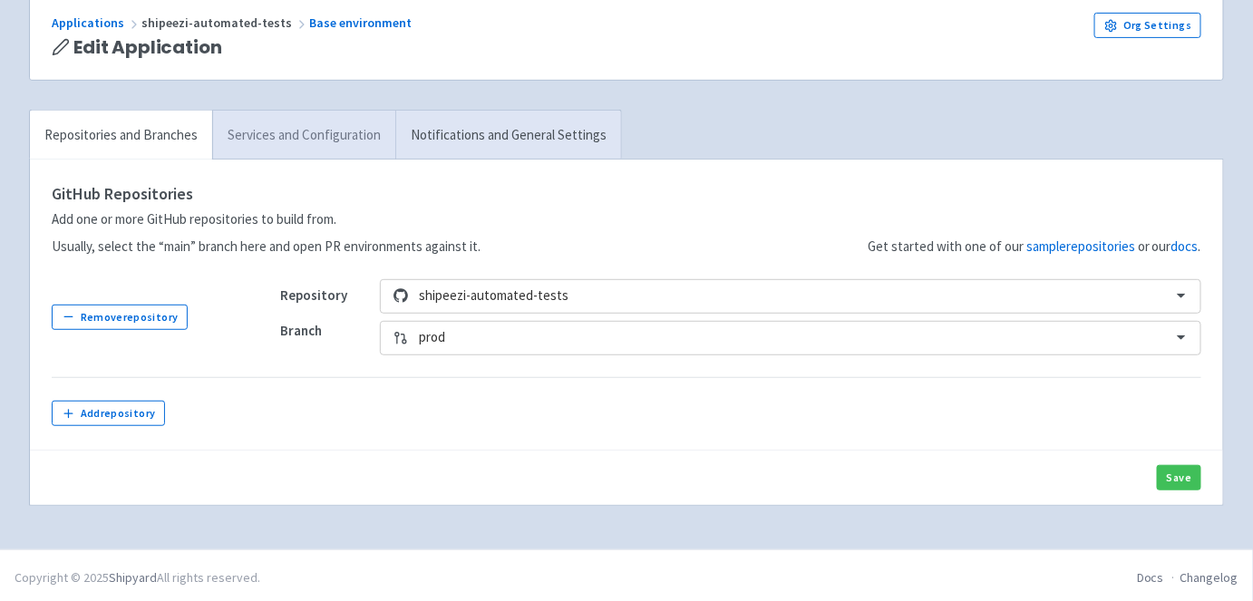
click at [360, 134] on link "Services and Configuration" at bounding box center [303, 136] width 183 height 50
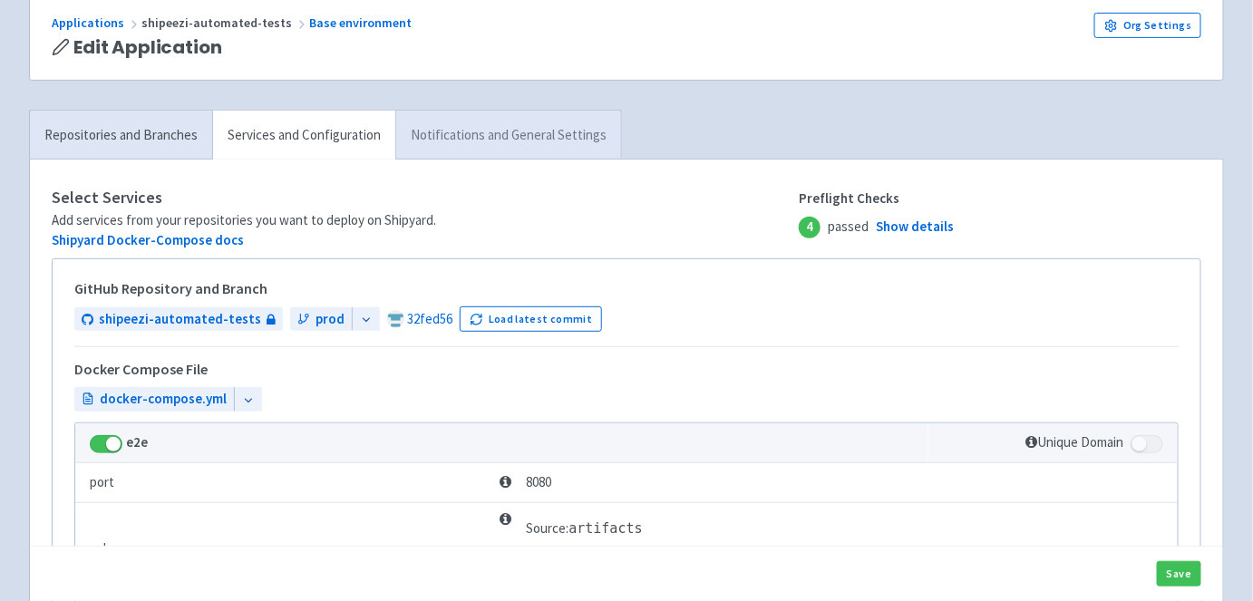
click at [458, 117] on link "Notifications and General Settings" at bounding box center [508, 136] width 226 height 50
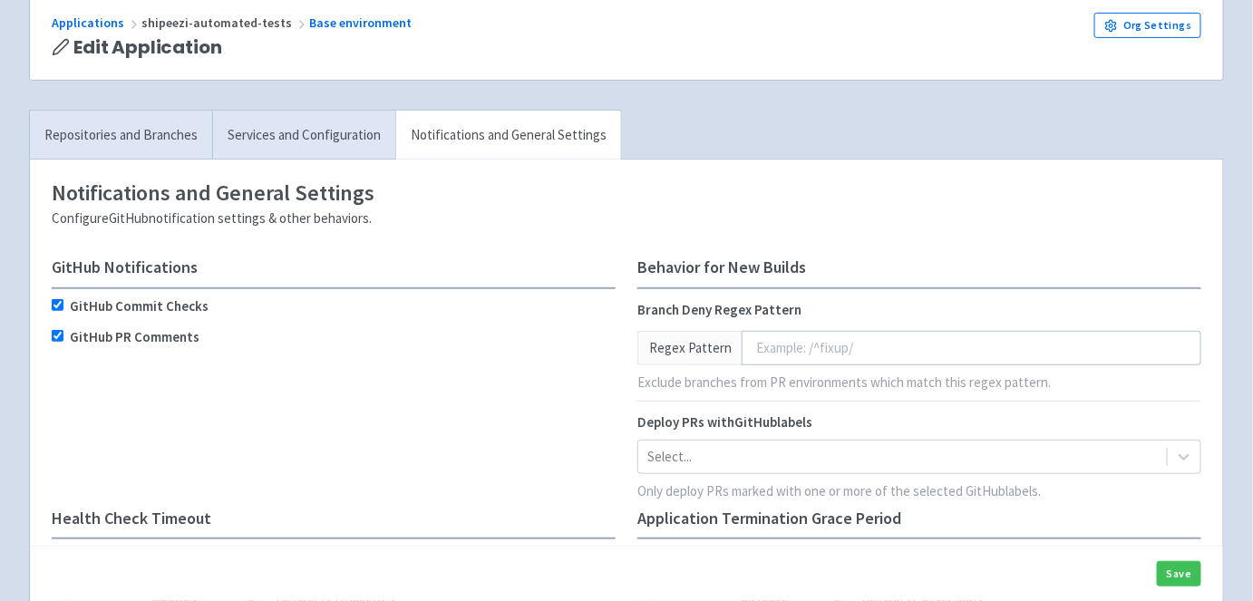
scroll to position [442, 0]
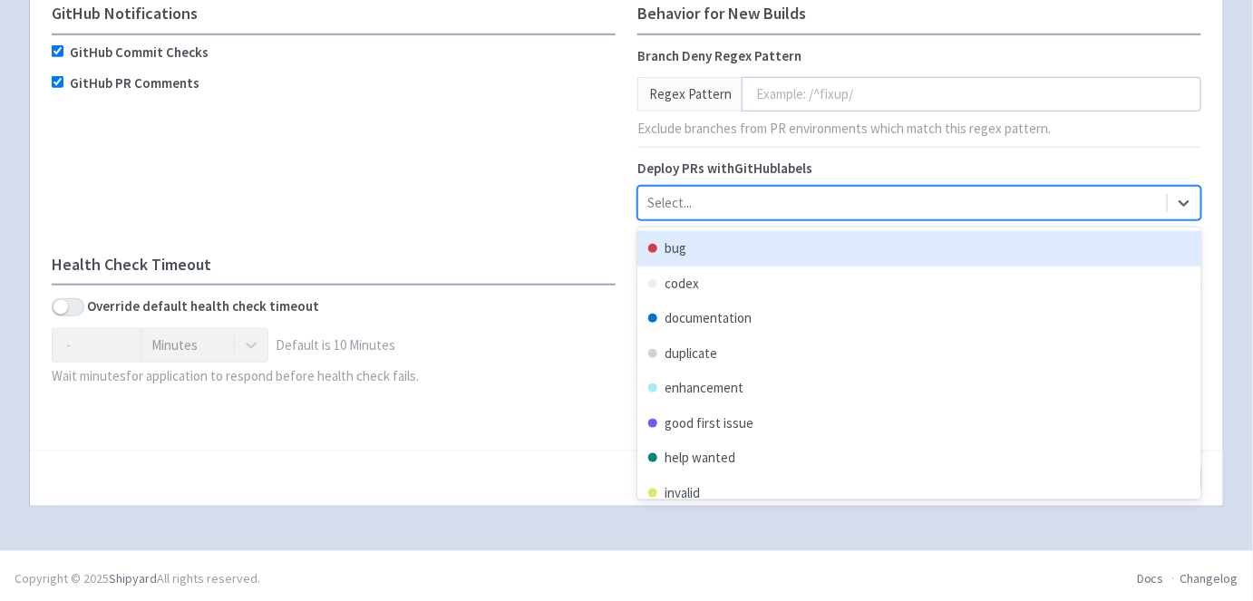
click at [667, 210] on div at bounding box center [902, 203] width 510 height 24
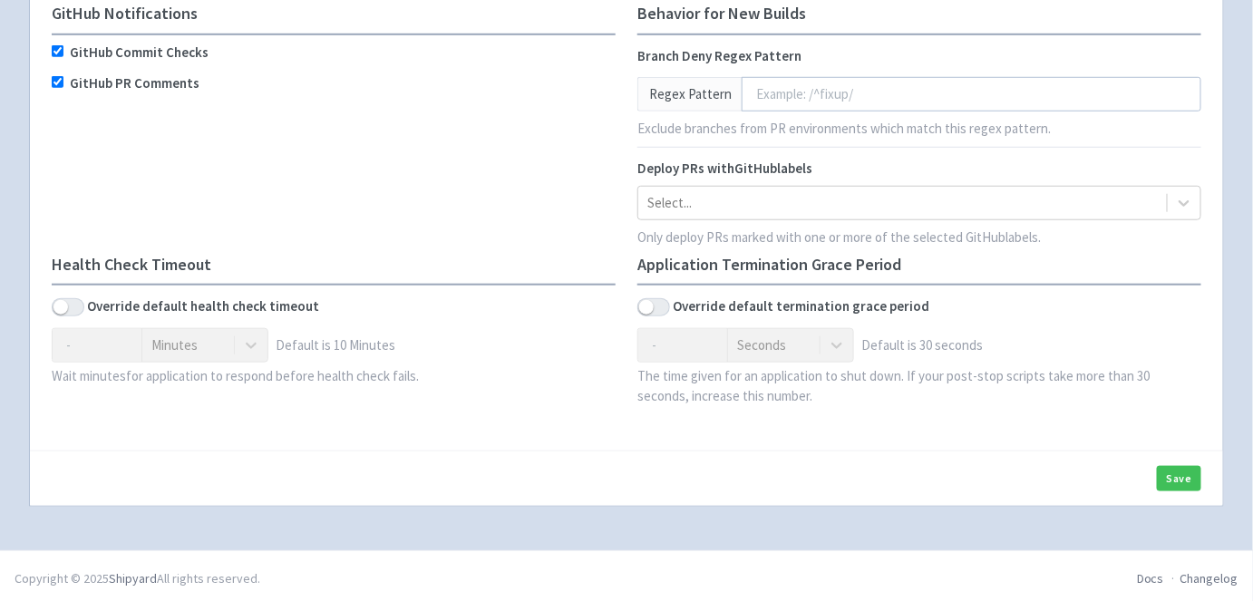
click at [698, 161] on span "Deploy PRs with GitHub labels" at bounding box center [724, 168] width 175 height 17
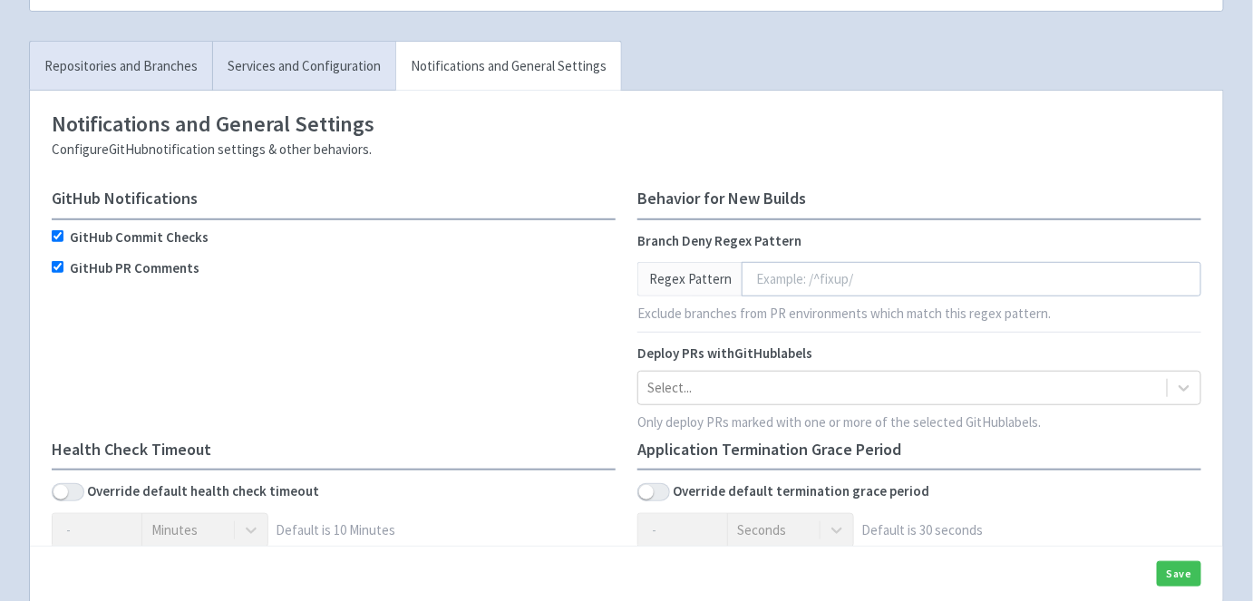
scroll to position [256, 0]
click at [292, 61] on link "Services and Configuration" at bounding box center [303, 68] width 183 height 50
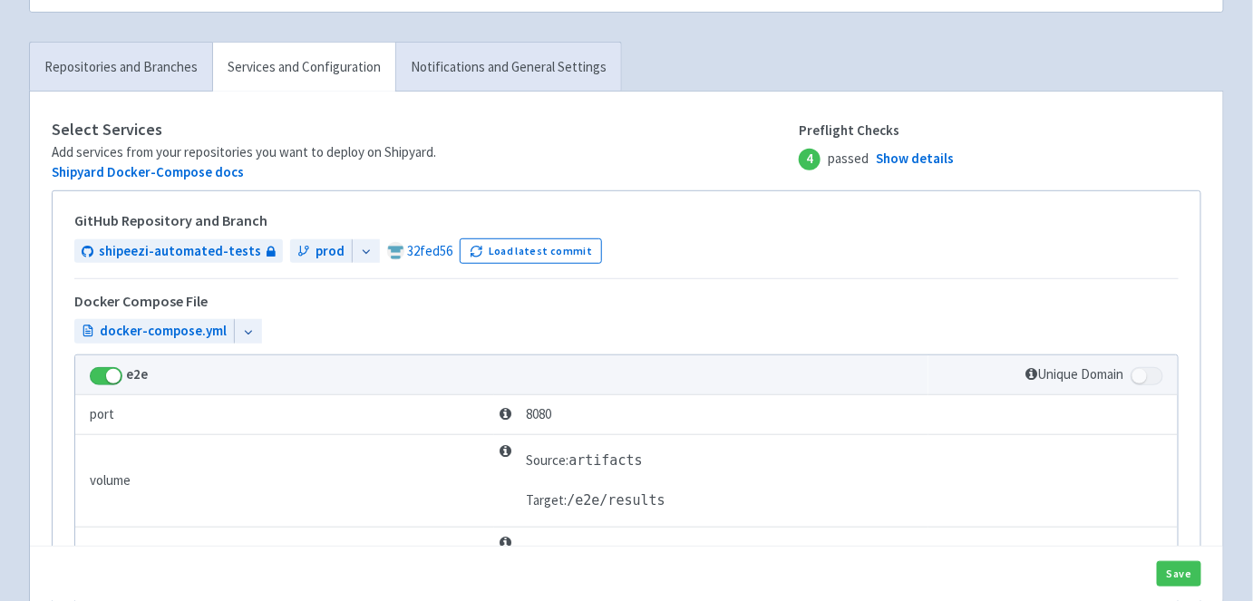
click at [360, 252] on icon at bounding box center [366, 252] width 13 height 13
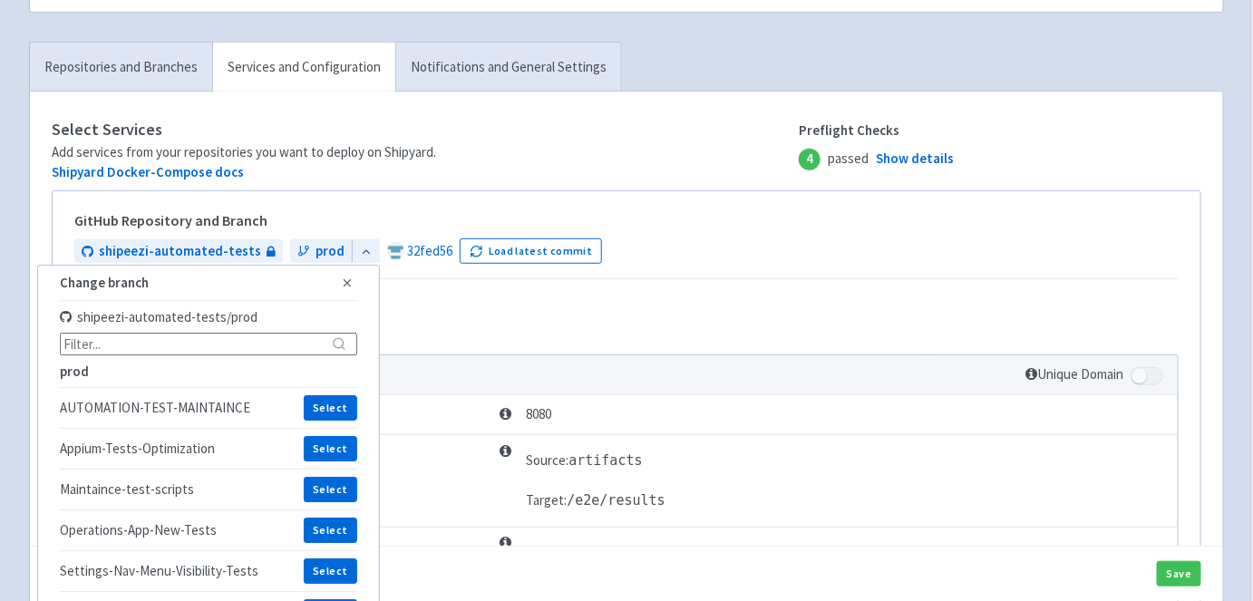
click at [341, 282] on icon "button" at bounding box center [347, 282] width 13 height 13
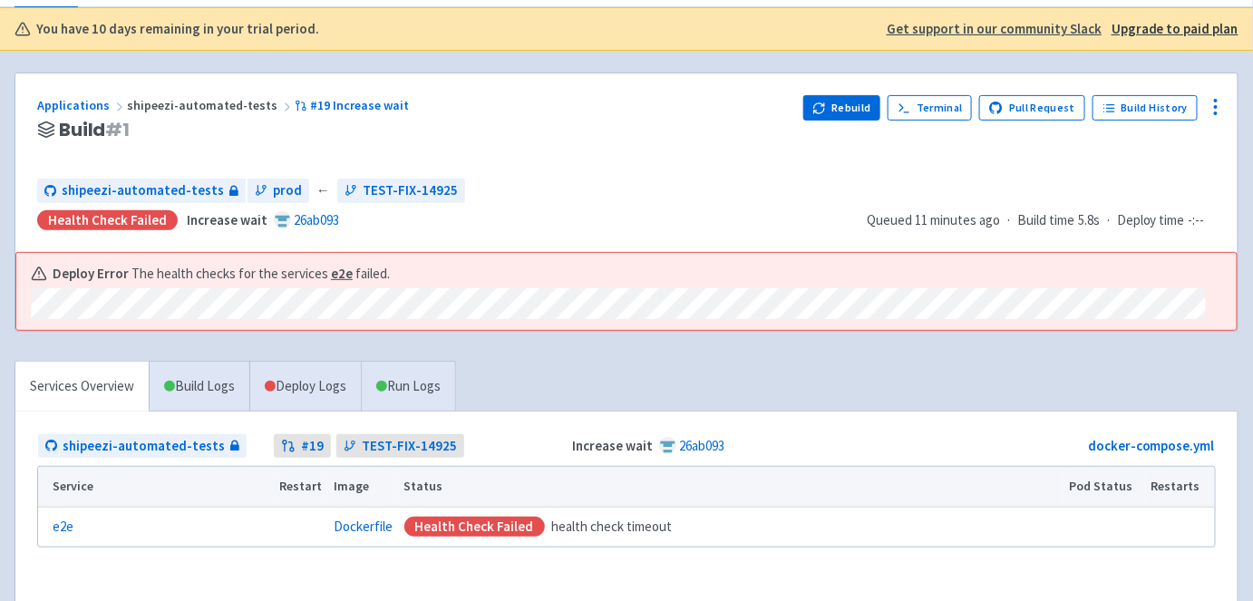
scroll to position [114, 0]
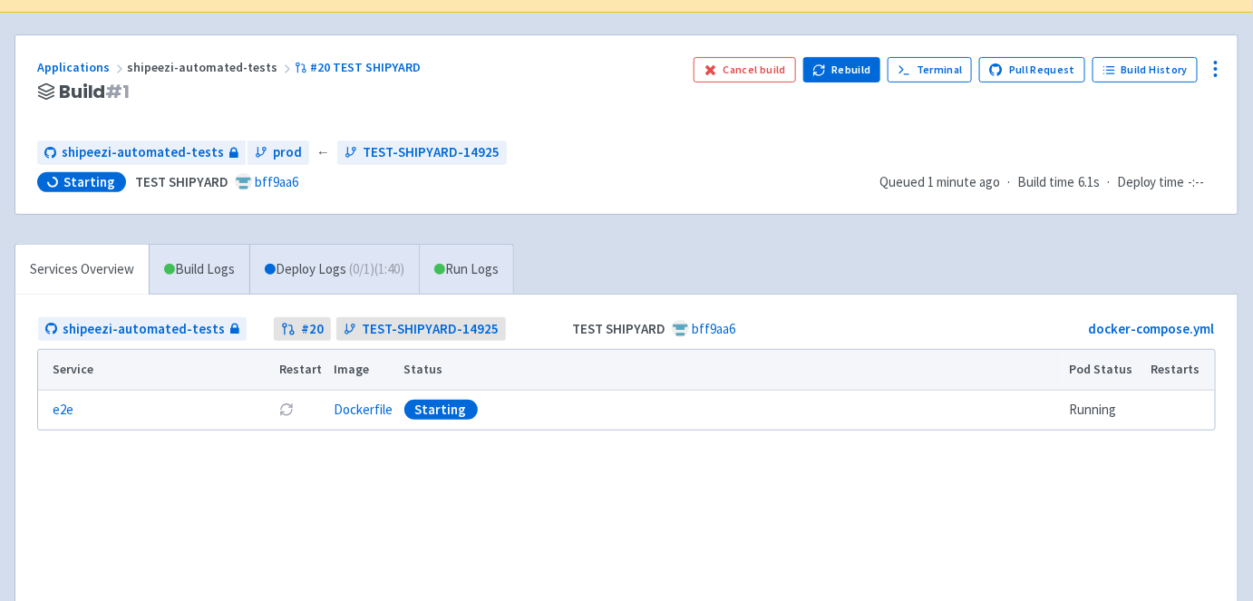
scroll to position [145, 0]
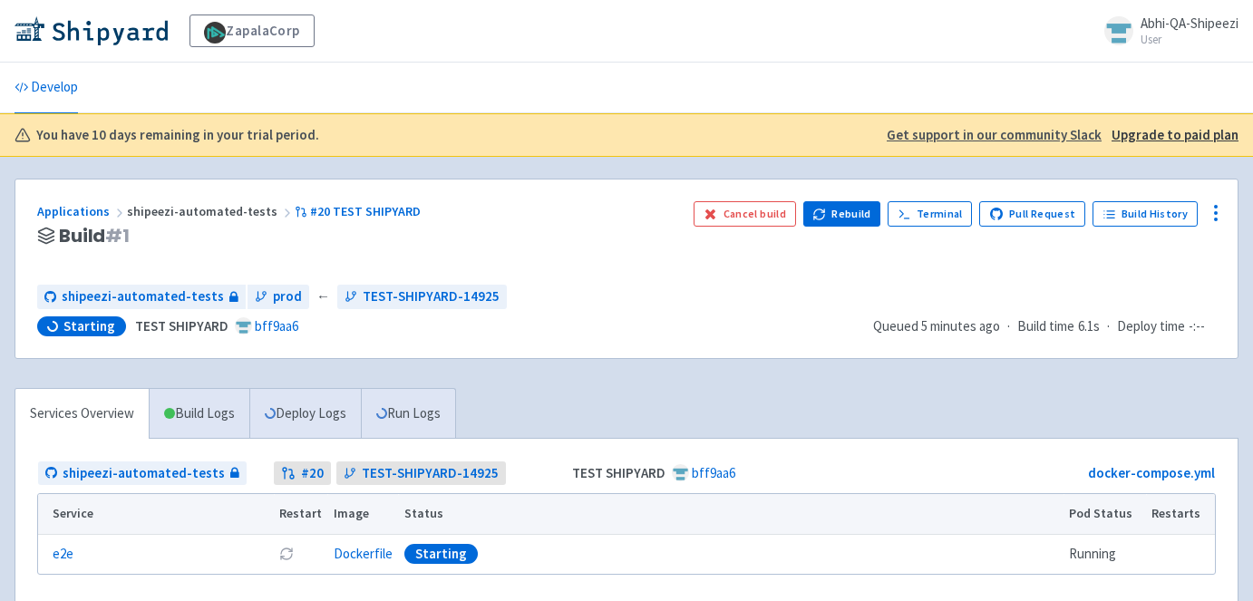
scroll to position [145, 0]
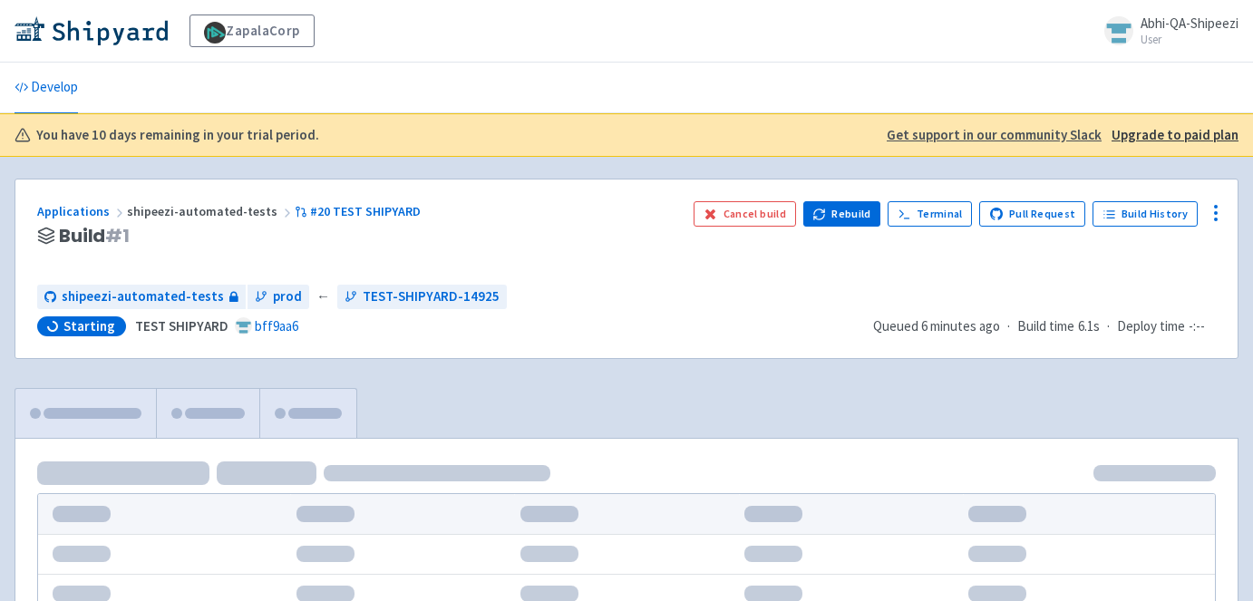
scroll to position [145, 0]
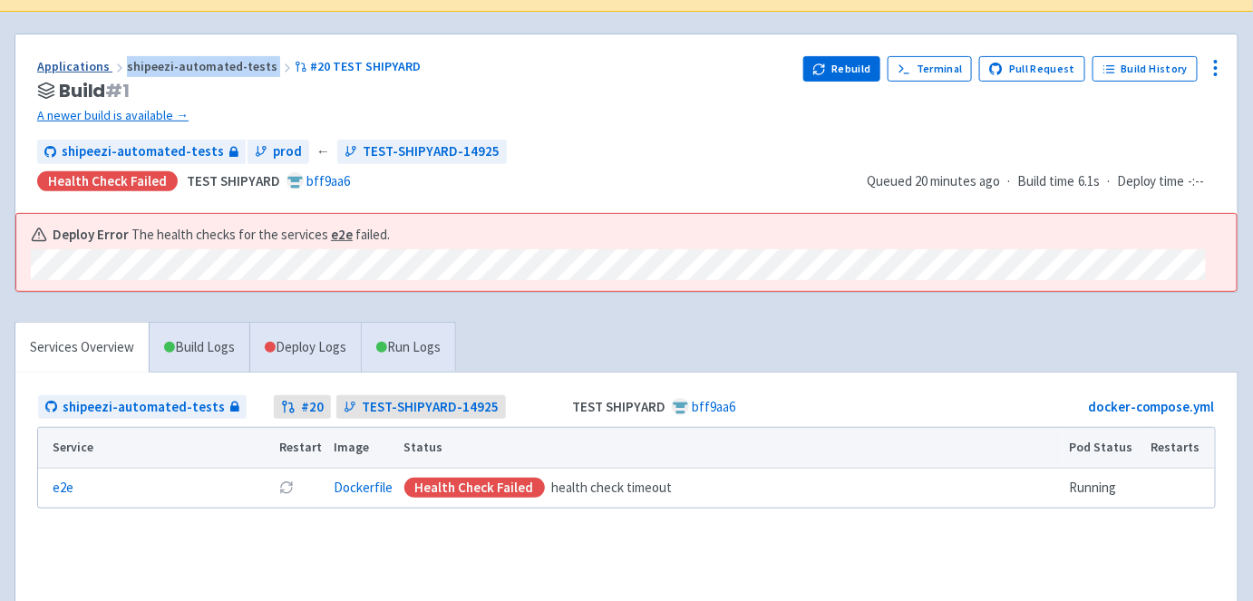
drag, startPoint x: 265, startPoint y: 63, endPoint x: 121, endPoint y: 72, distance: 144.3
click at [121, 72] on div "Applications shipeezi-automated-tests #20 TEST SHIPYARD" at bounding box center [412, 66] width 751 height 21
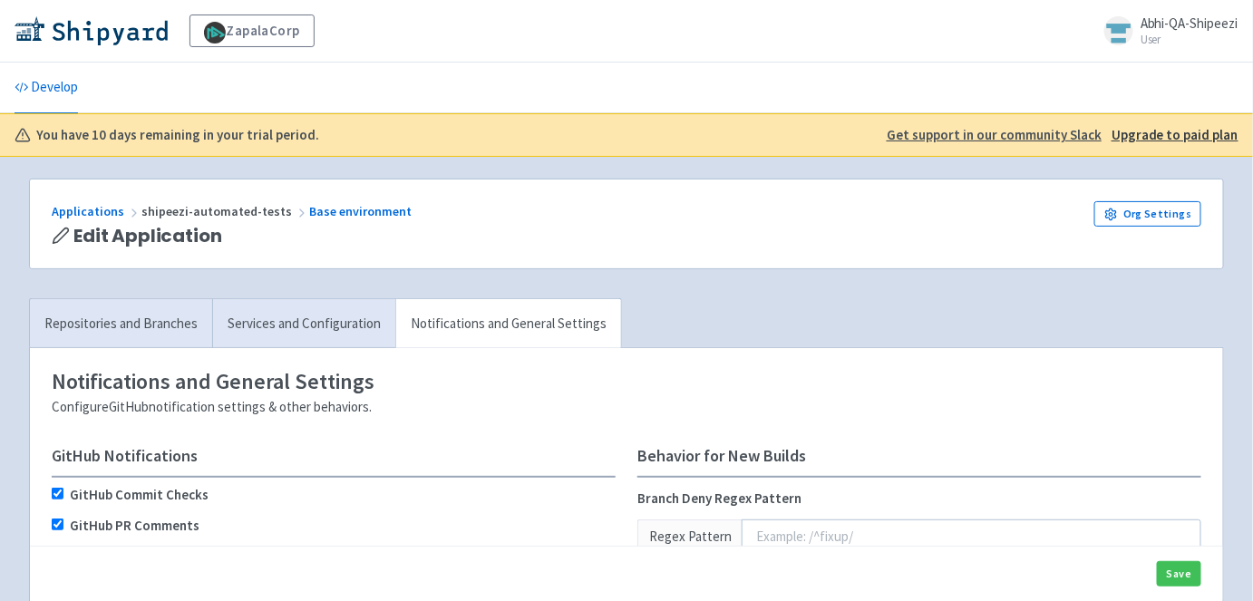
click at [1204, 209] on div "Applications shipeezi-automated-tests Base environment Edit Application Org Set…" at bounding box center [626, 223] width 1193 height 89
click at [1185, 211] on link "Org Settings" at bounding box center [1147, 213] width 107 height 25
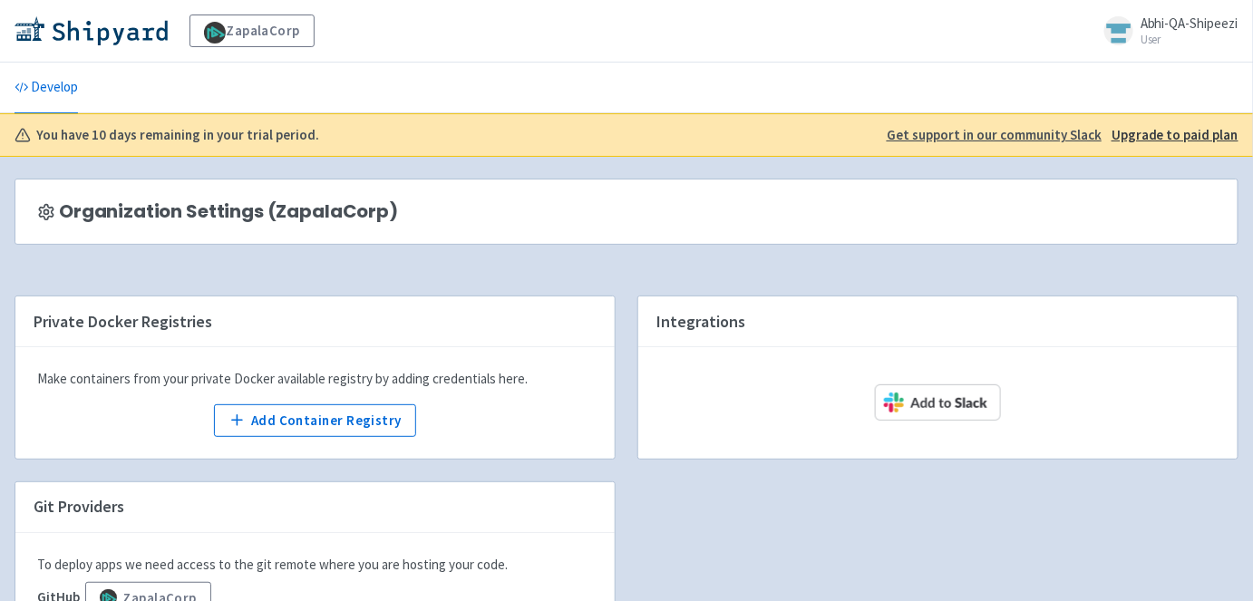
scroll to position [169, 0]
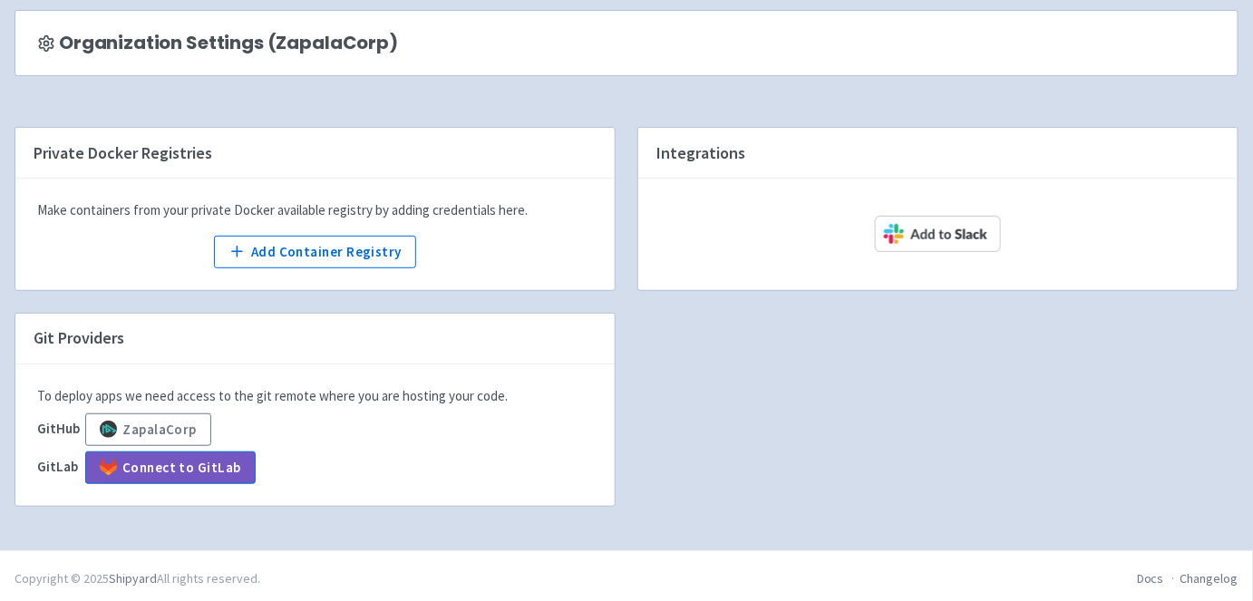
click at [954, 600] on footer "Docs Changelog Copyright © 2025 Shipyard All rights reserved." at bounding box center [626, 578] width 1253 height 56
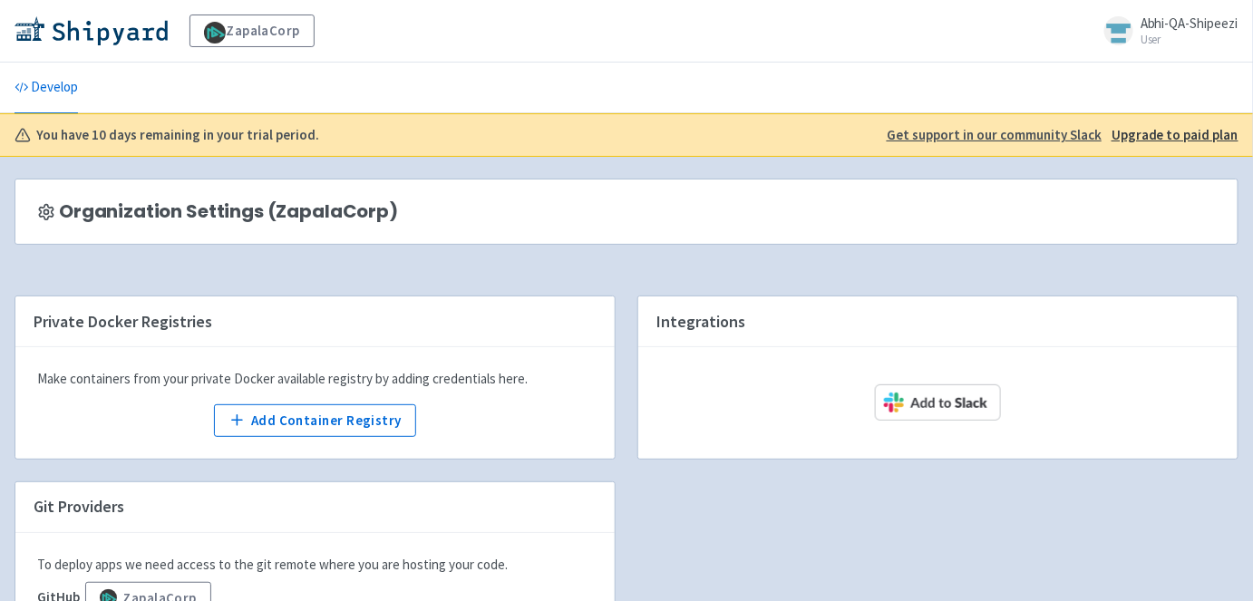
click at [1187, 27] on span "Abhi-QA-Shipeezi" at bounding box center [1189, 23] width 98 height 17
click at [1176, 78] on link "Profile" at bounding box center [1186, 78] width 104 height 28
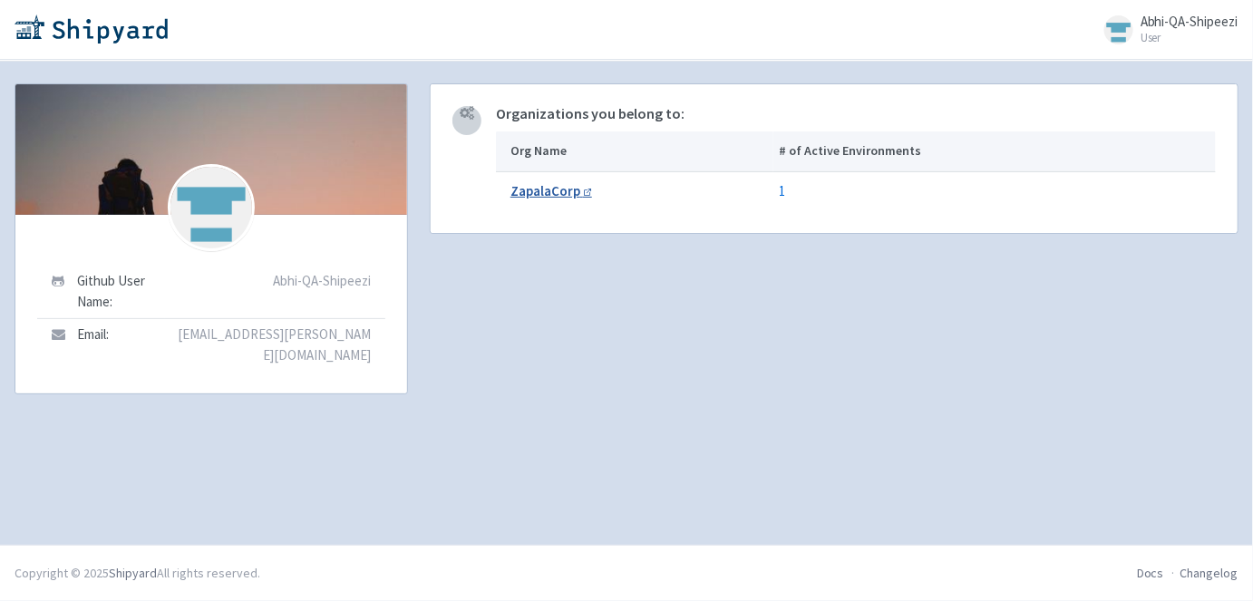
click at [556, 185] on b "ZapalaCorp" at bounding box center [545, 190] width 70 height 17
click at [71, 40] on img at bounding box center [91, 29] width 153 height 29
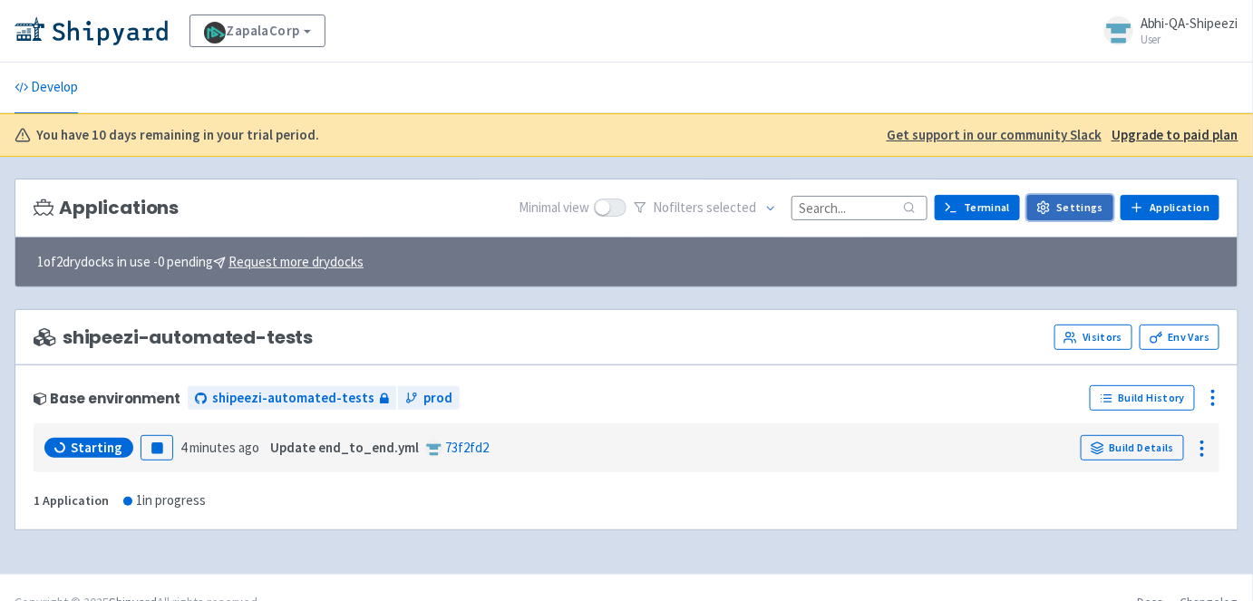
click at [1049, 208] on icon at bounding box center [1043, 208] width 11 height 12
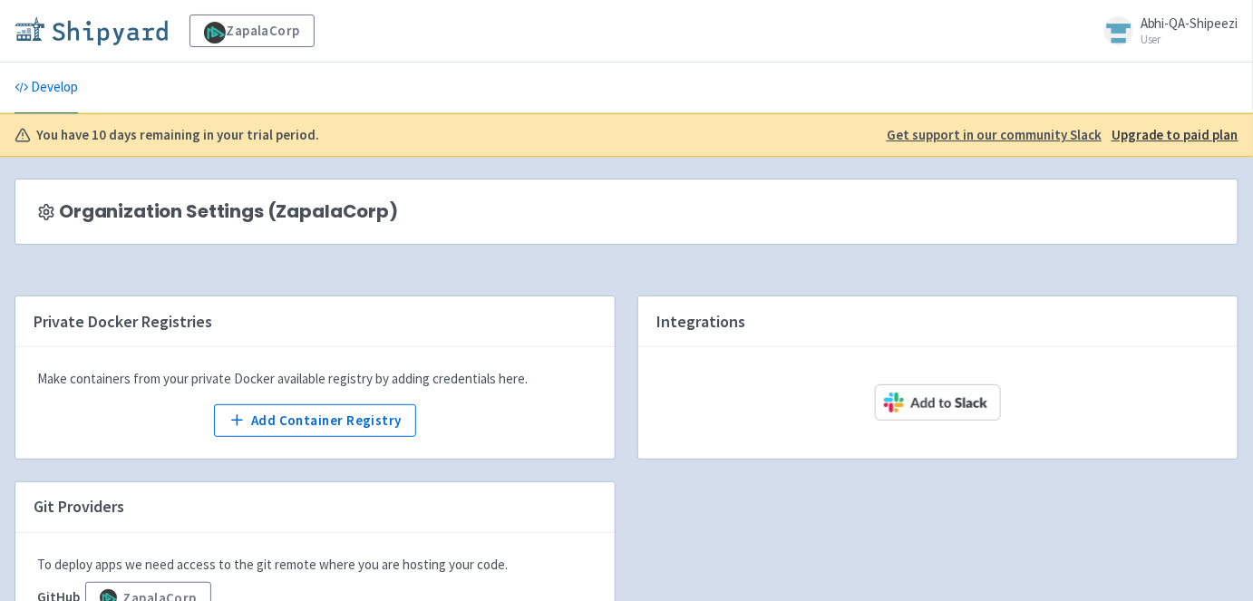
click at [45, 35] on img at bounding box center [91, 30] width 153 height 29
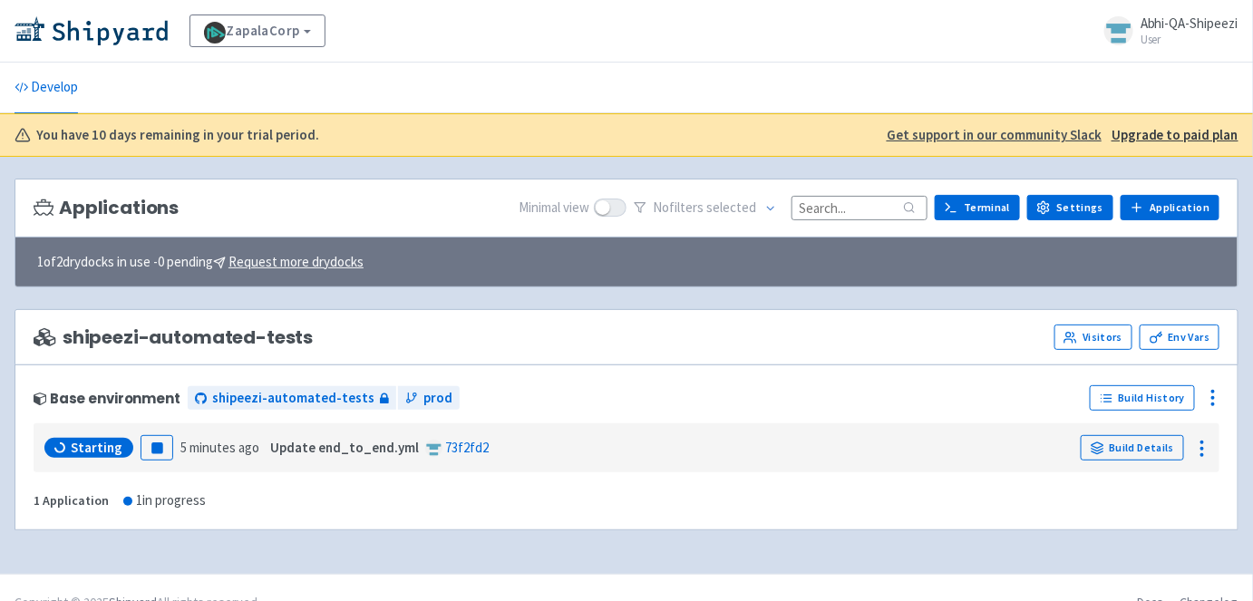
click at [846, 214] on input at bounding box center [859, 208] width 136 height 24
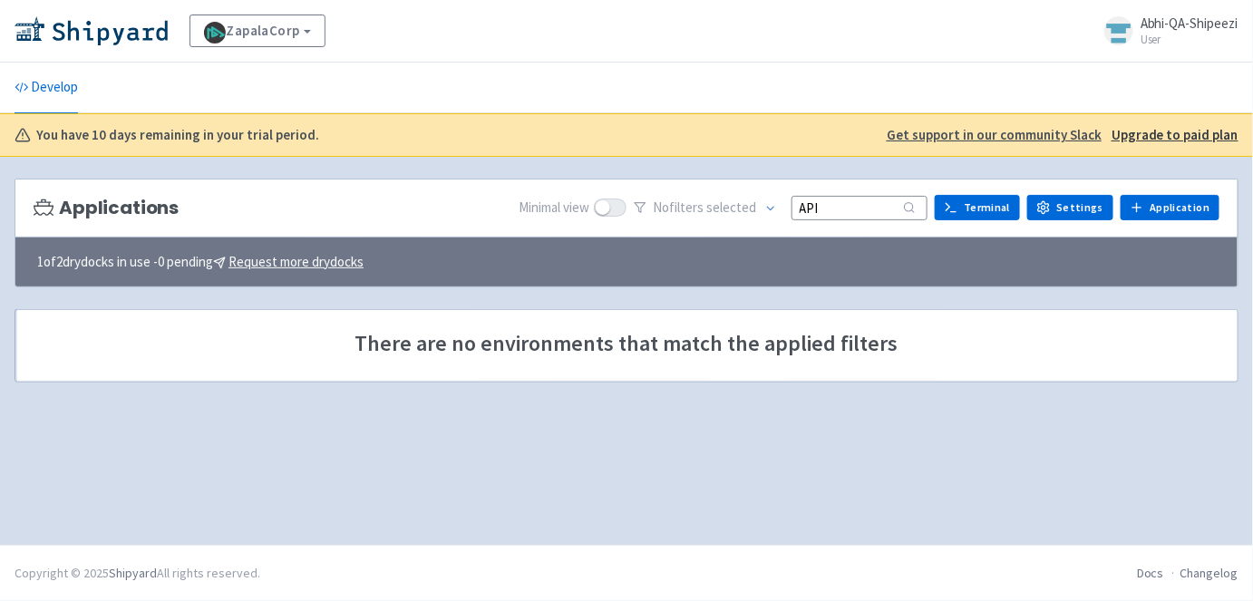
click at [925, 205] on input "API" at bounding box center [859, 208] width 136 height 24
type input "A"
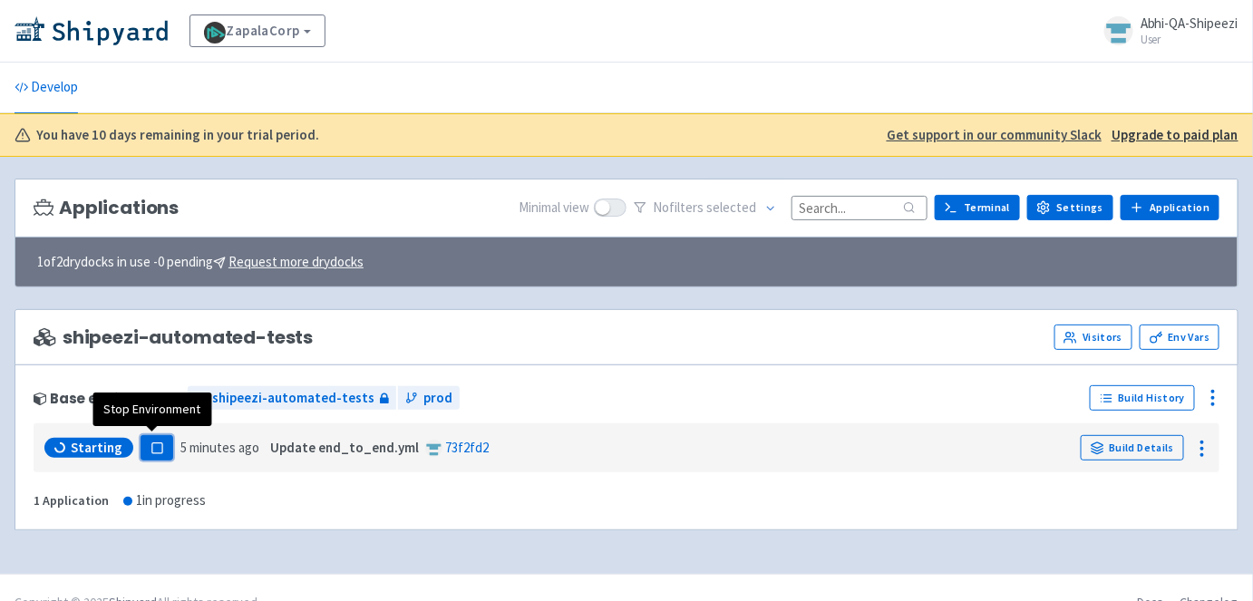
click at [150, 450] on icon "button" at bounding box center [157, 448] width 14 height 14
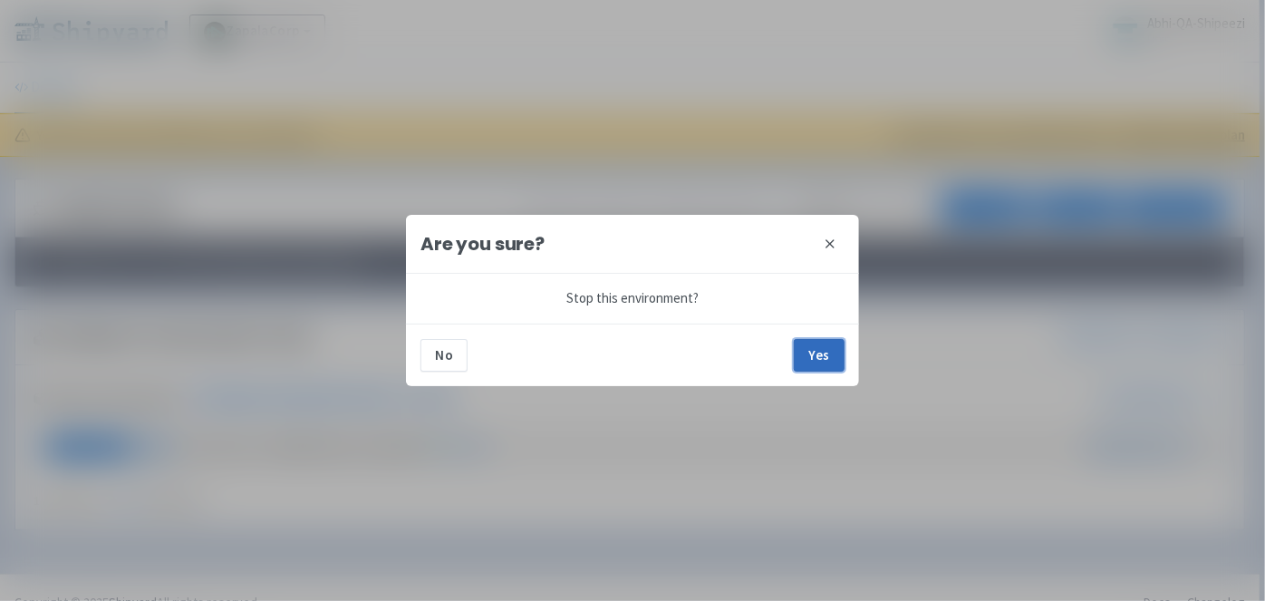
click at [809, 365] on button "Yes" at bounding box center [819, 355] width 51 height 33
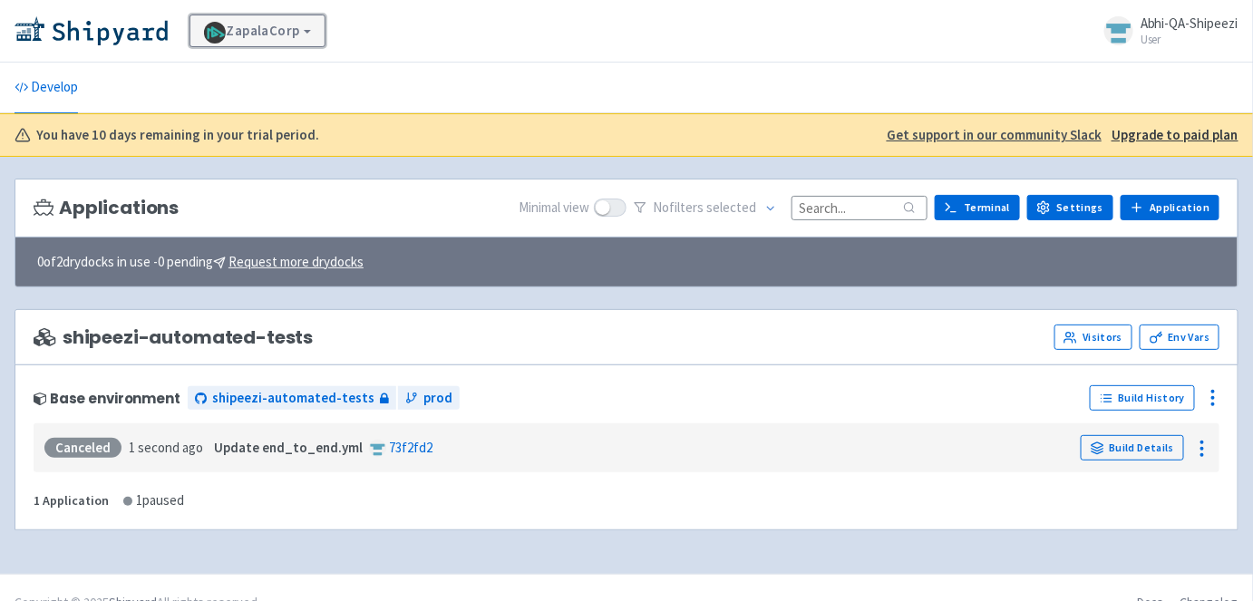
click at [300, 39] on link "ZapalaCorp" at bounding box center [257, 31] width 136 height 33
click at [415, 5] on div "ZapalaCorp View Organizations Abhi-QA-Shipeezi User Profile Sign out" at bounding box center [626, 31] width 1253 height 63
click at [23, 85] on icon at bounding box center [21, 87] width 13 height 13
click at [1190, 339] on link "Env Vars" at bounding box center [1179, 336] width 80 height 25
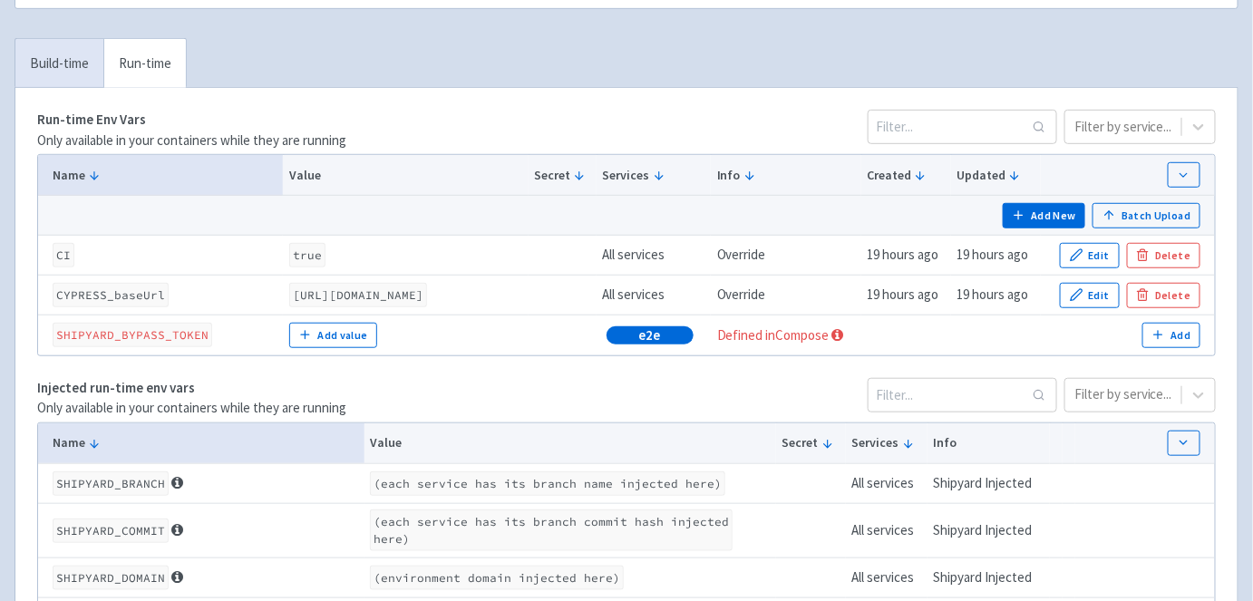
scroll to position [316, 0]
click at [305, 331] on icon "button" at bounding box center [305, 334] width 0 height 8
click at [341, 422] on th "Name" at bounding box center [201, 442] width 326 height 41
click at [834, 377] on div "Injected run-time env vars Only available in your containers while they are run…" at bounding box center [626, 397] width 1178 height 41
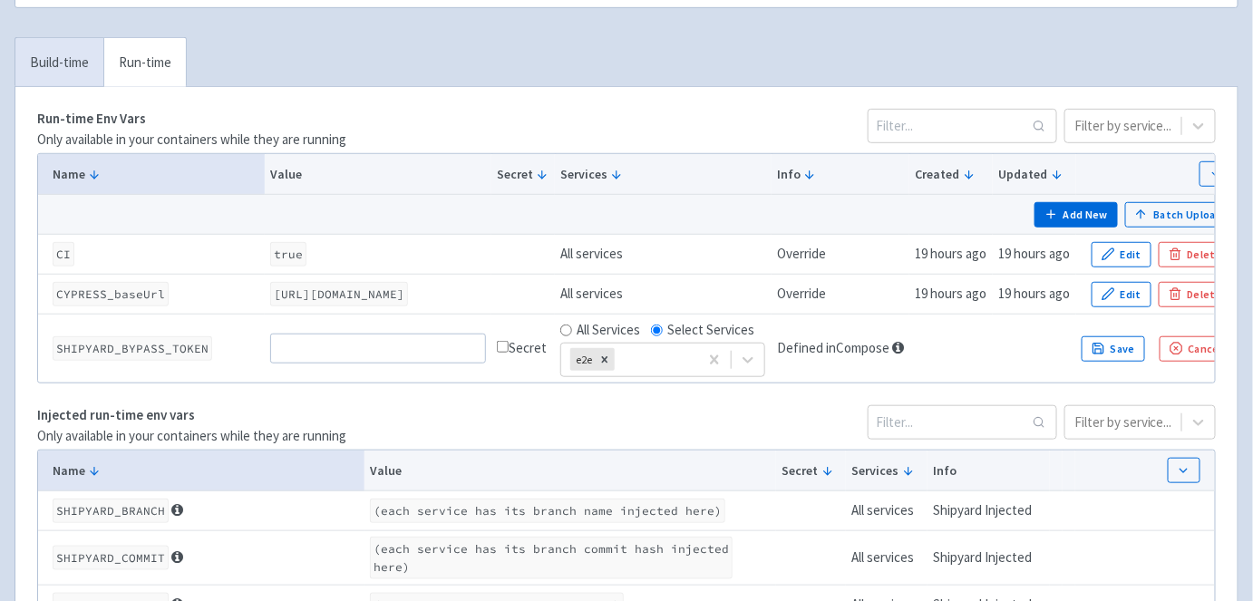
scroll to position [277, 0]
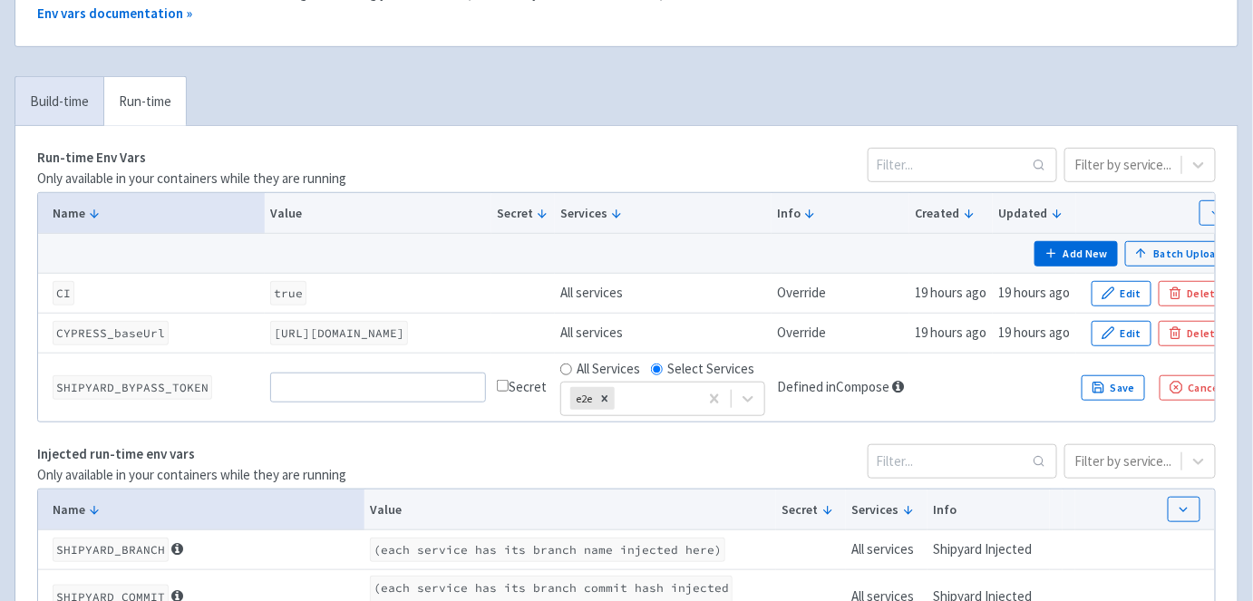
click at [704, 171] on div "Run-time Env Vars Only available in your containers while they are running Filt…" at bounding box center [626, 168] width 1178 height 41
click at [408, 392] on input at bounding box center [377, 386] width 215 height 29
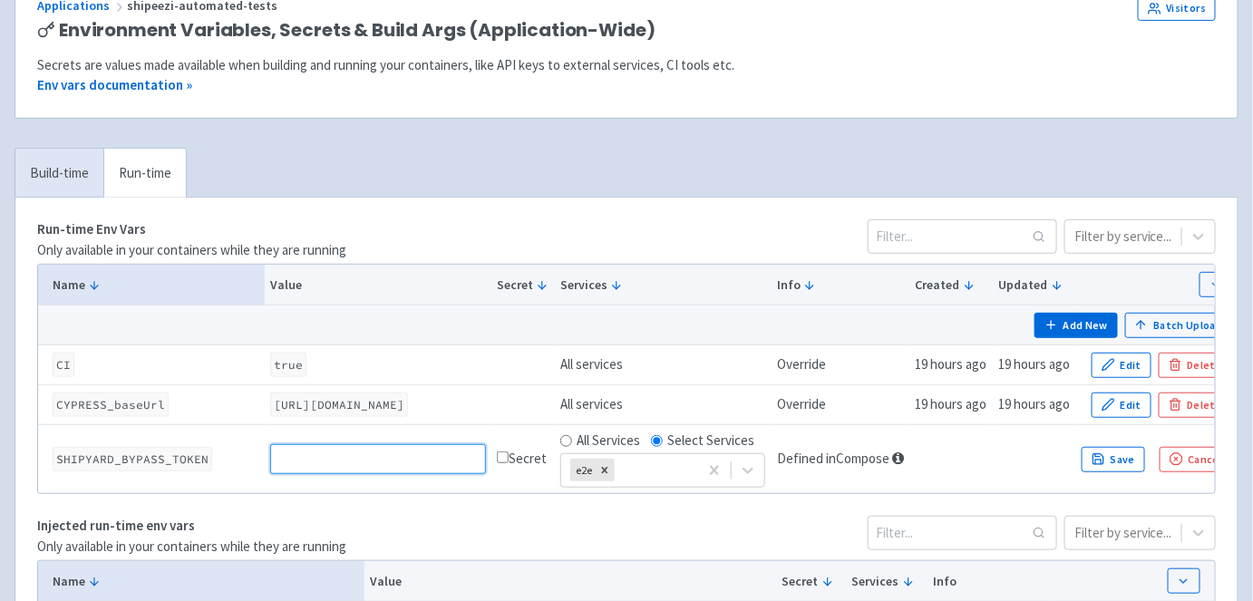
scroll to position [209, 0]
